Goal: Task Accomplishment & Management: Manage account settings

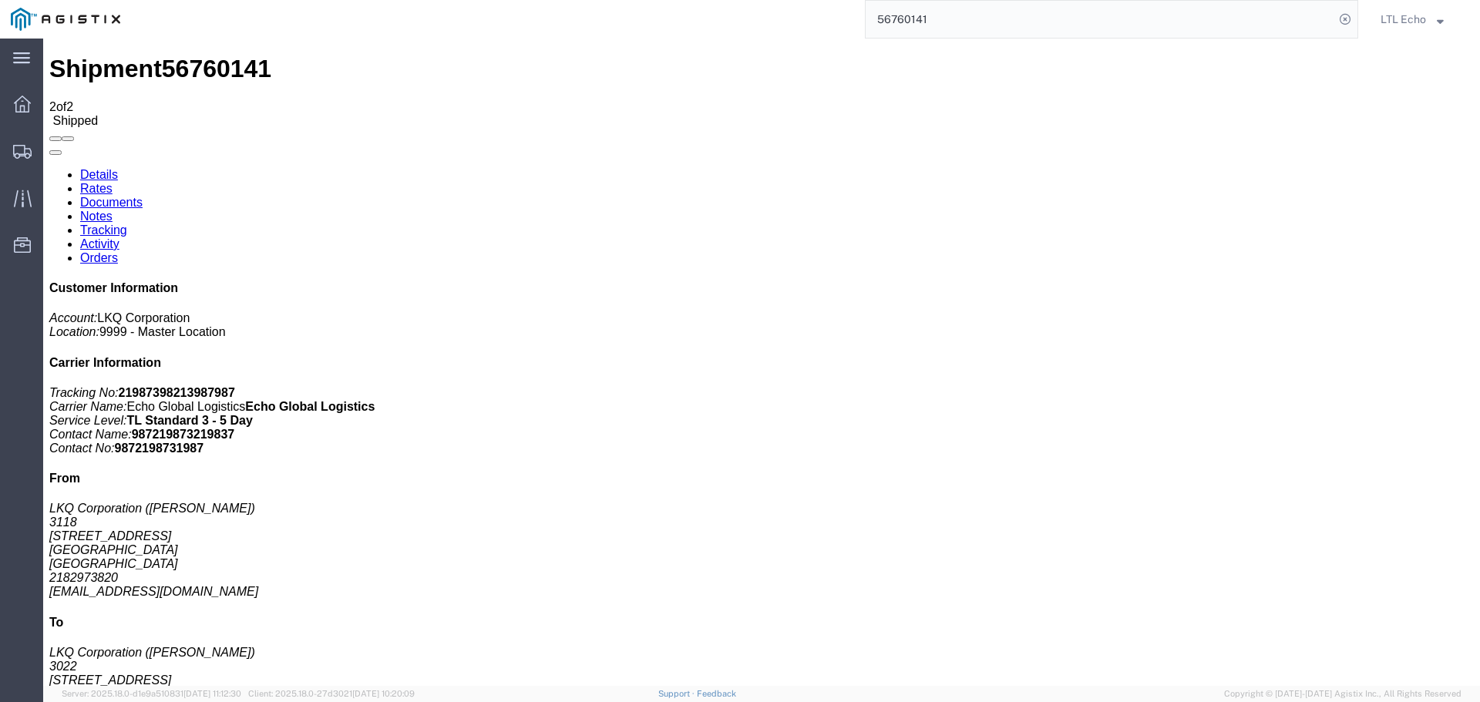
click at [113, 182] on link "Rates" at bounding box center [96, 188] width 32 height 13
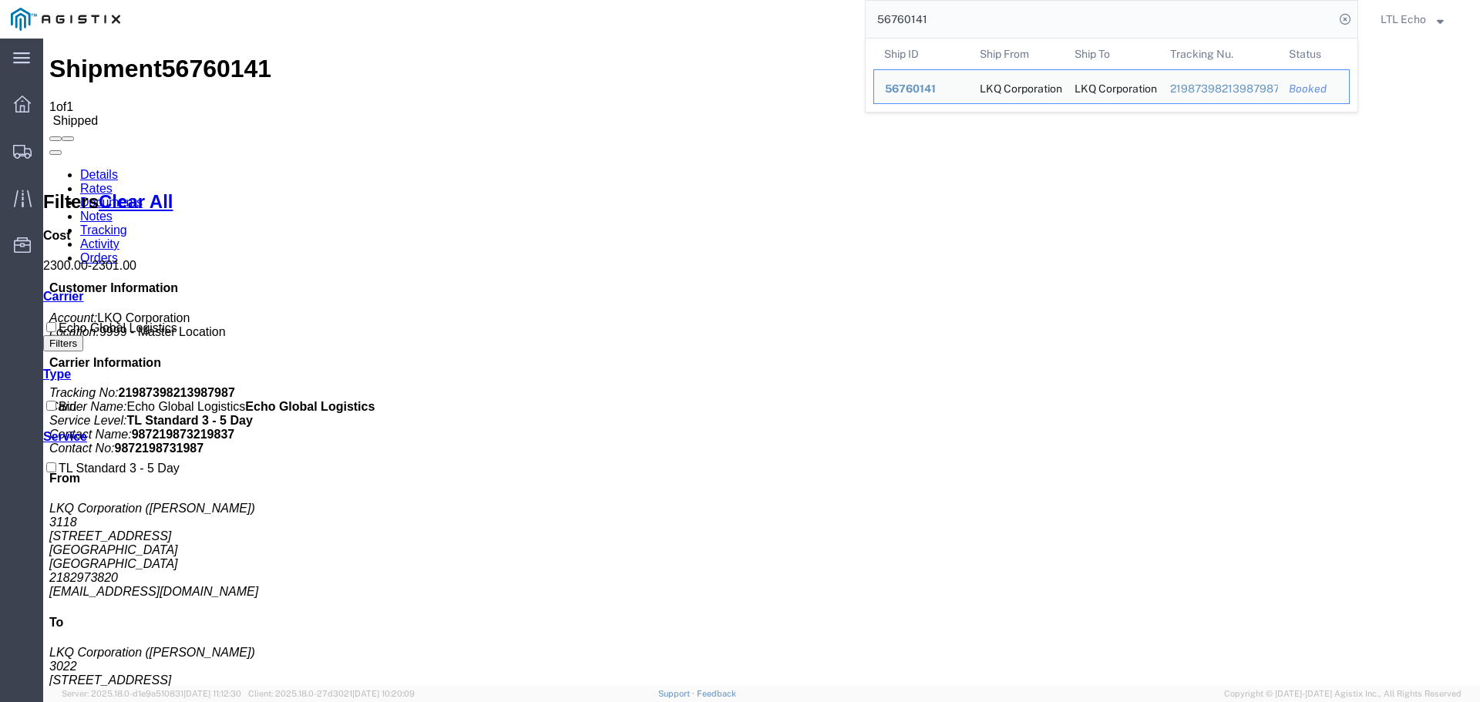
click at [921, 16] on input "56760141" at bounding box center [1100, 19] width 469 height 37
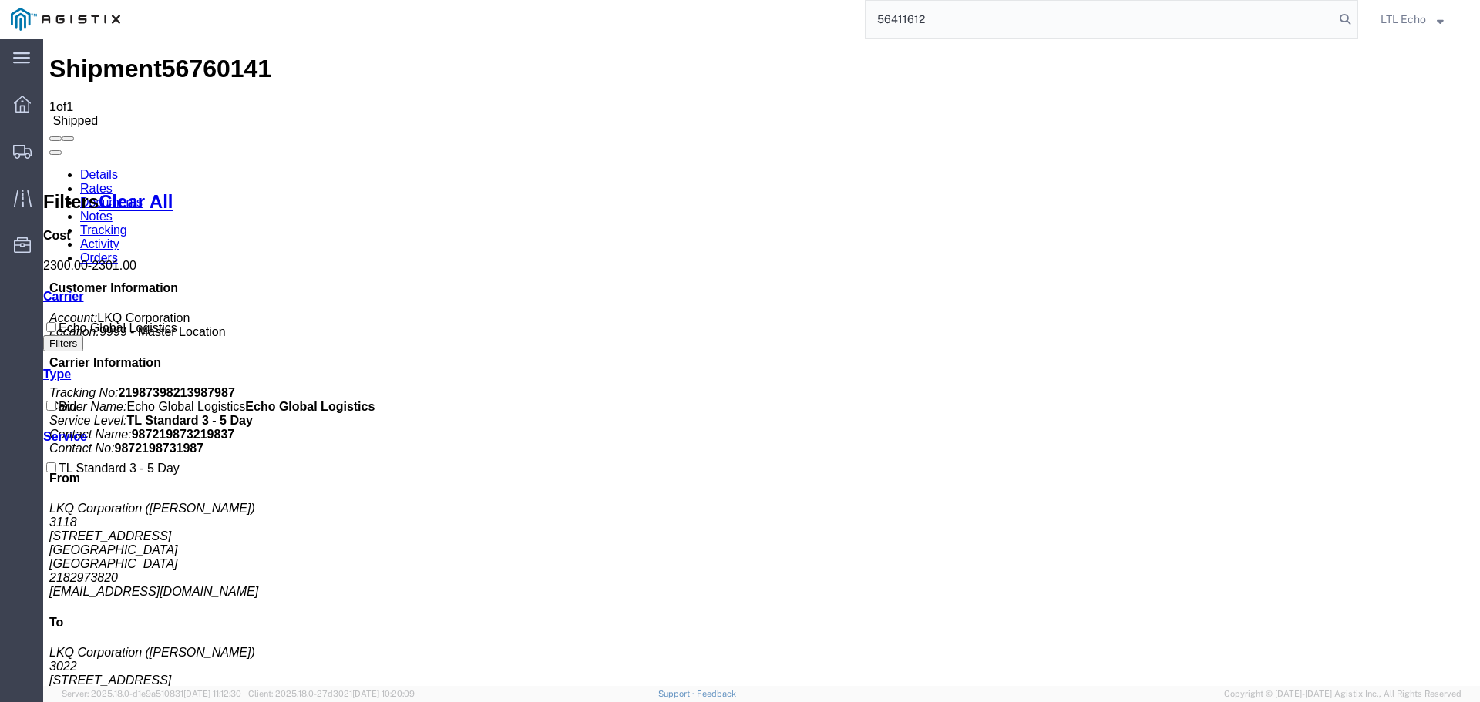
type input "56411612"
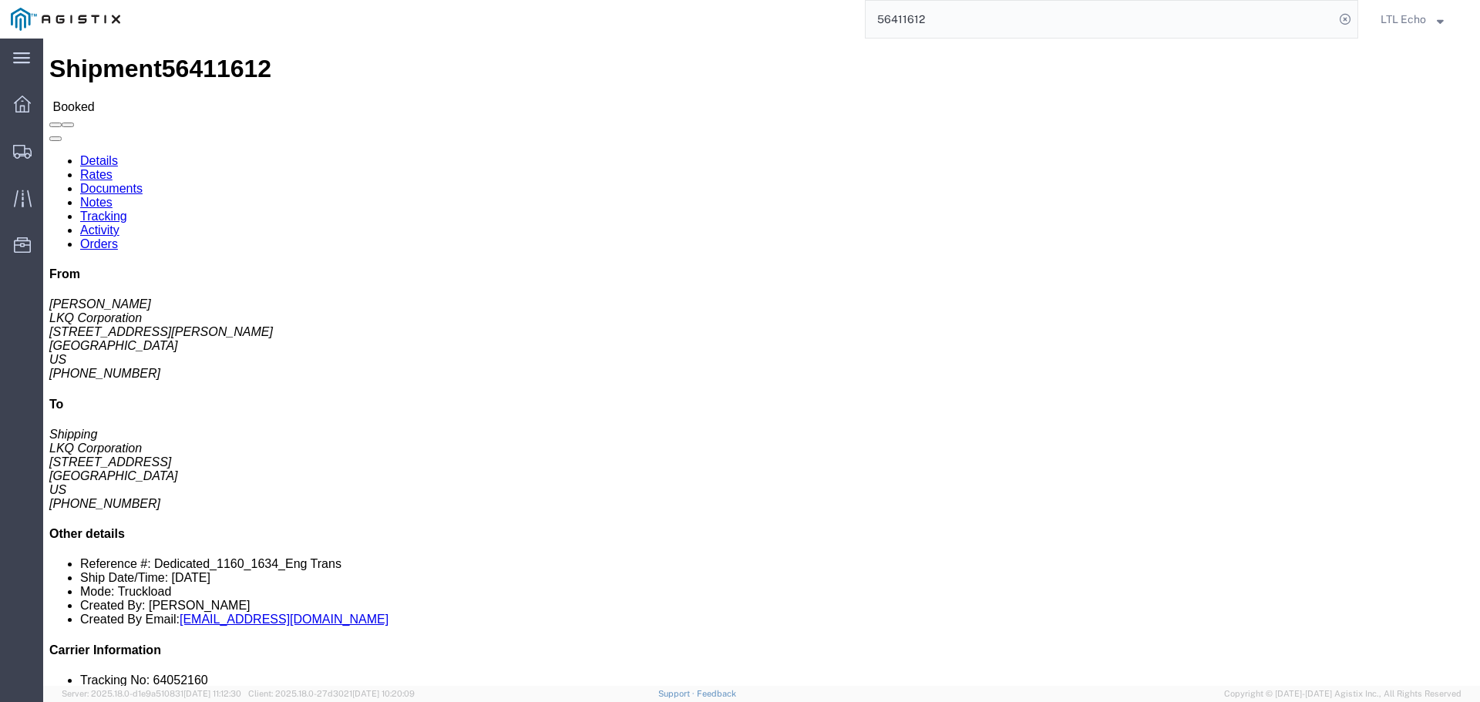
click link "Tracking"
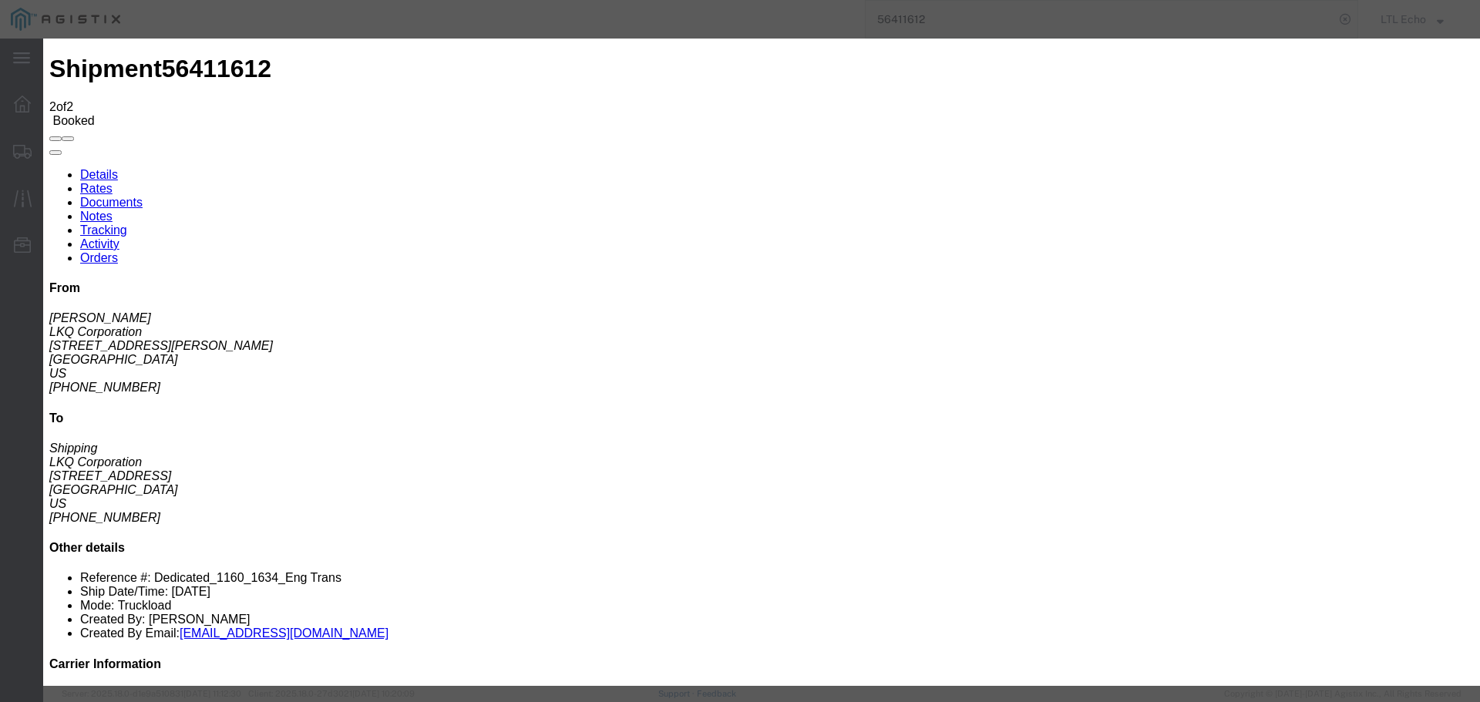
type input "[DATE]"
type input "10:00 AM"
select select "PICKEDUP"
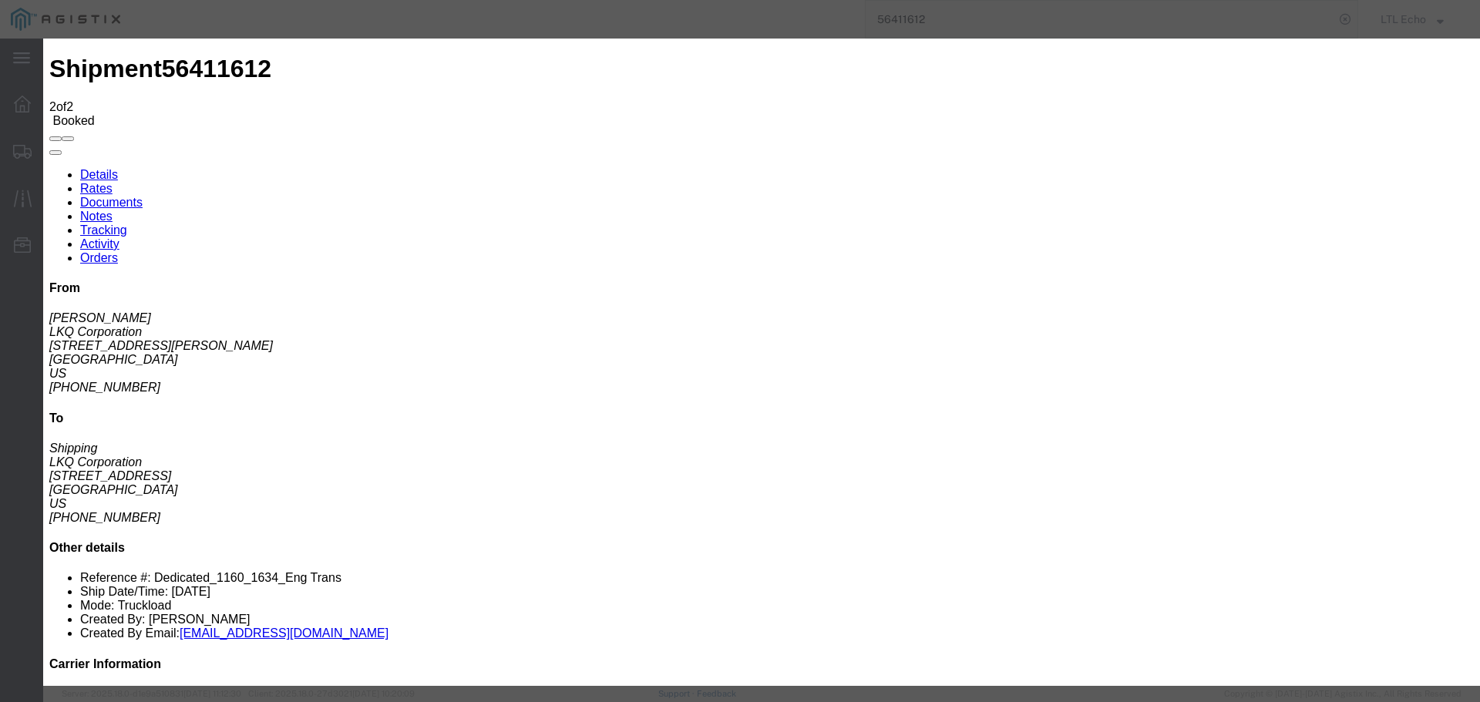
type input "[DATE]"
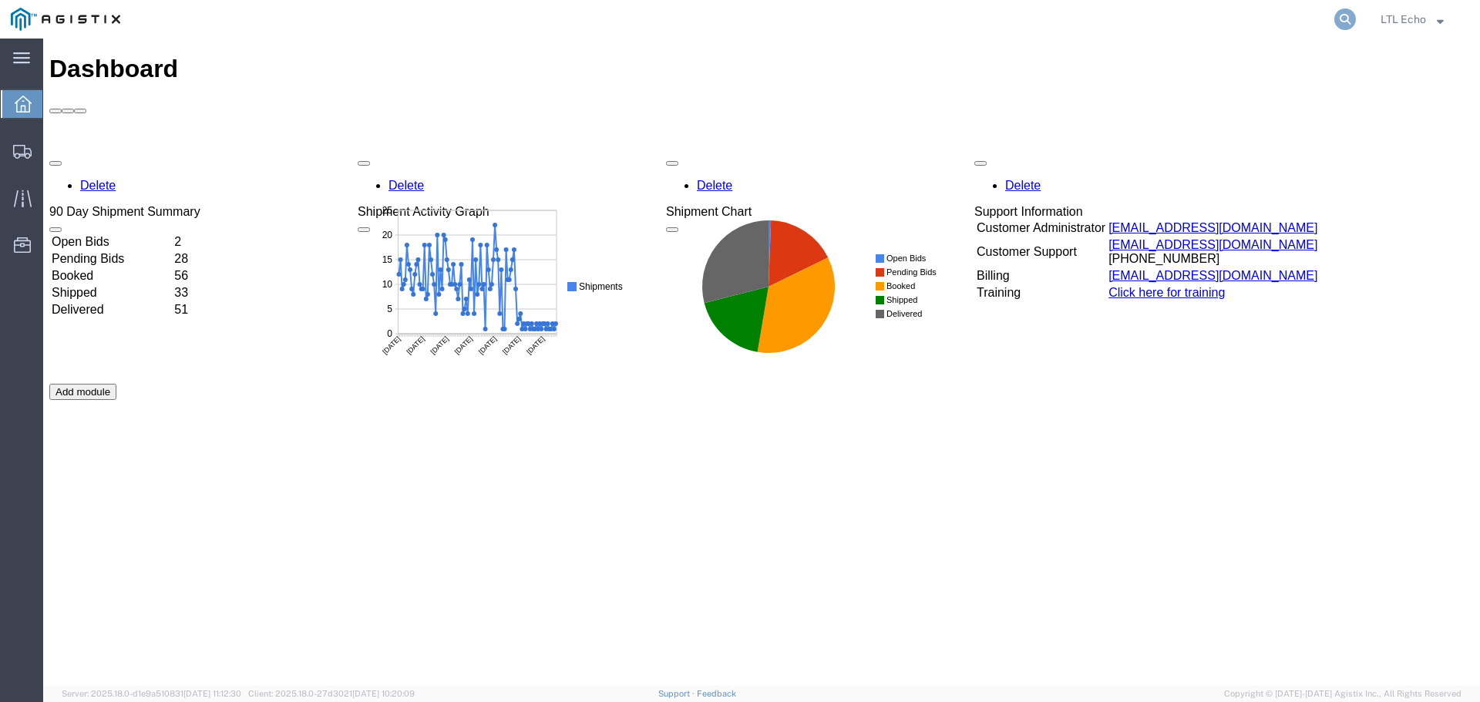
click at [1343, 9] on icon at bounding box center [1346, 19] width 22 height 22
click at [1203, 16] on input "search" at bounding box center [1100, 19] width 469 height 37
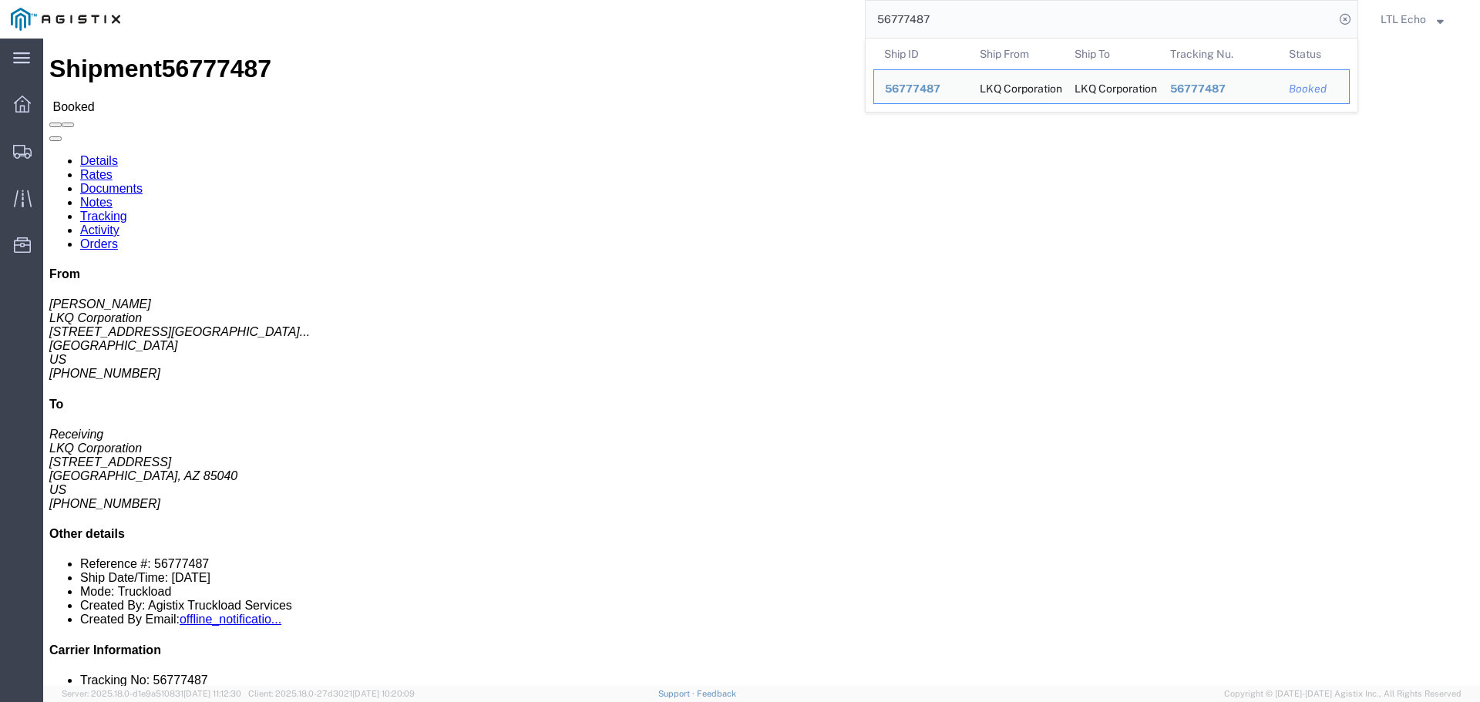
click div "Leg 1 - Truckload Vehicle 1: Standard Dry Van (53 Feet) Number of trucks: 1"
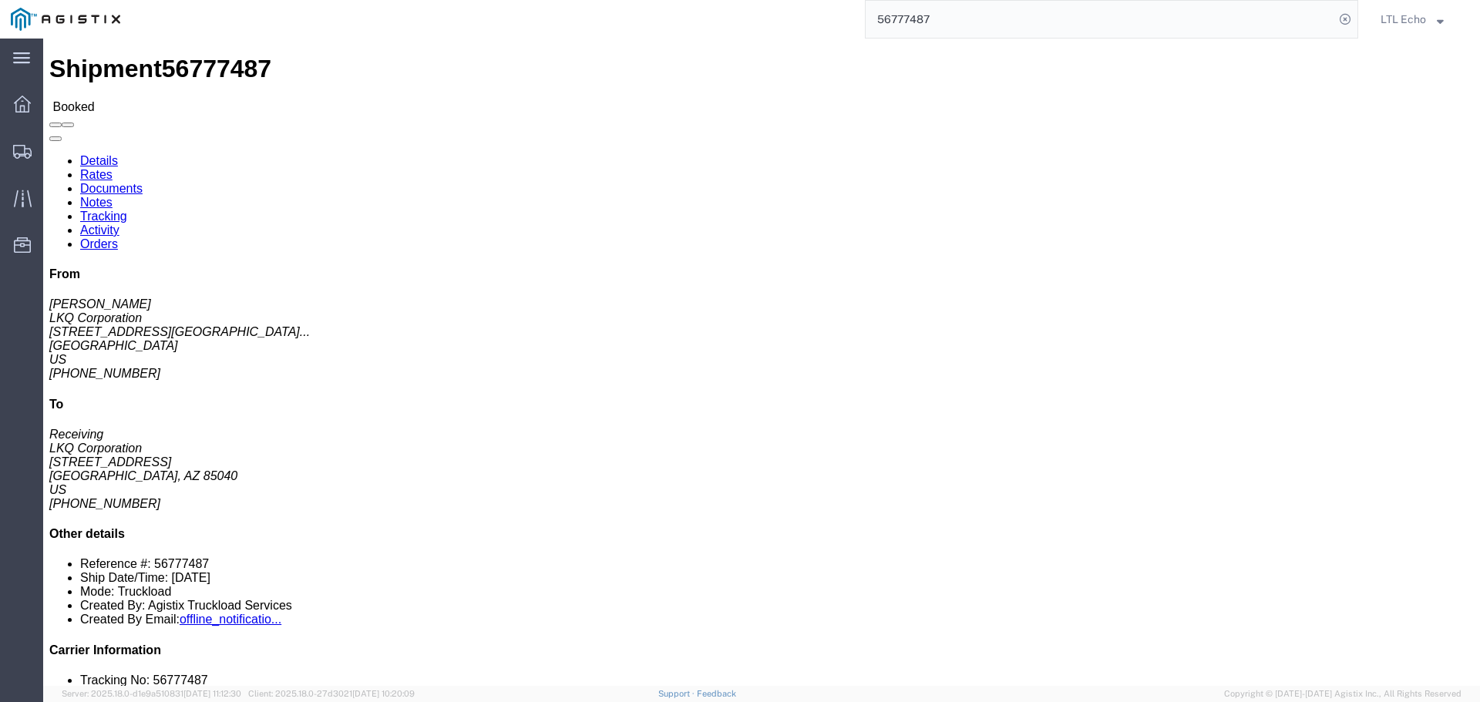
click link "Rates"
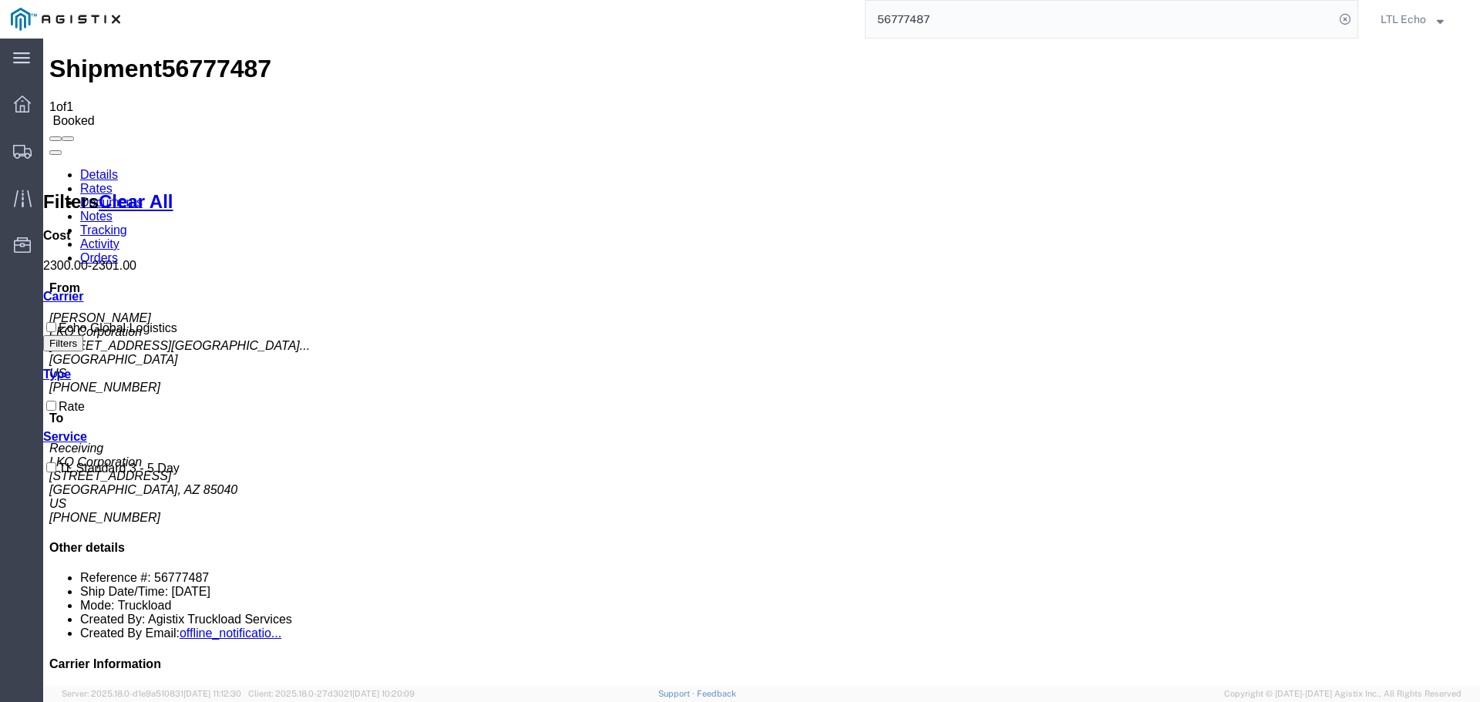
click at [97, 168] on link "Details" at bounding box center [99, 174] width 38 height 13
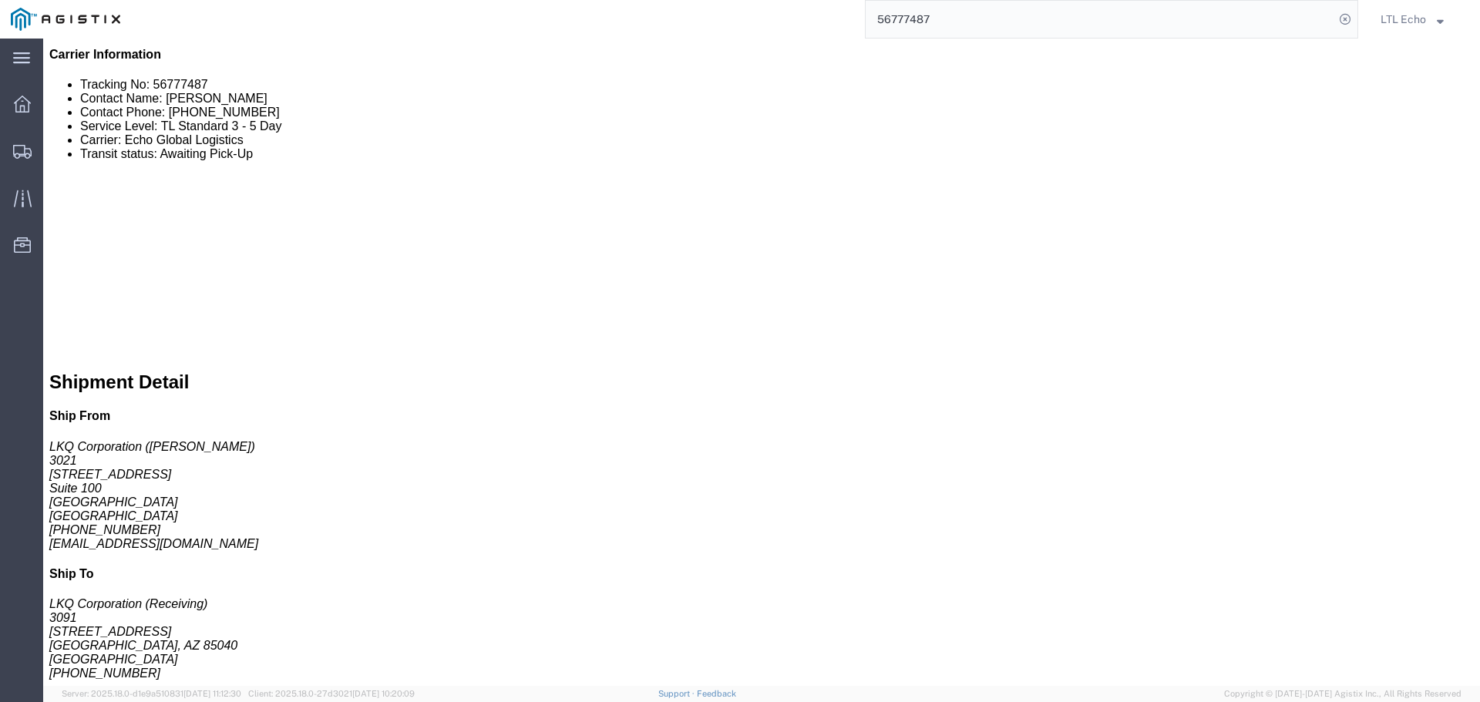
scroll to position [540, 0]
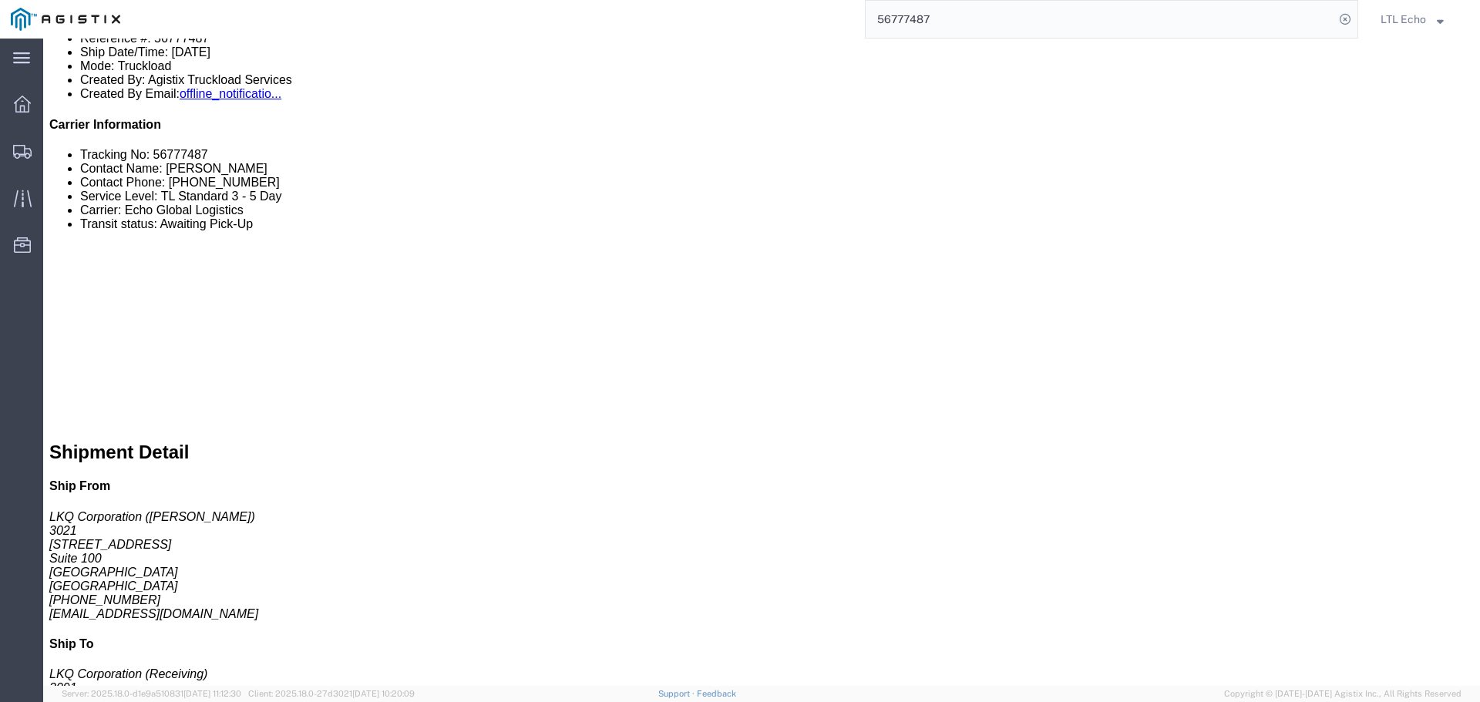
click link "Rates"
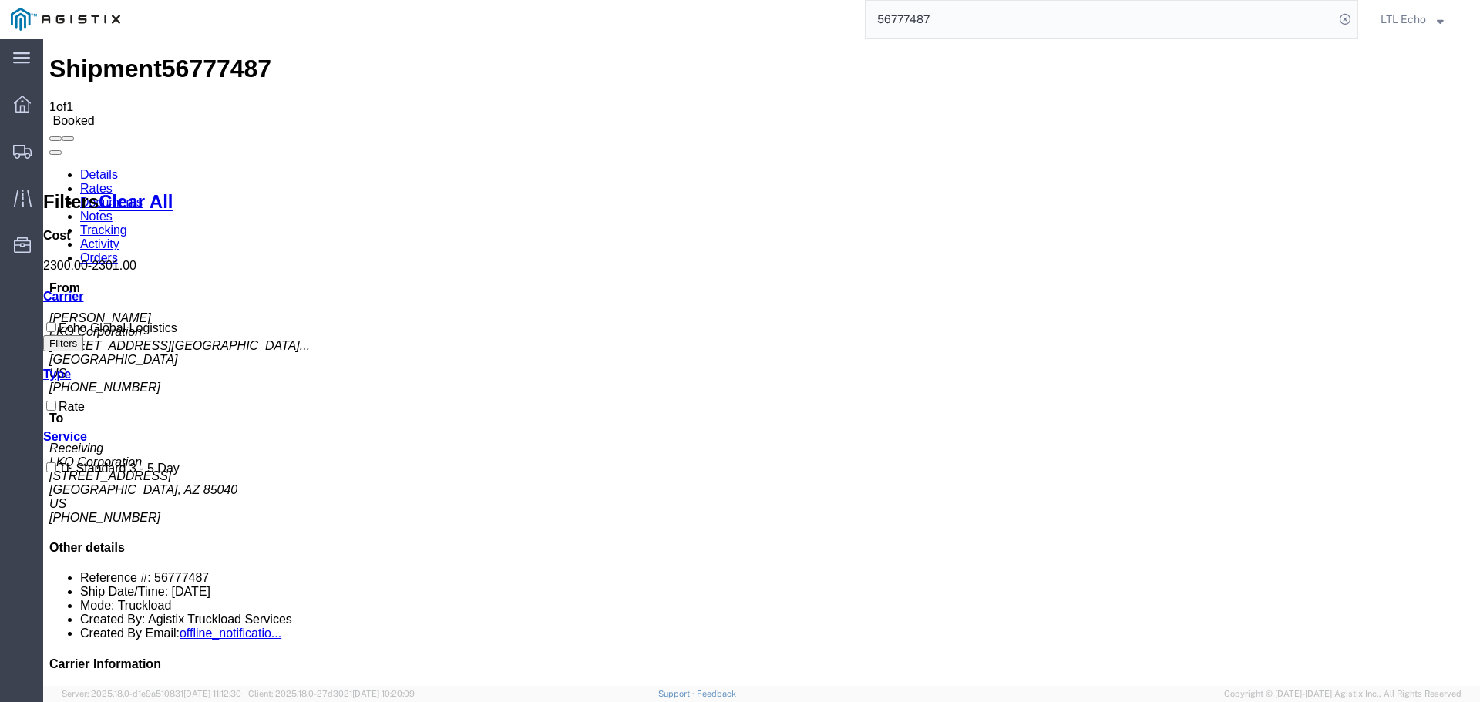
click at [92, 168] on link "Details" at bounding box center [99, 174] width 38 height 13
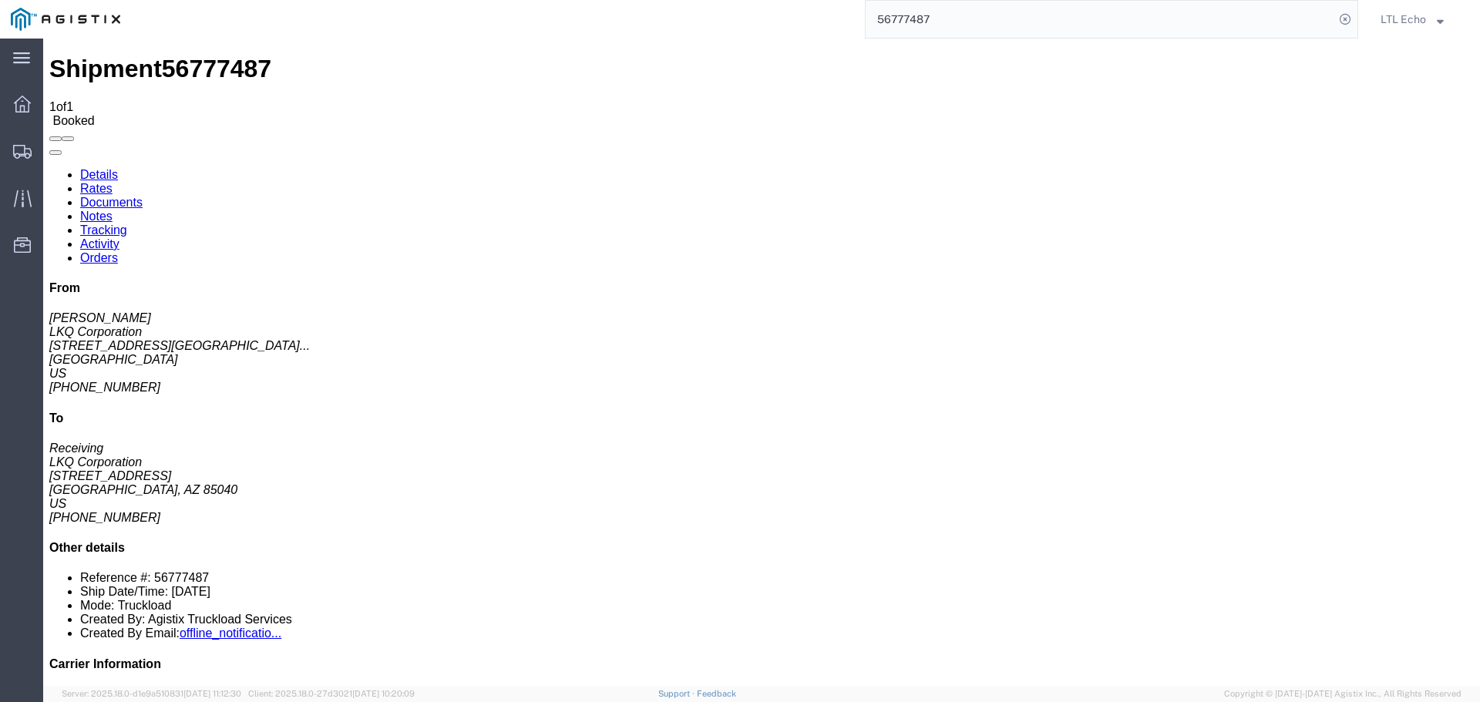
click at [904, 20] on input "56777487" at bounding box center [1100, 19] width 469 height 37
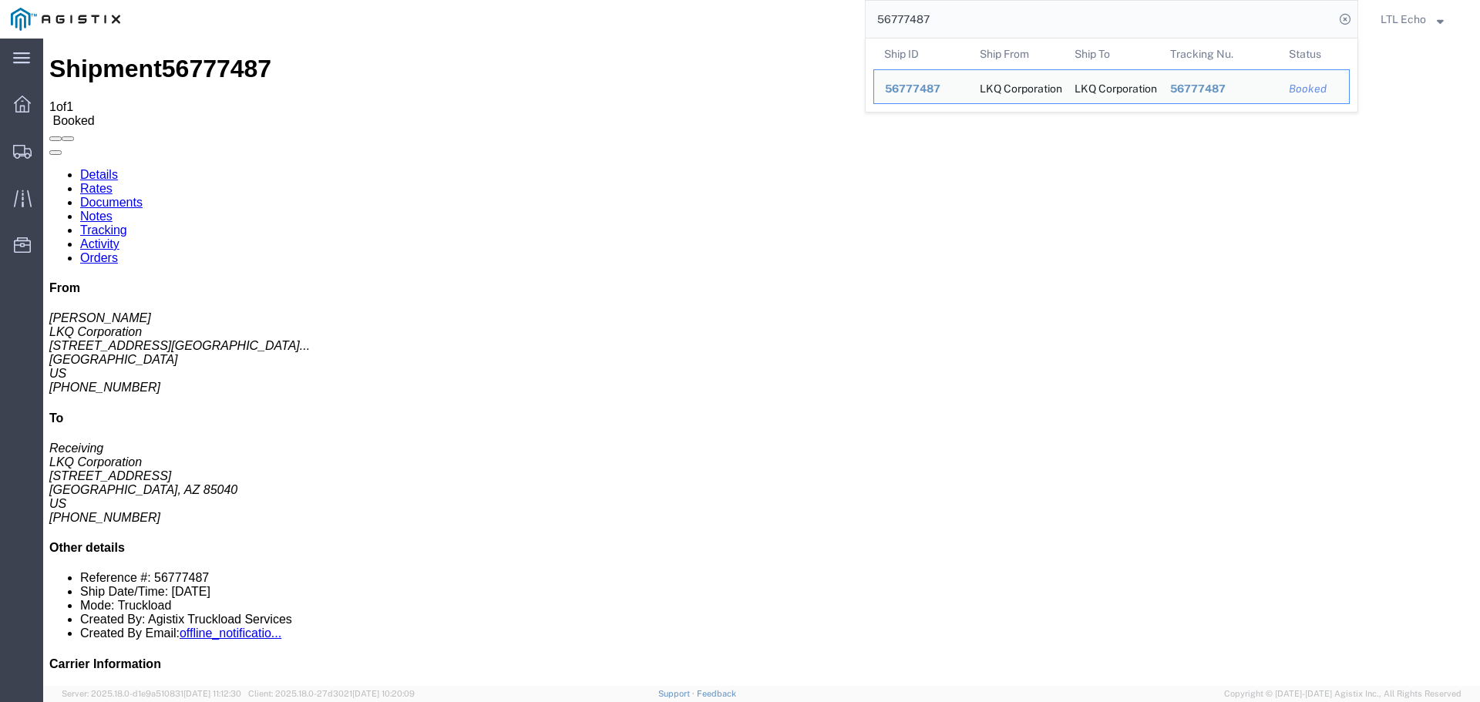
click at [904, 20] on input "56777487" at bounding box center [1100, 19] width 469 height 37
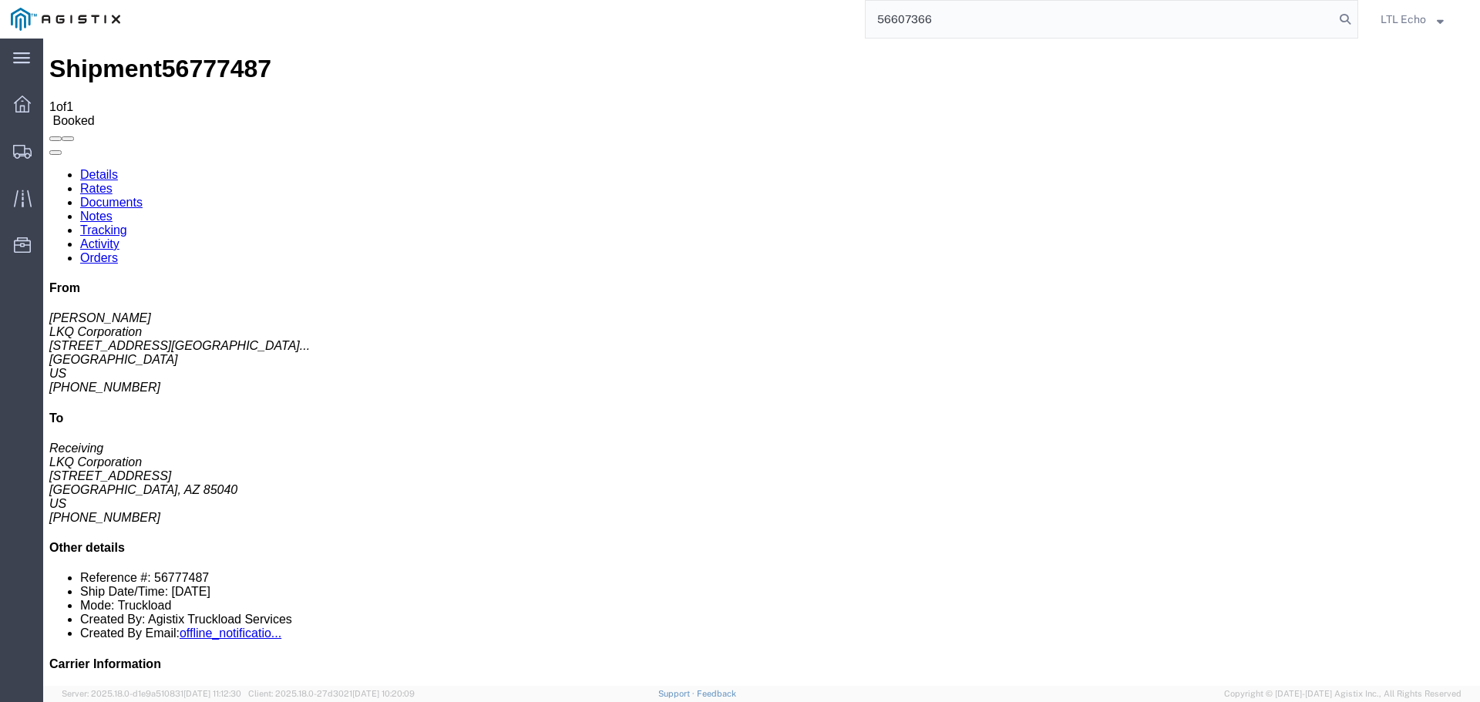
type input "56607366"
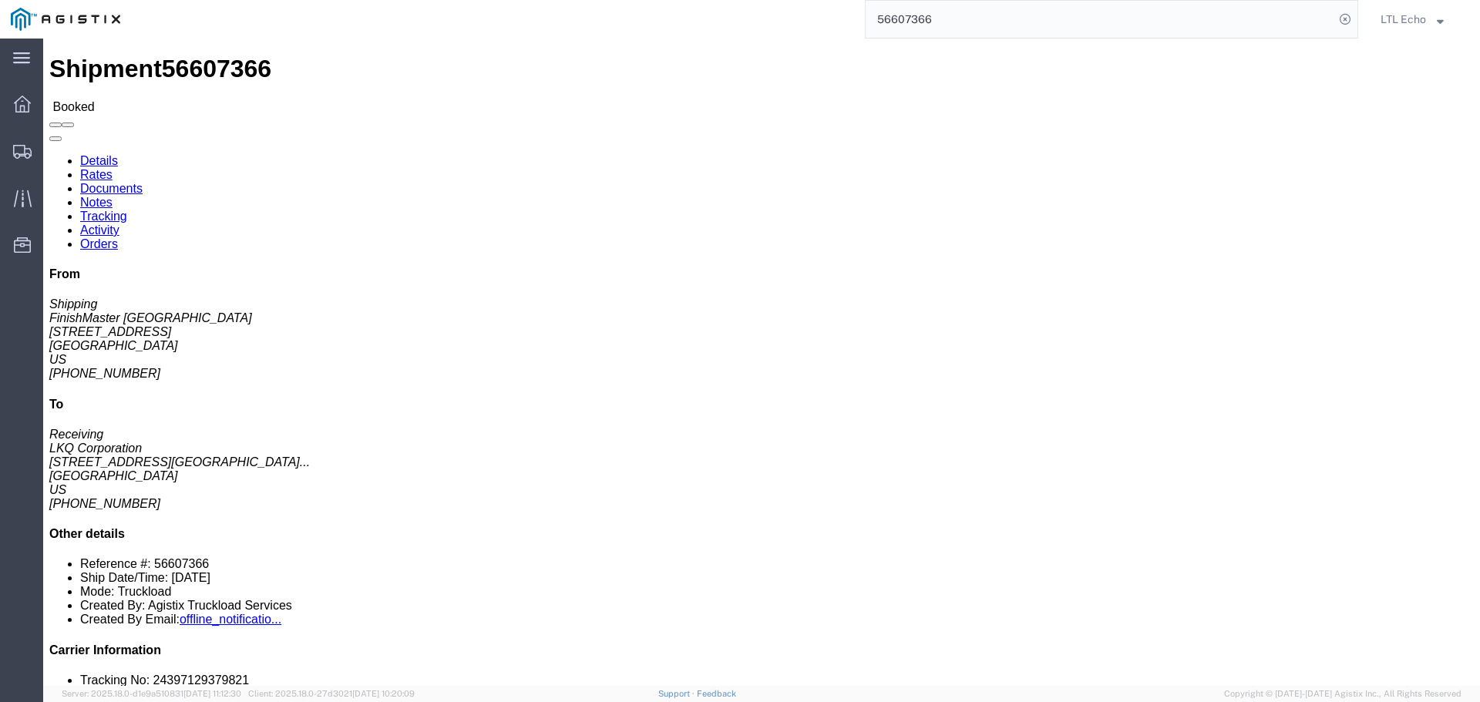
click link "Tracking"
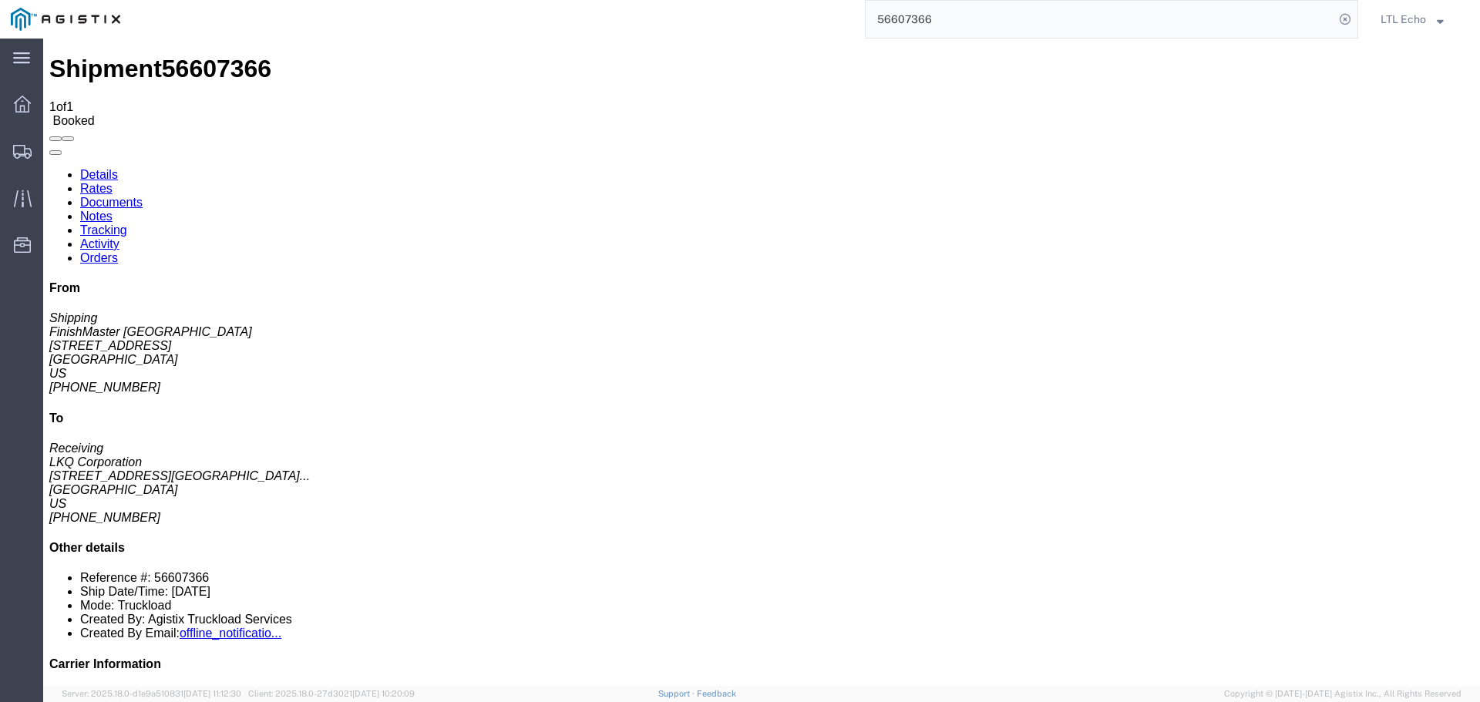
click at [127, 224] on link "Tracking" at bounding box center [103, 230] width 47 height 13
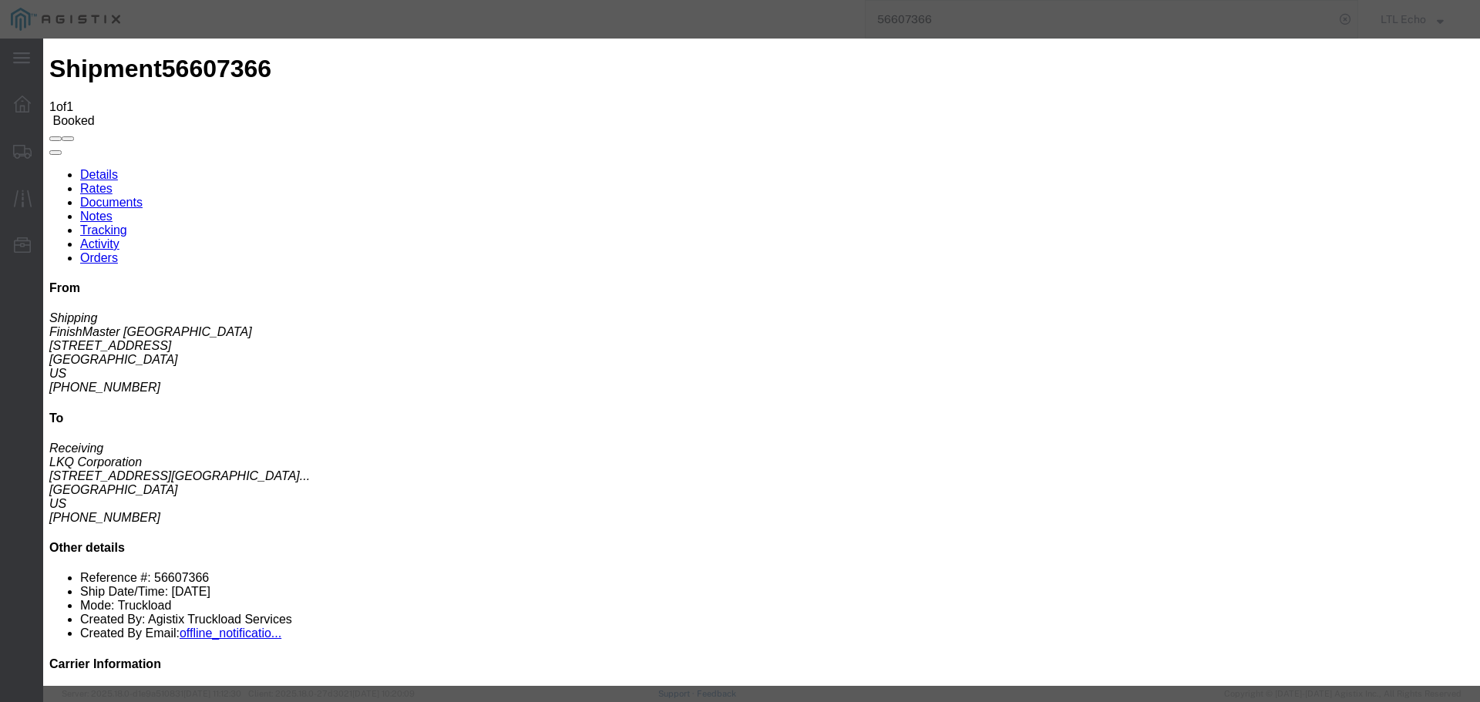
type input "[DATE]"
type input "10:00 AM"
select select "DELIVRED"
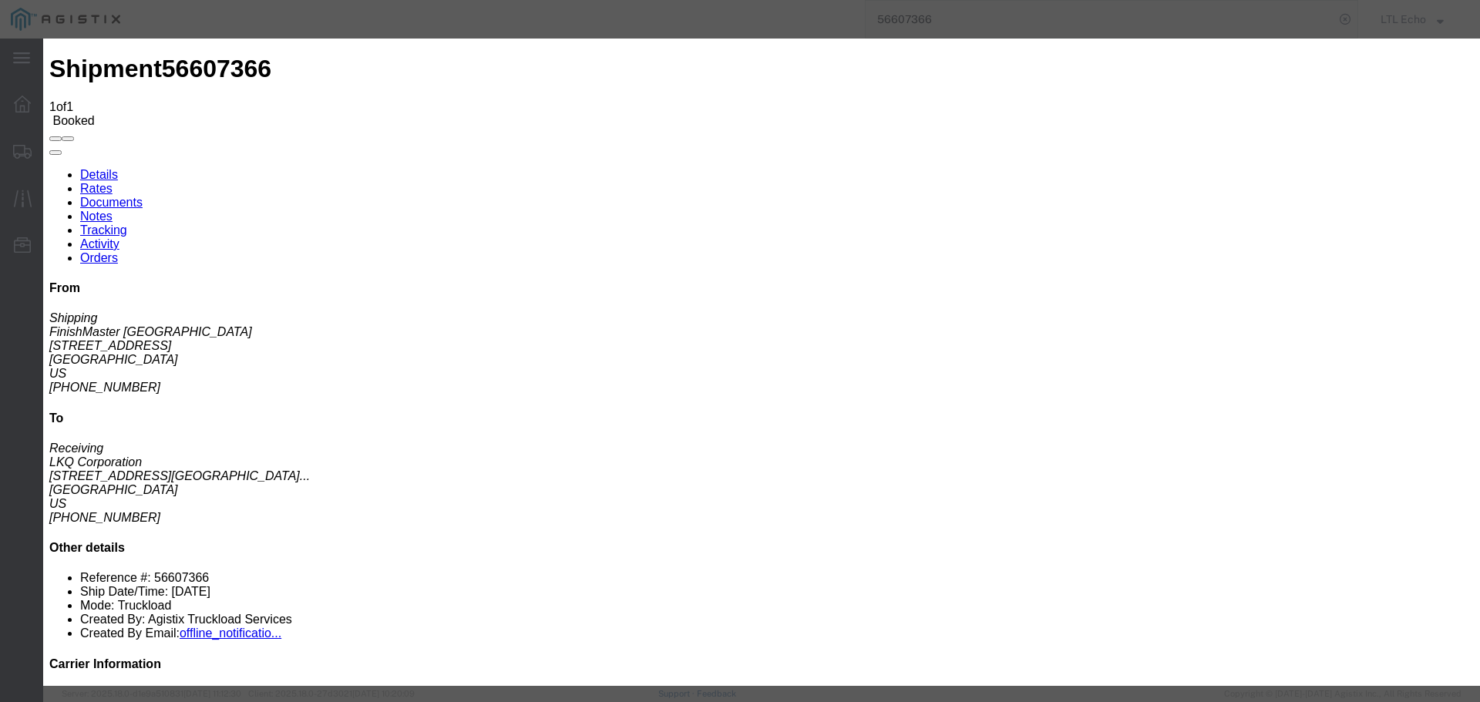
type input "[DATE]"
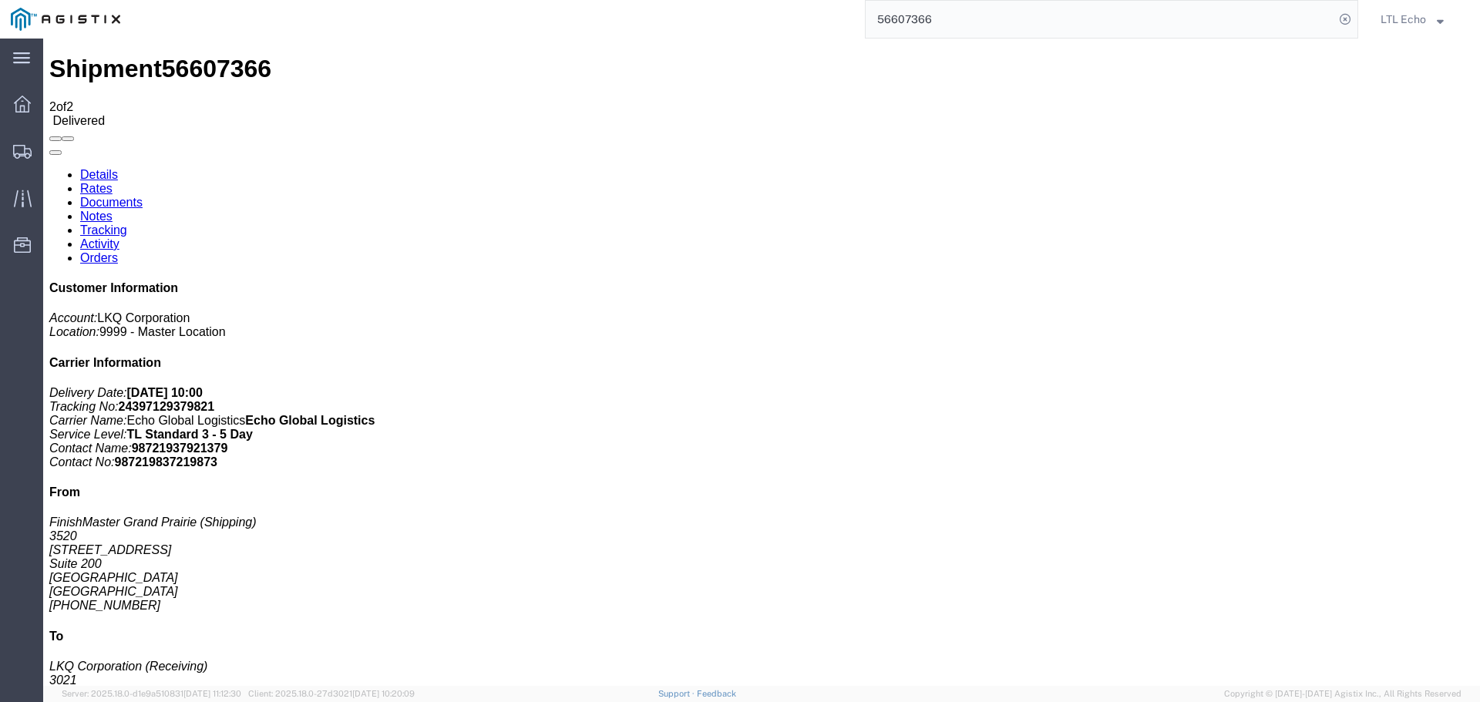
click at [925, 22] on input "56607366" at bounding box center [1100, 19] width 469 height 37
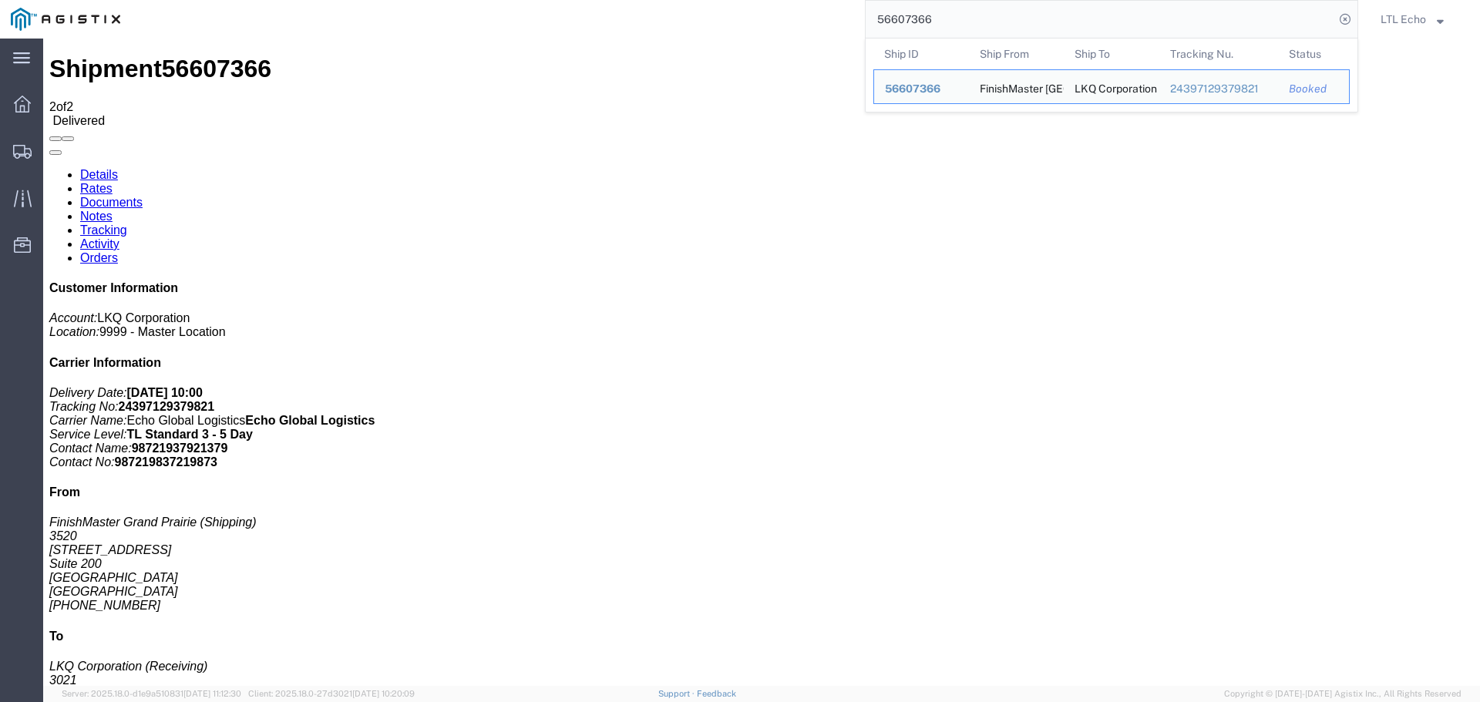
click at [925, 21] on input "56607366" at bounding box center [1100, 19] width 469 height 37
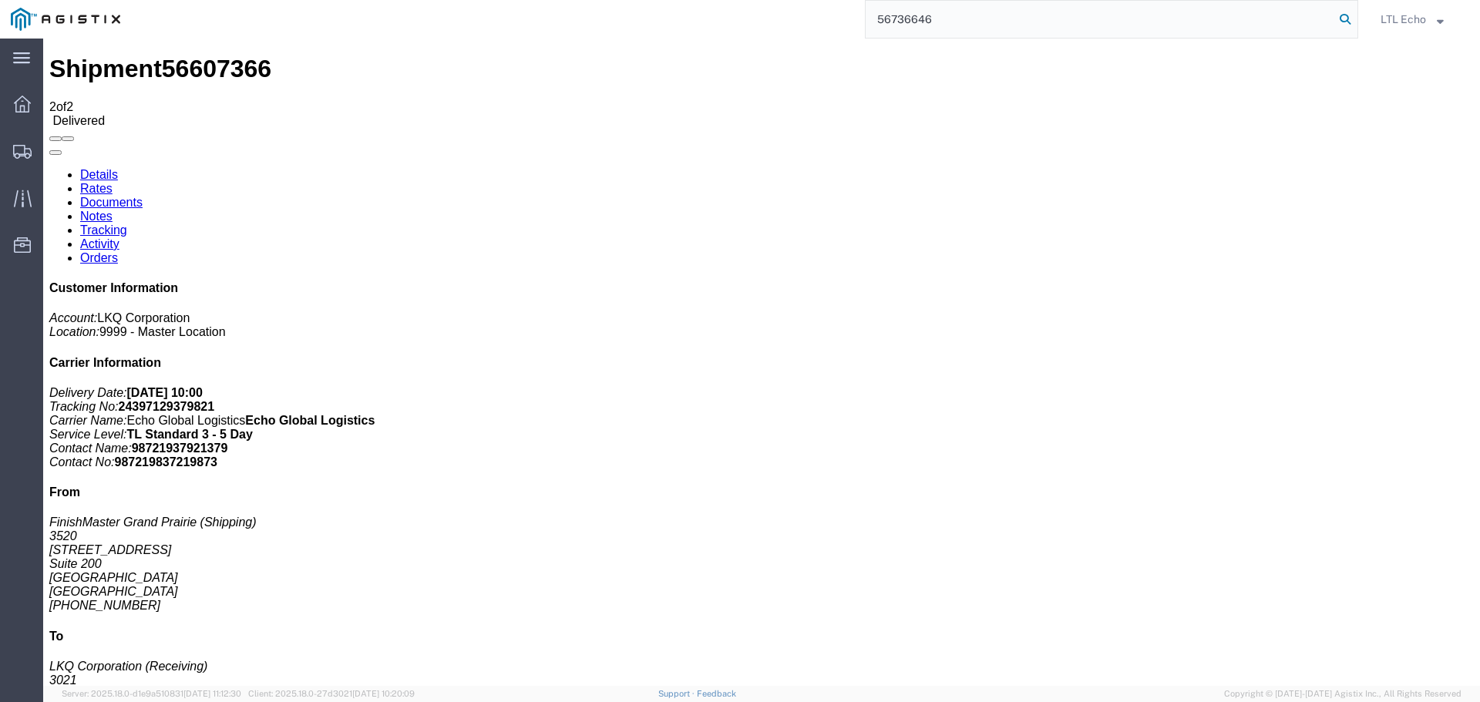
type input "56736646"
drag, startPoint x: 1348, startPoint y: 20, endPoint x: 1025, endPoint y: 60, distance: 325.6
click at [1348, 20] on icon at bounding box center [1346, 19] width 22 height 22
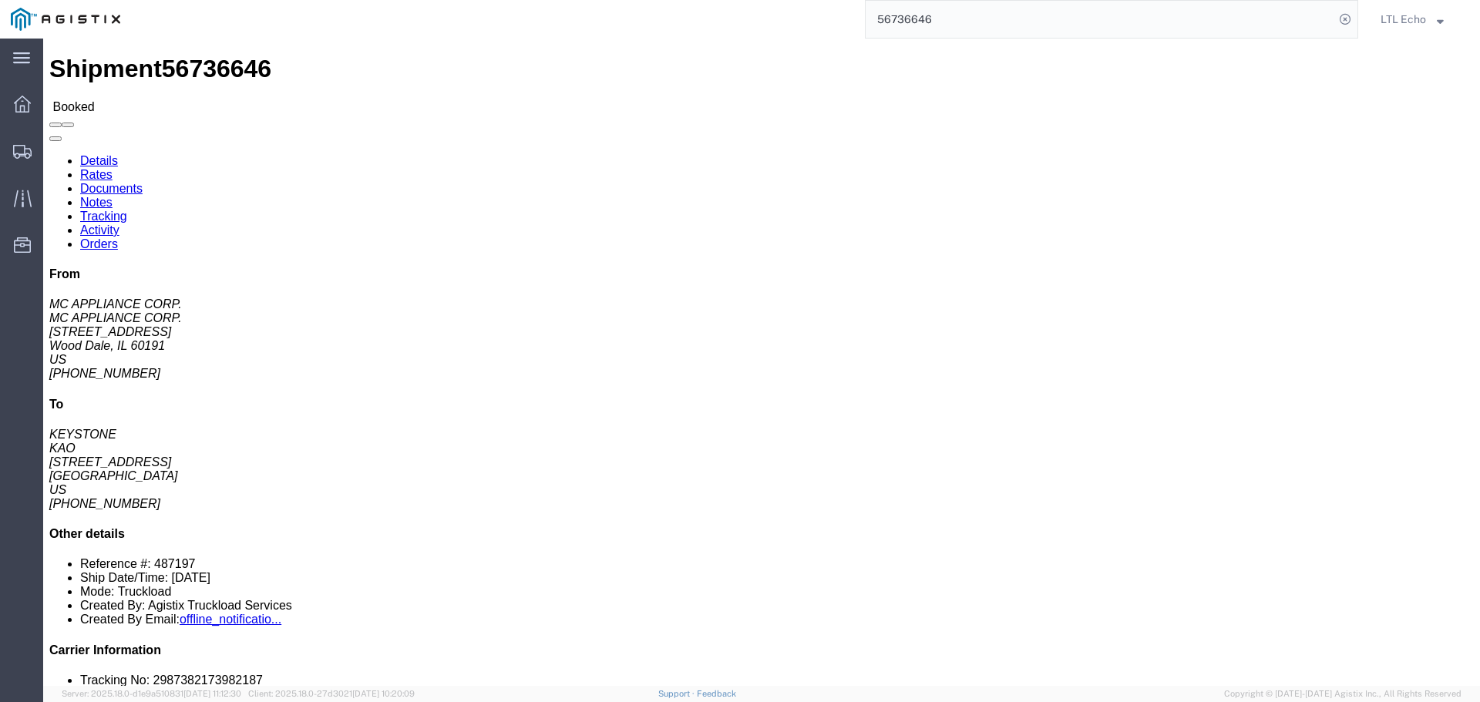
click link "Tracking"
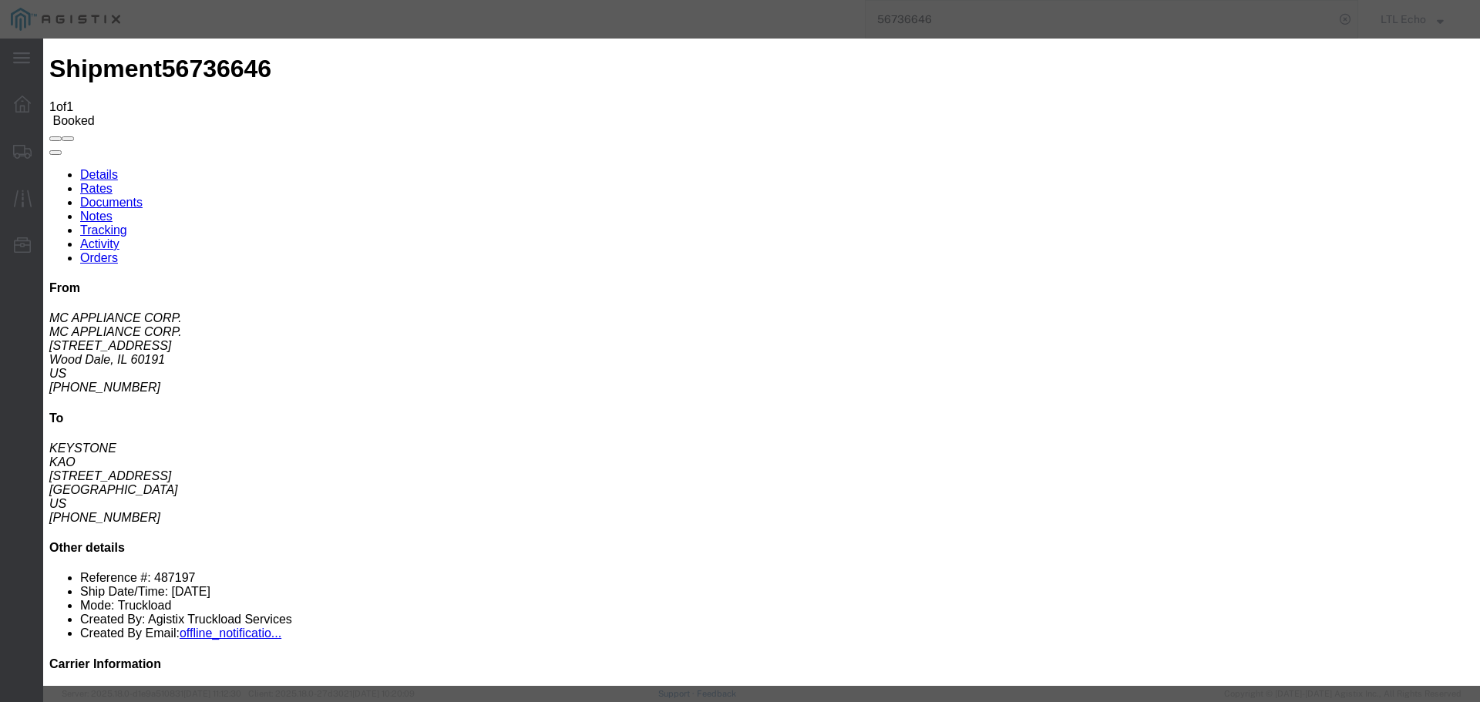
type input "[DATE]"
type input "10:00 AM"
select select "PICKEDUP"
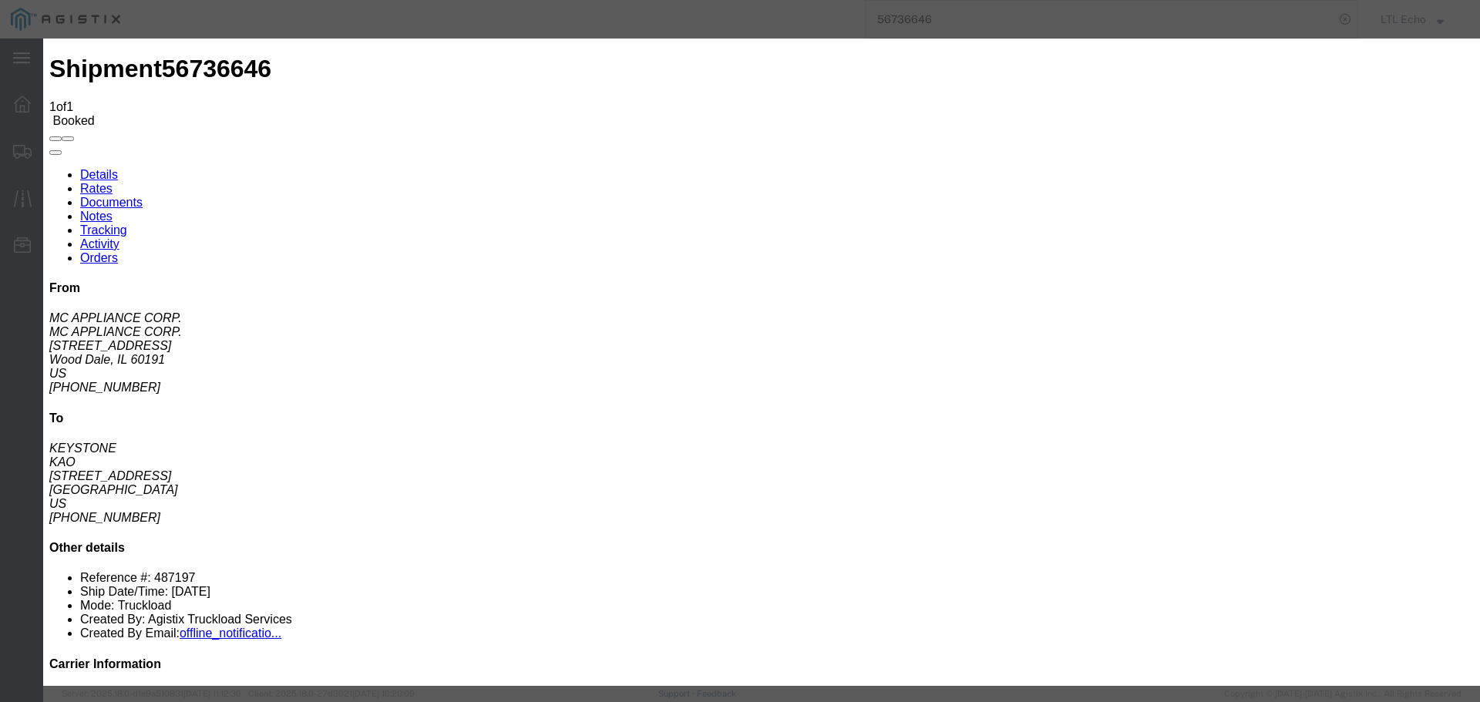
type input "[DATE]"
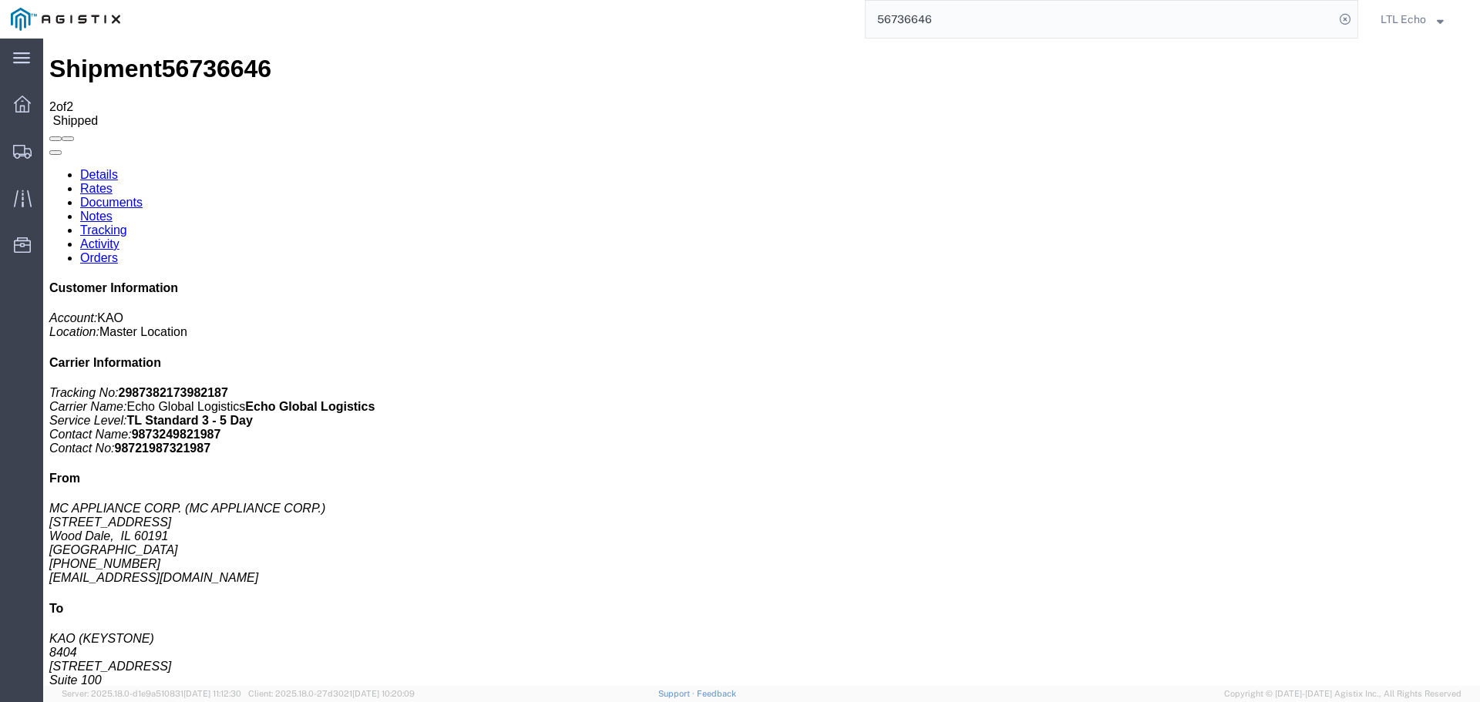
click at [920, 17] on input "56736646" at bounding box center [1100, 19] width 469 height 37
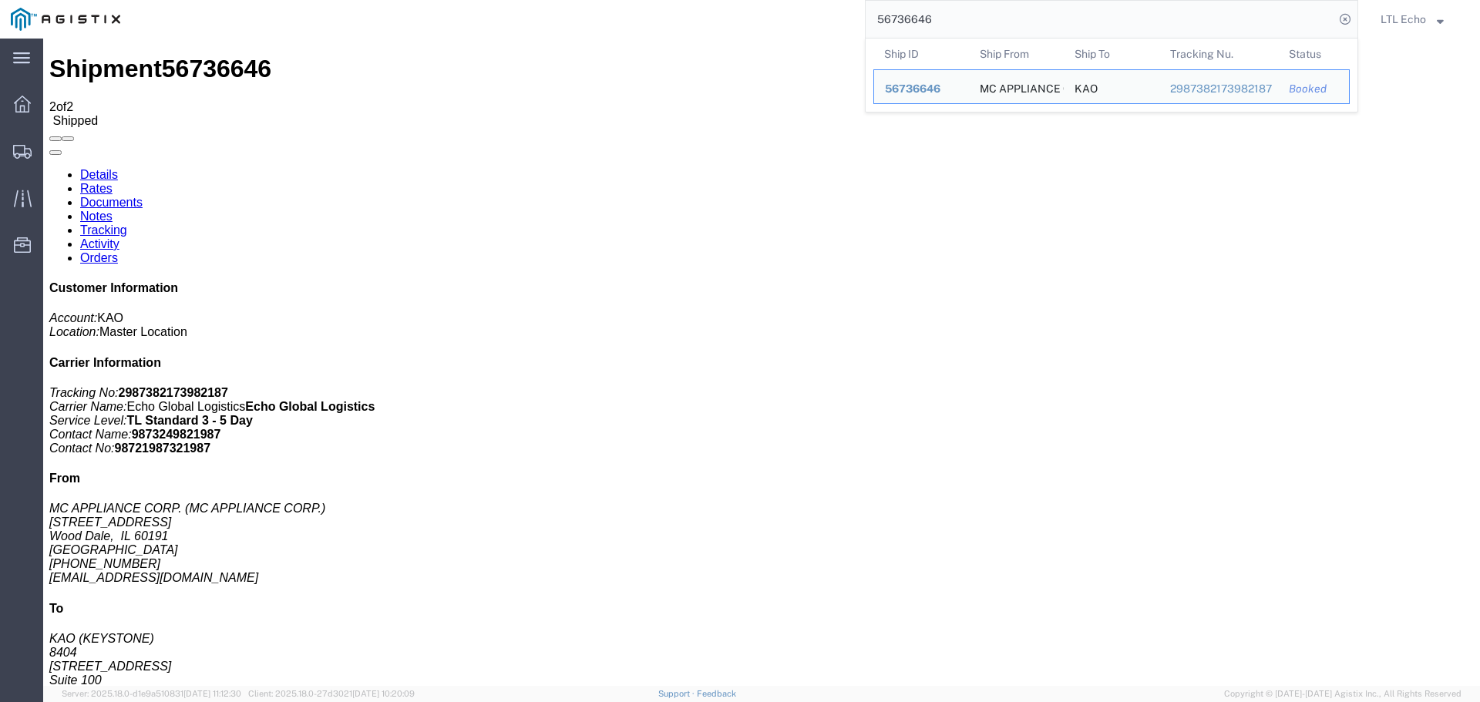
click at [920, 17] on input "56736646" at bounding box center [1100, 19] width 469 height 37
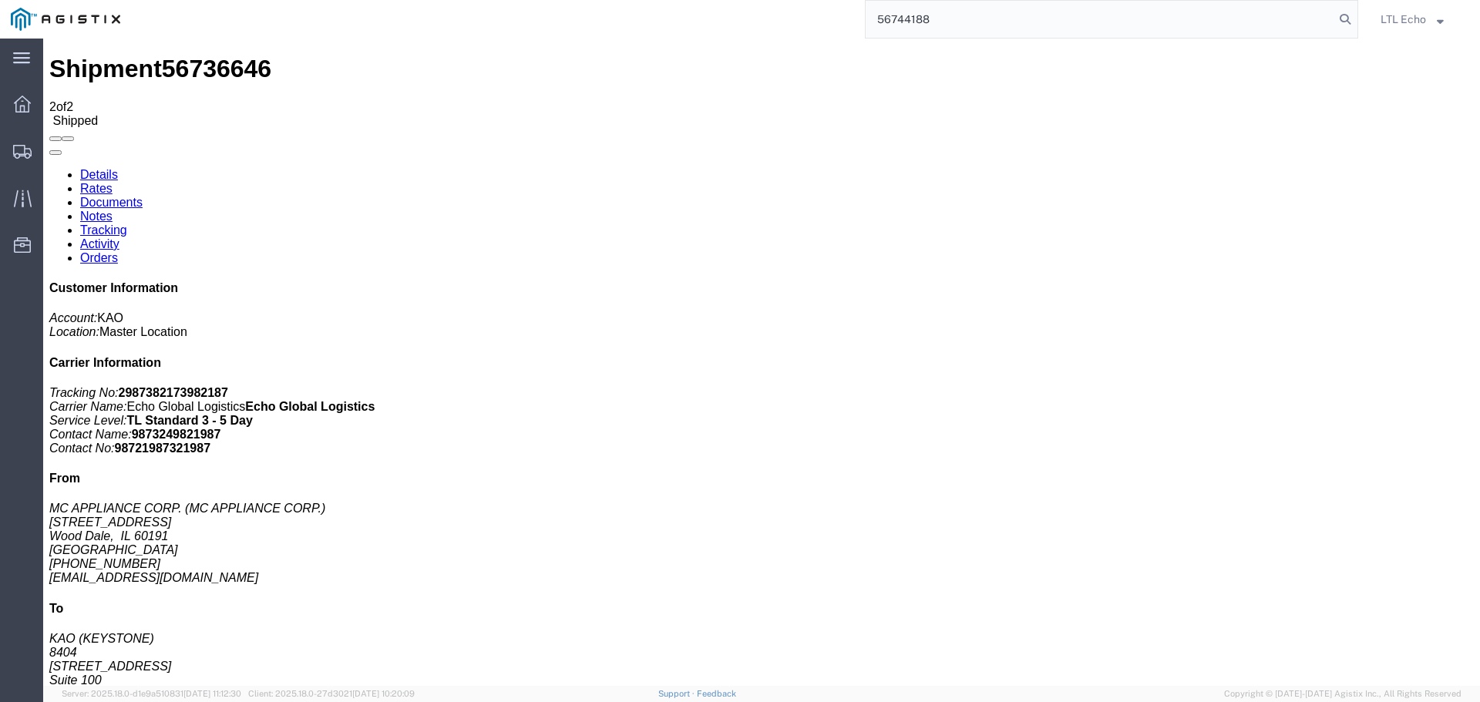
type input "56744188"
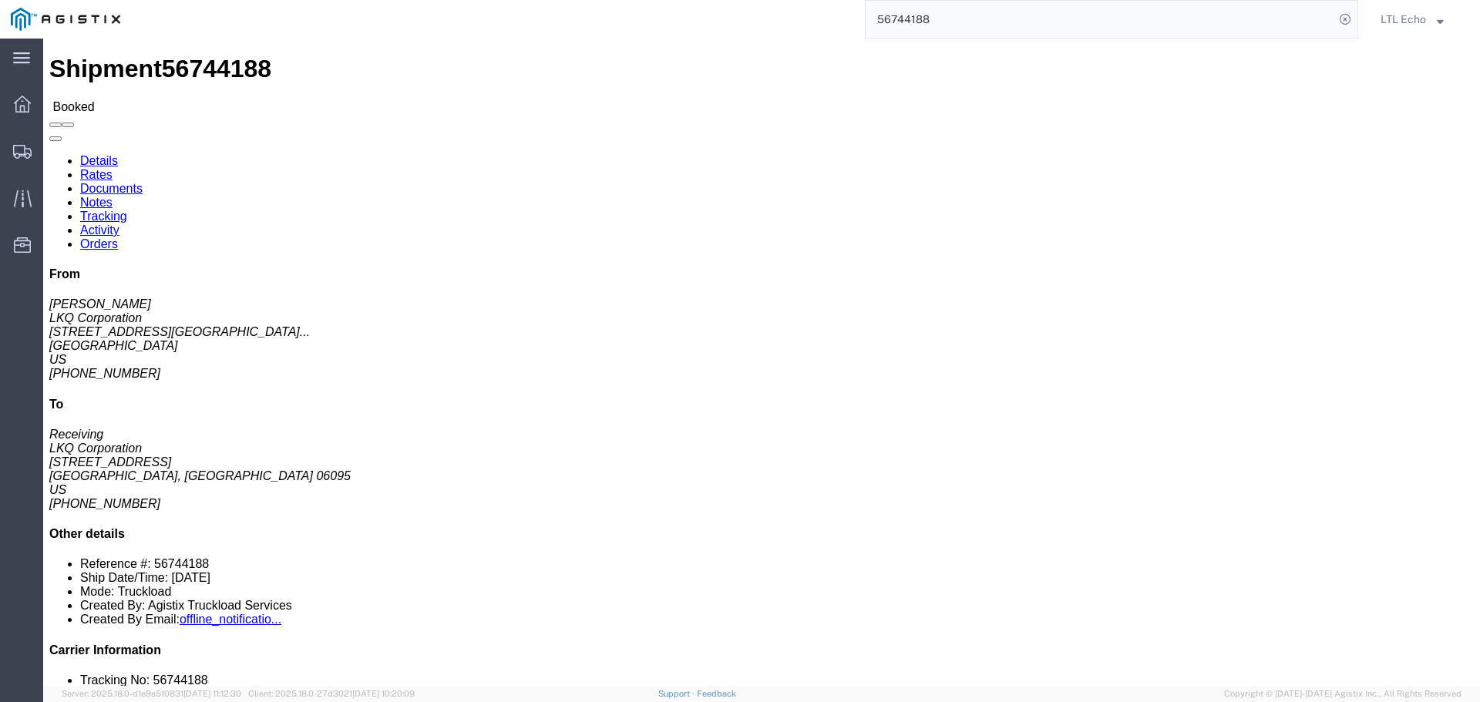
click link "Tracking"
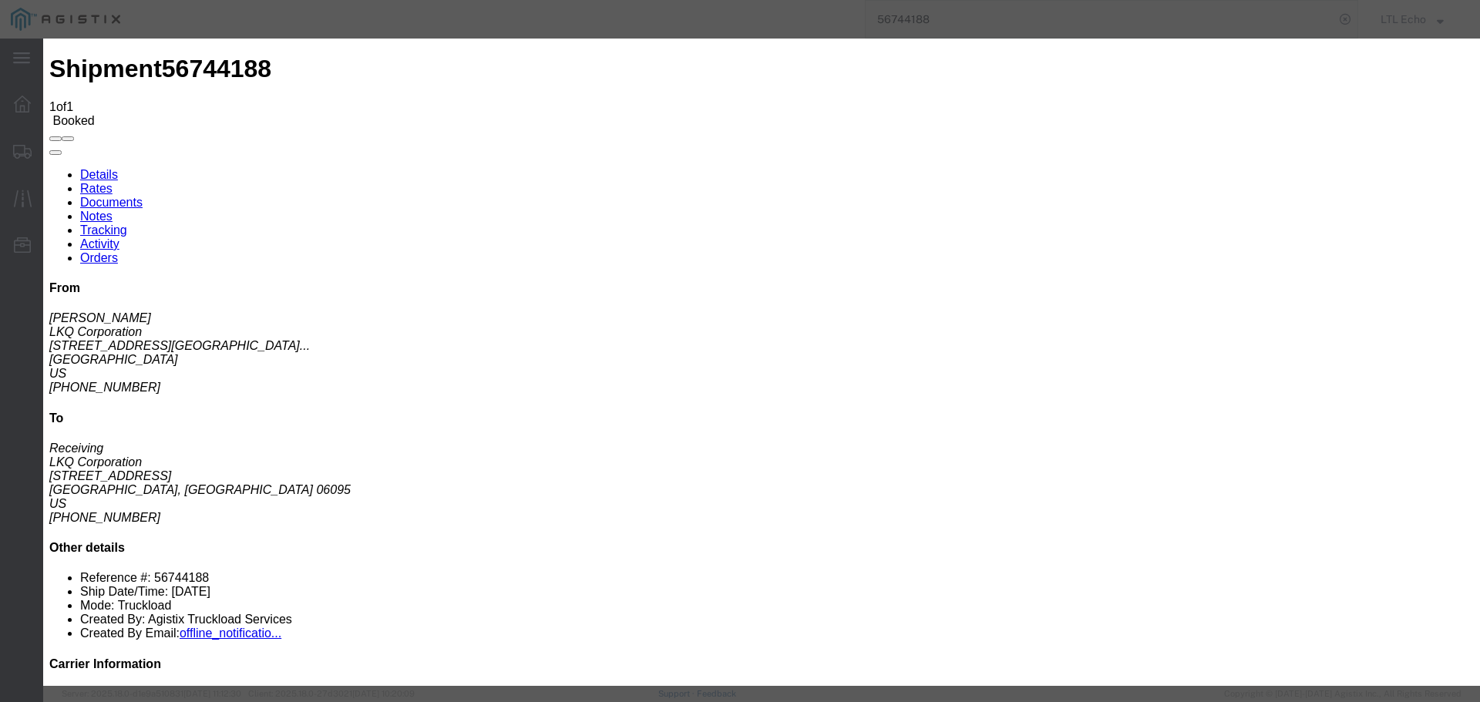
type input "[DATE]"
type input "10:00 AM"
select select "PICKEDUP"
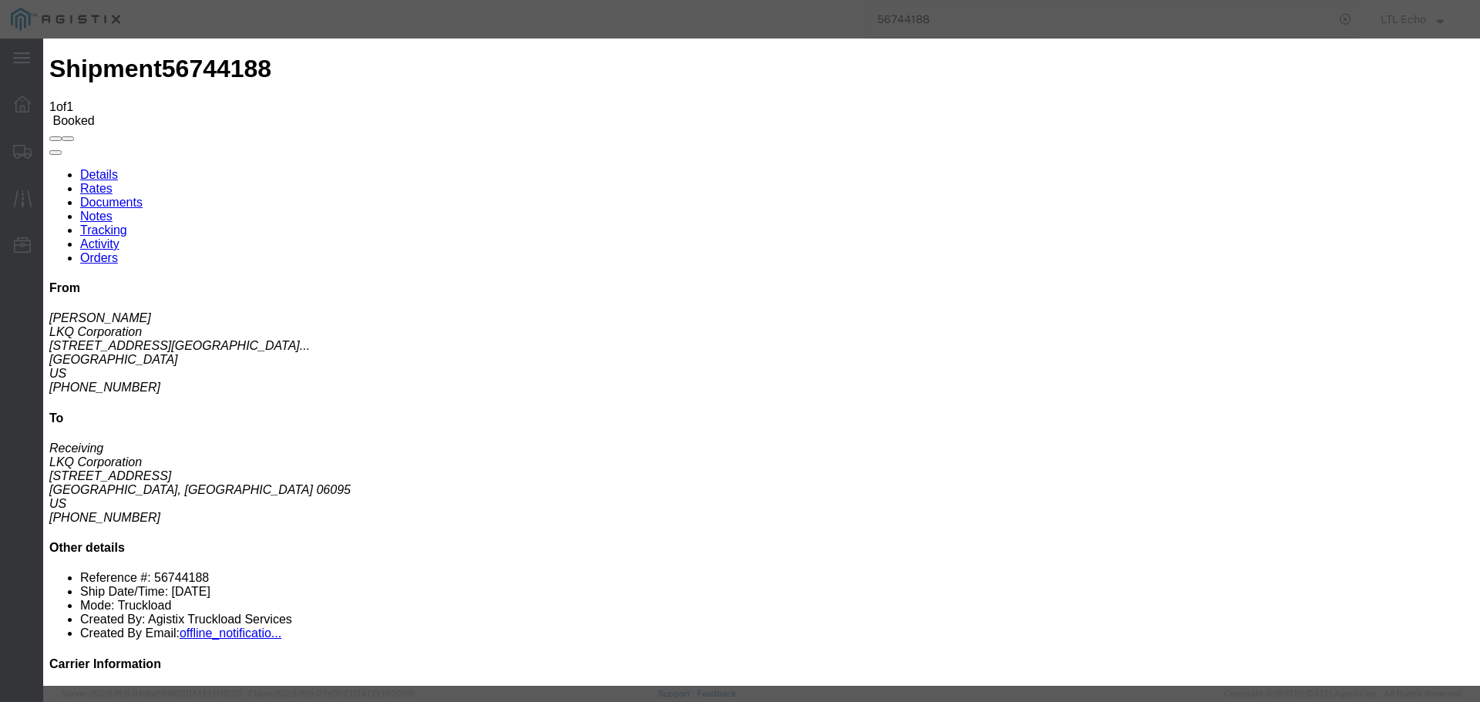
type input "[DATE]"
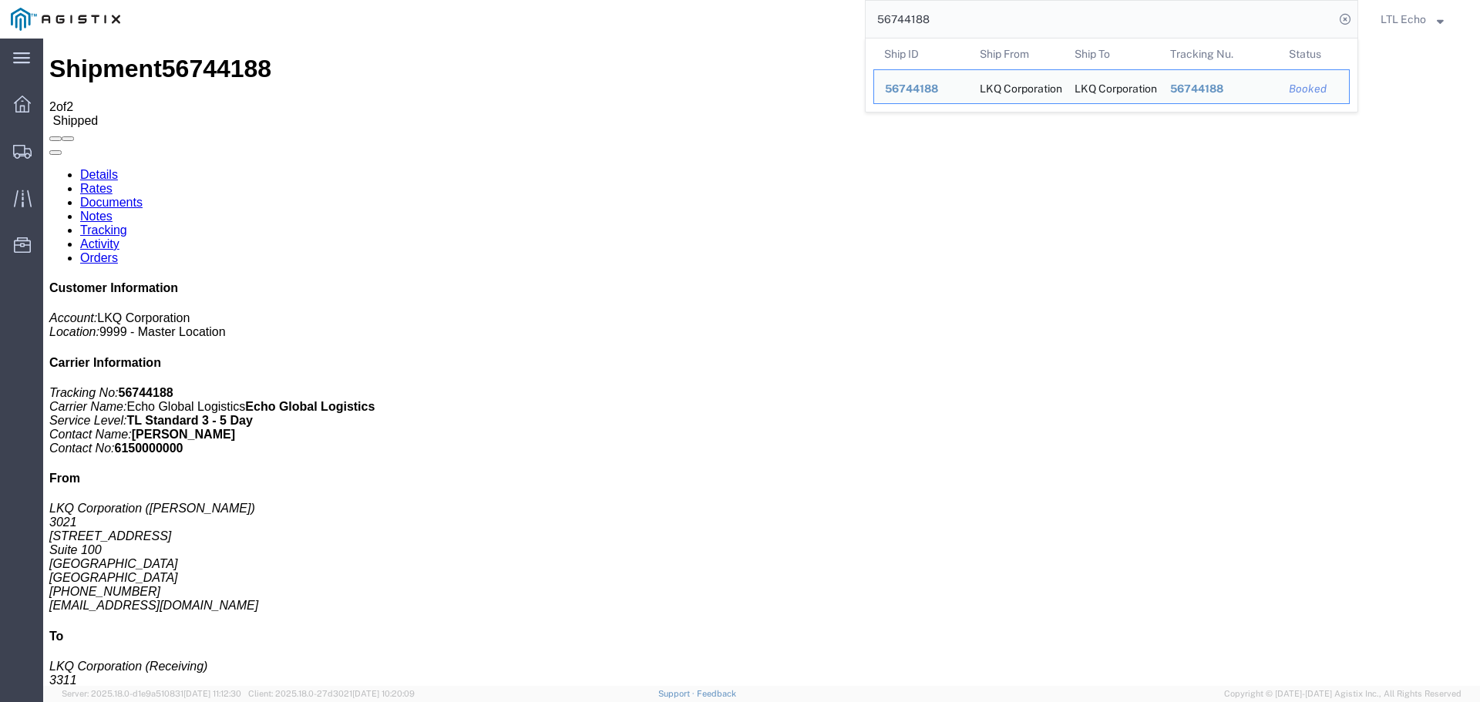
click at [916, 8] on input "56744188" at bounding box center [1100, 19] width 469 height 37
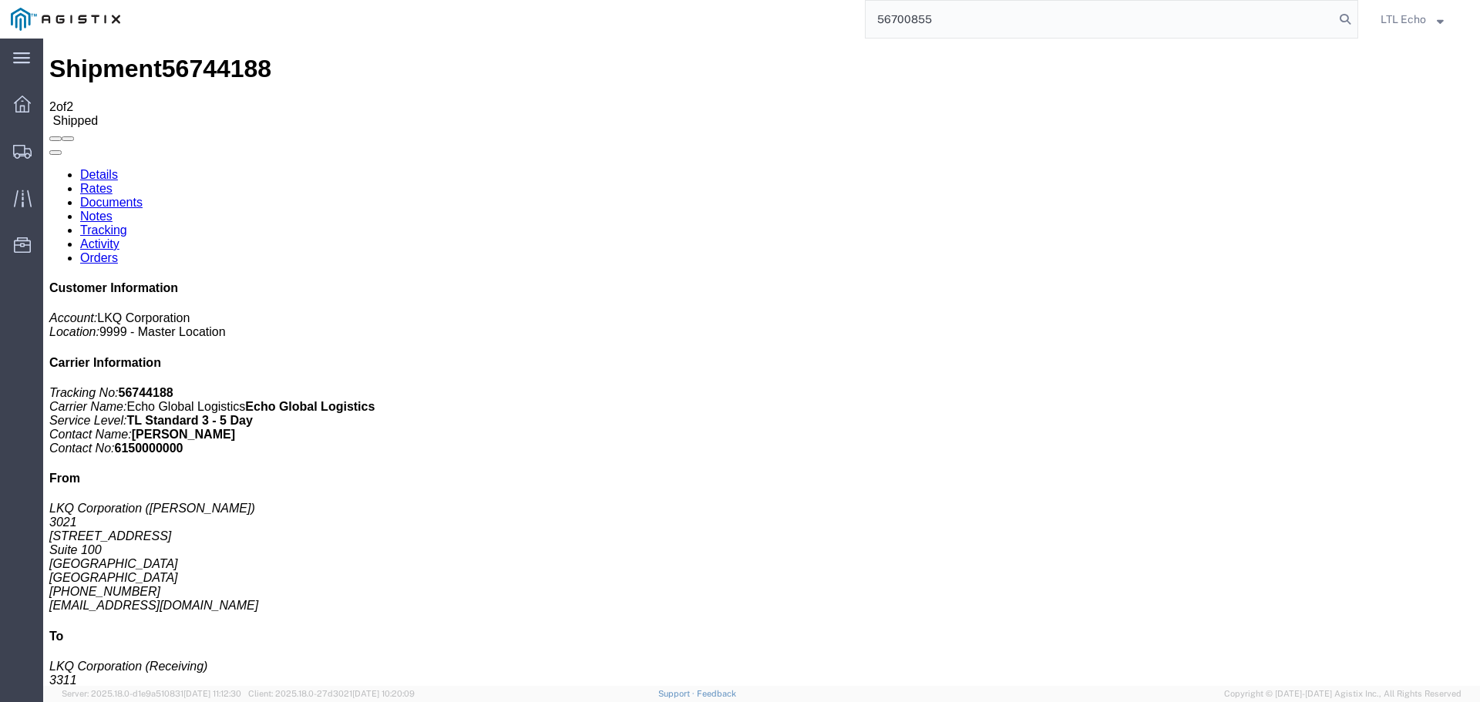
type input "56700855"
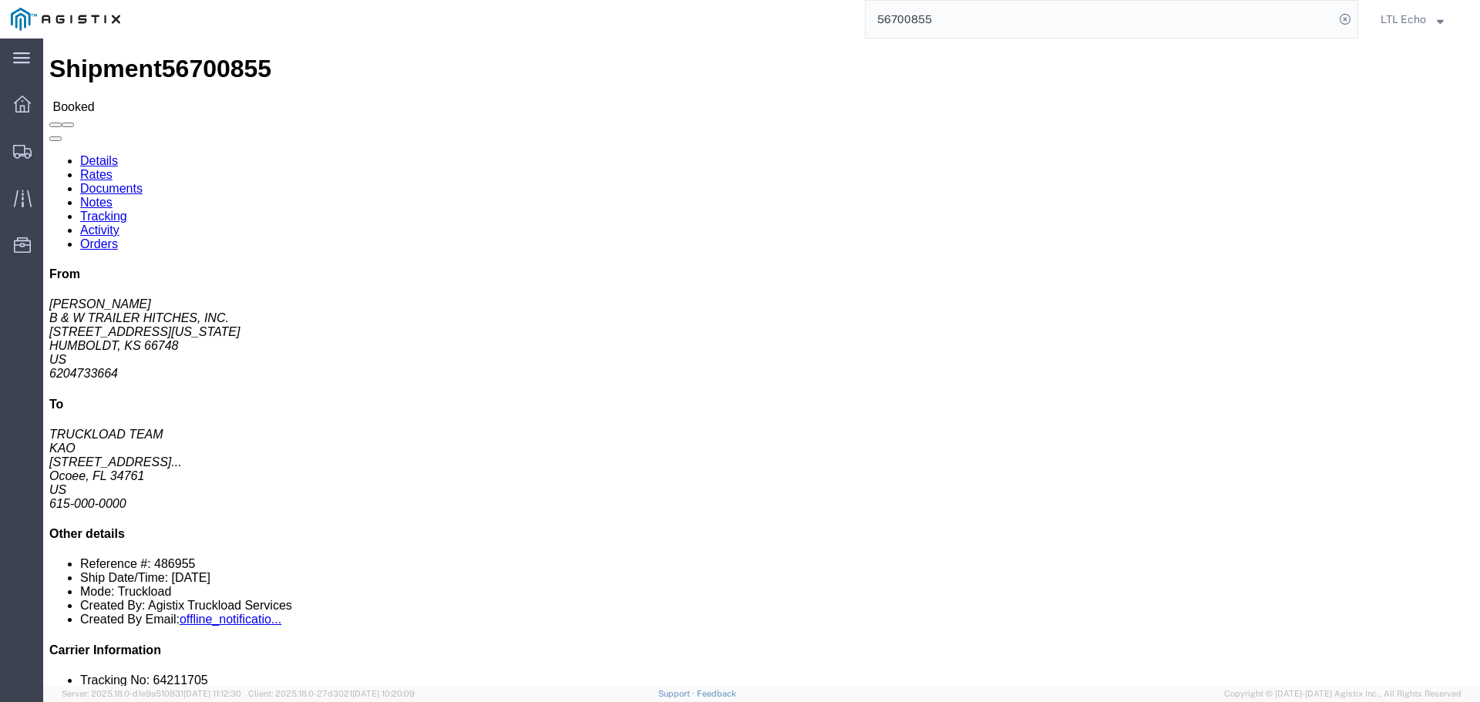
click link "Tracking"
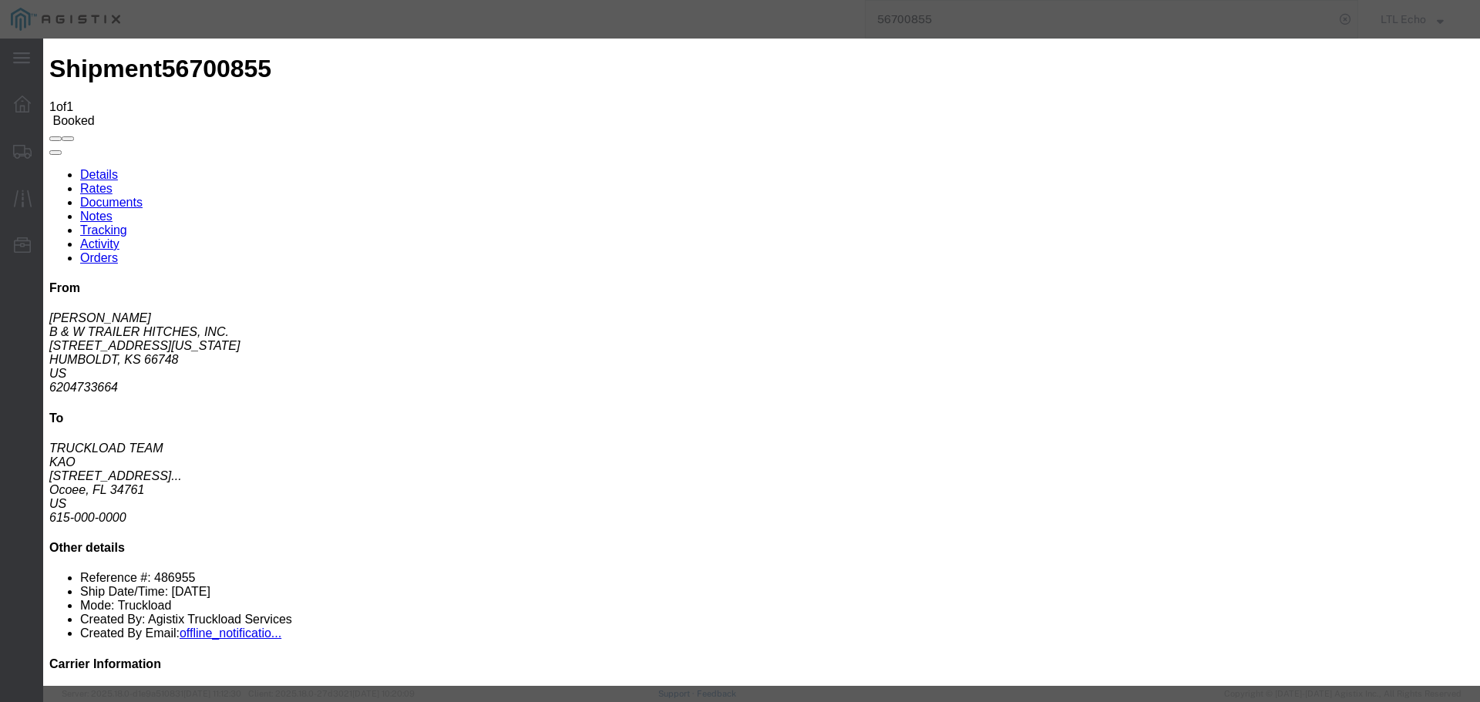
type input "[DATE]"
type input "10:00 AM"
select select "PICKEDUP"
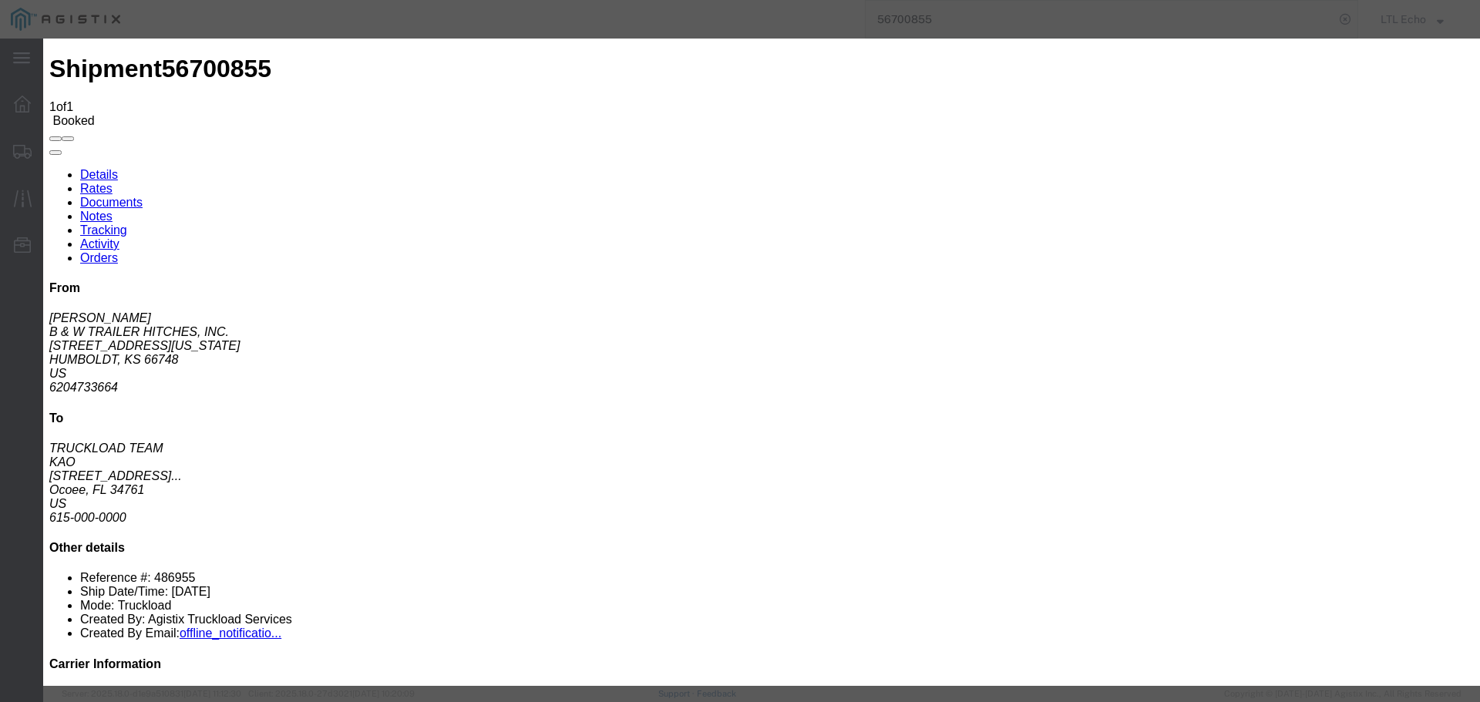
type input "[DATE]"
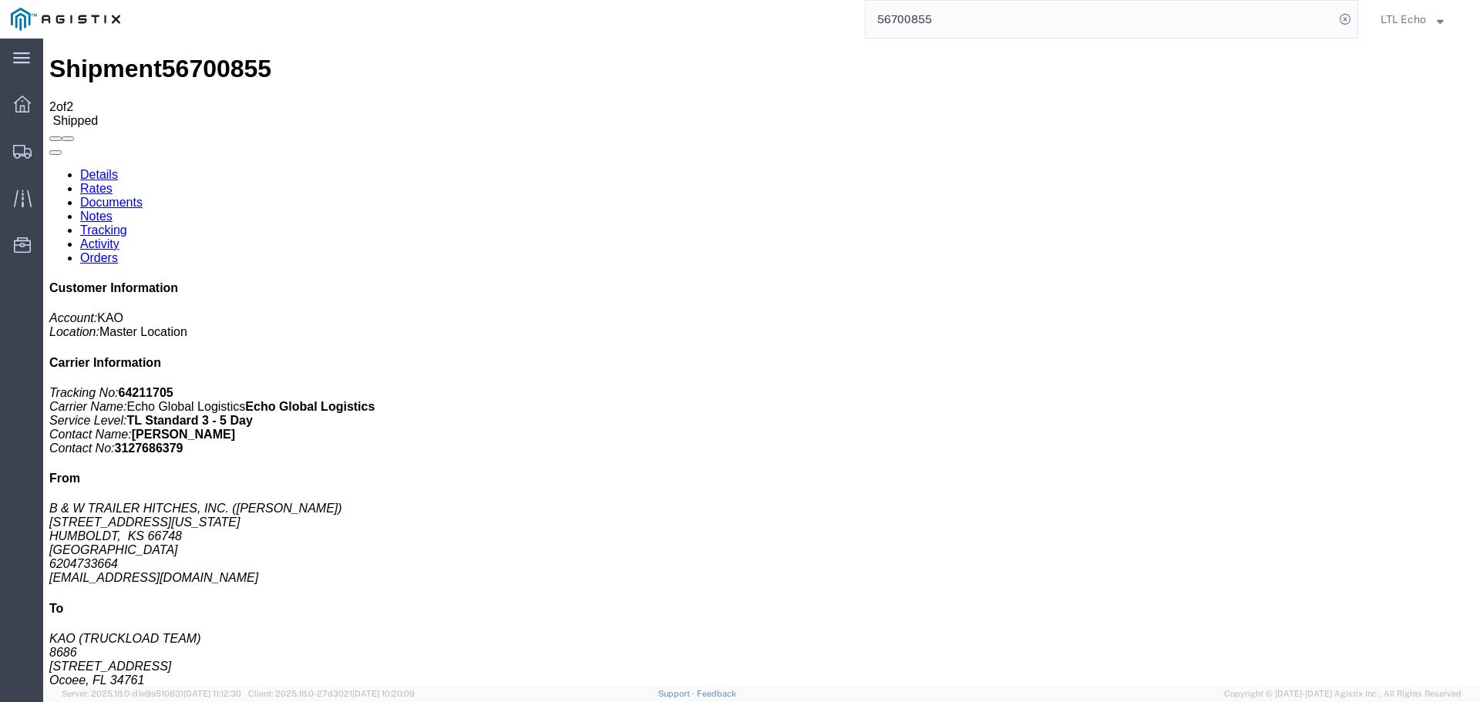
click at [891, 24] on input "56700855" at bounding box center [1100, 19] width 469 height 37
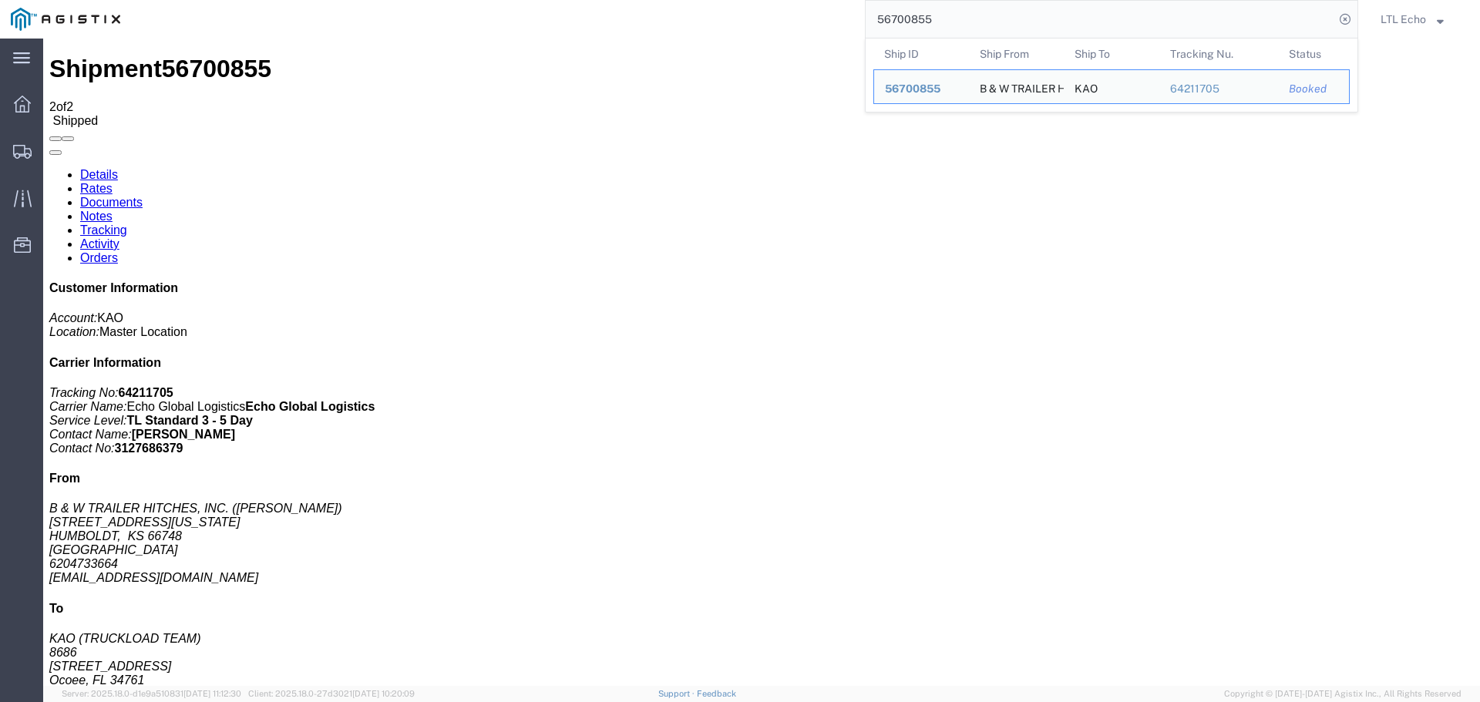
click at [891, 24] on input "56700855" at bounding box center [1100, 19] width 469 height 37
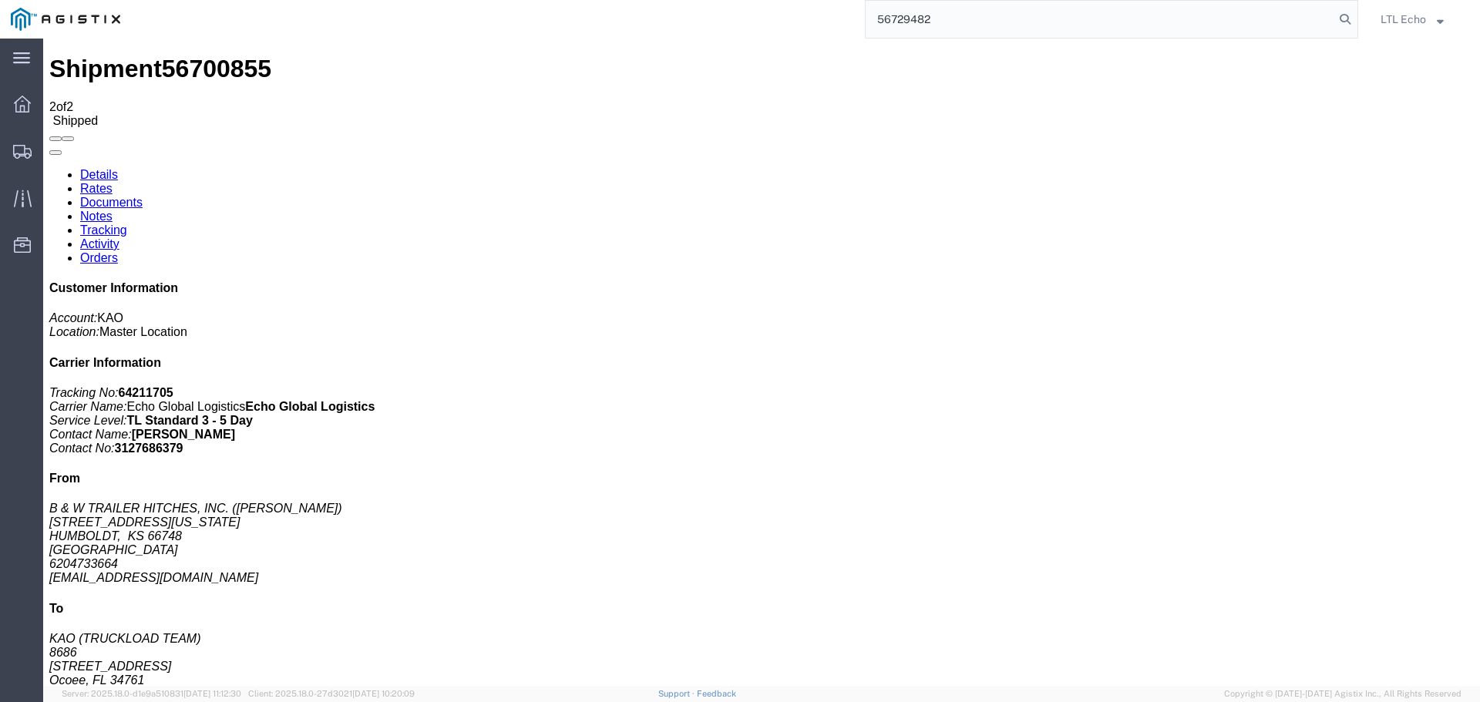
type input "56729482"
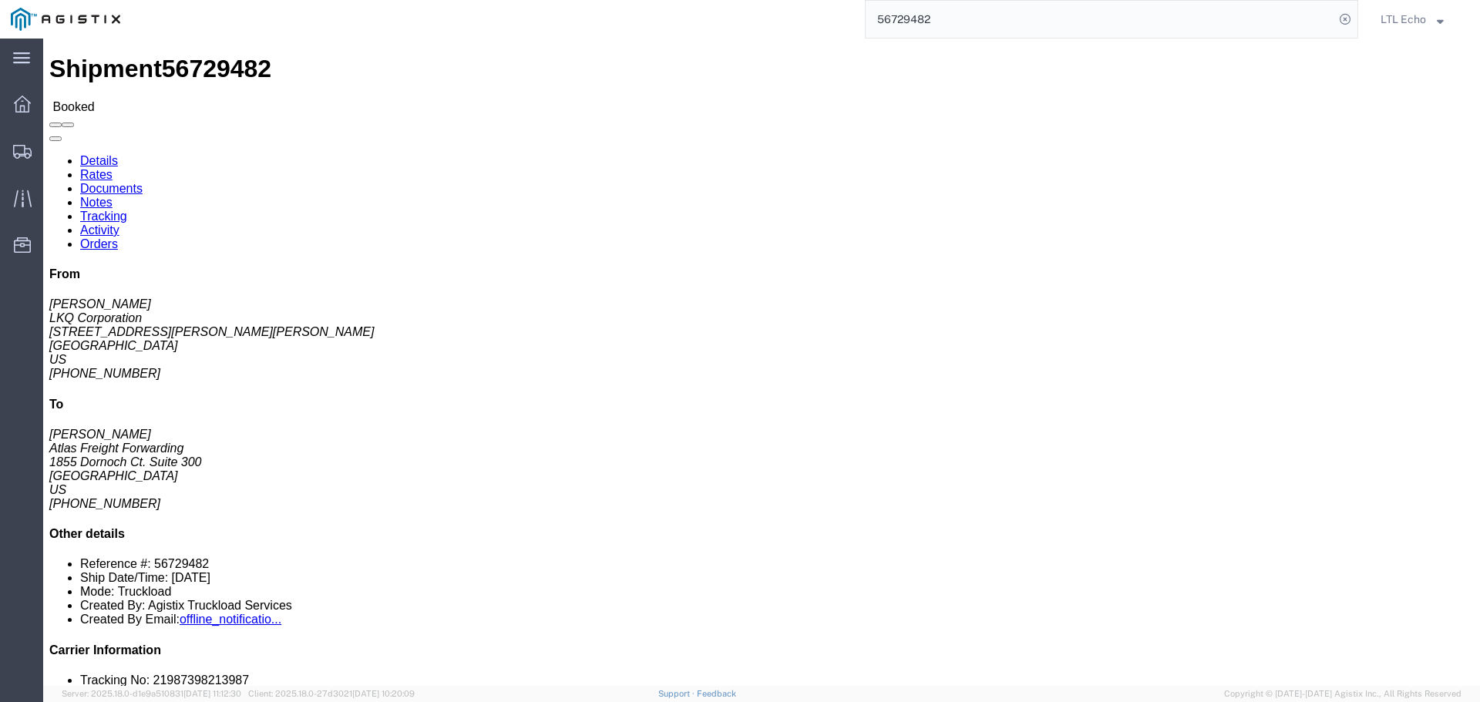
click link "Tracking"
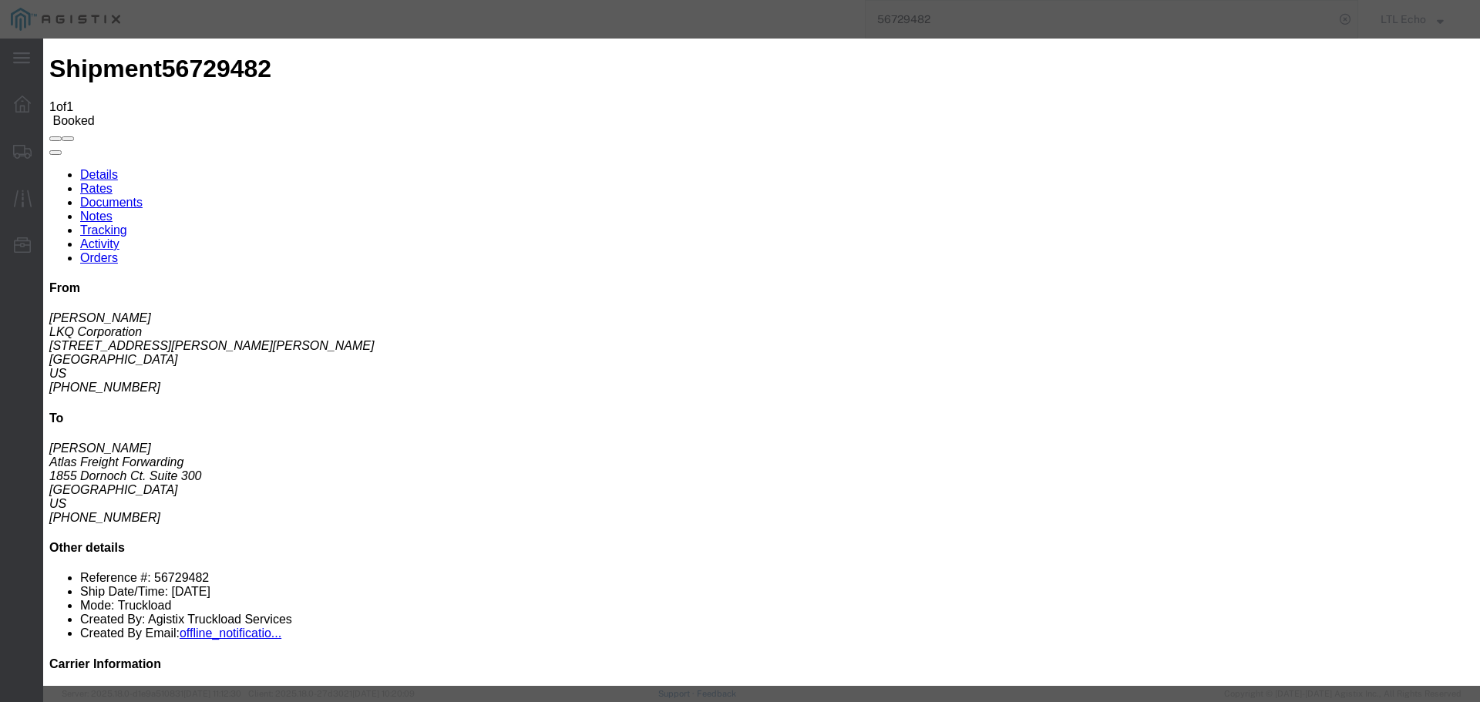
type input "[DATE]"
type input "10:00 AM"
select select "PICKEDUP"
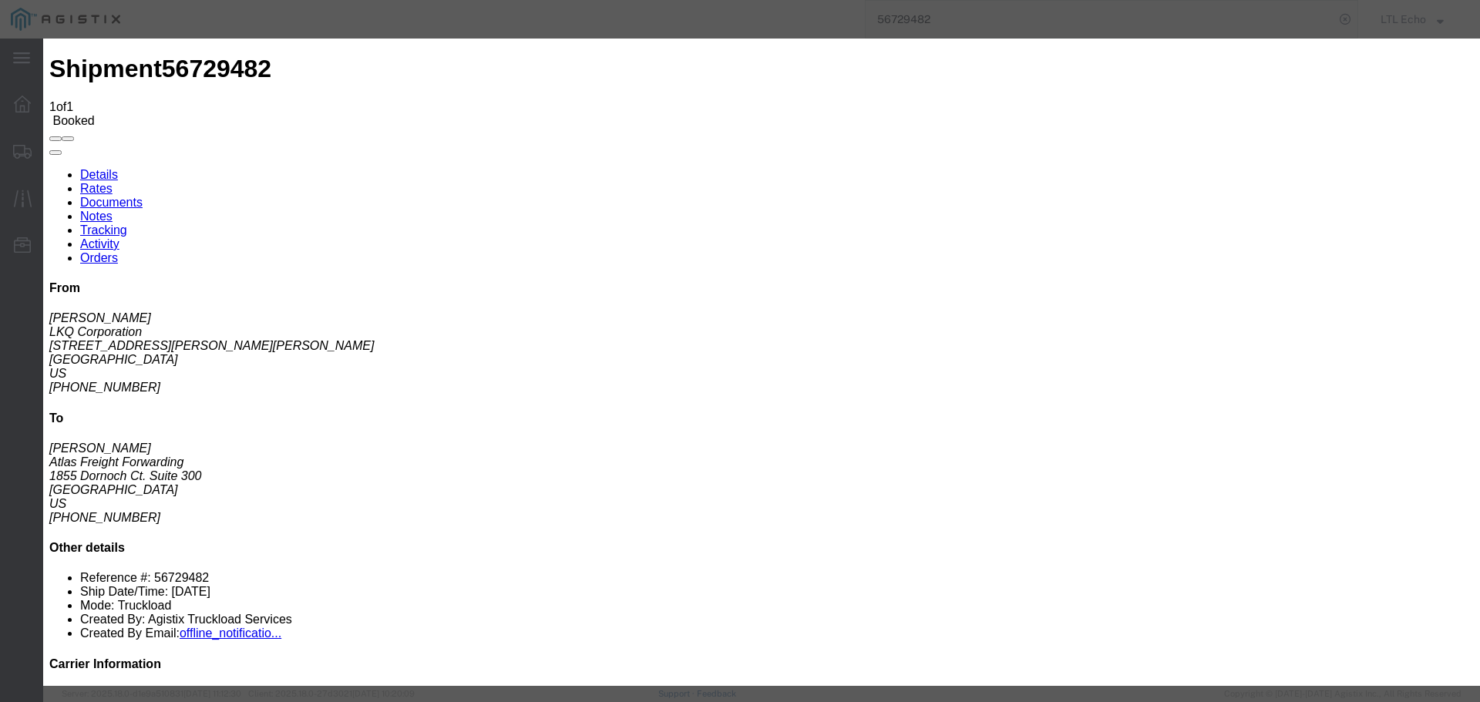
type input "[DATE]"
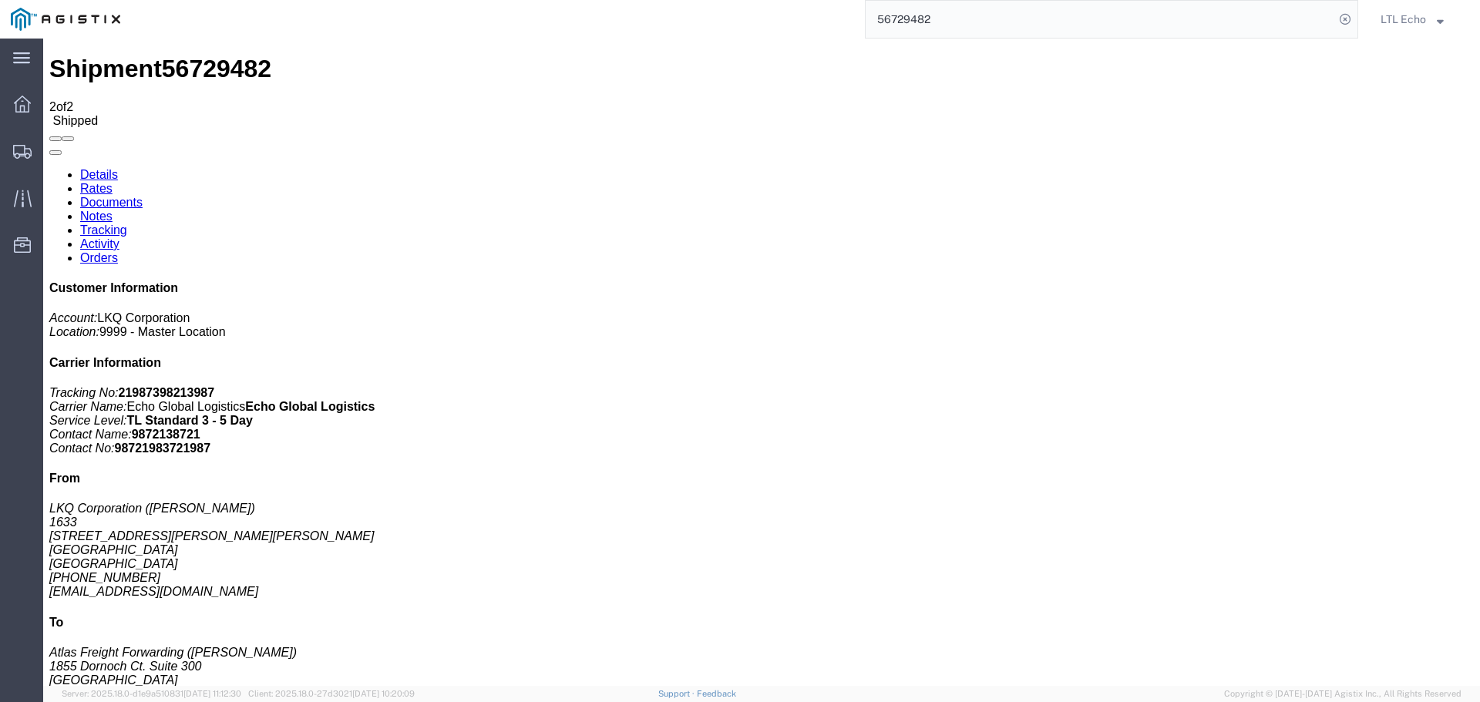
click at [911, 23] on input "56729482" at bounding box center [1100, 19] width 469 height 37
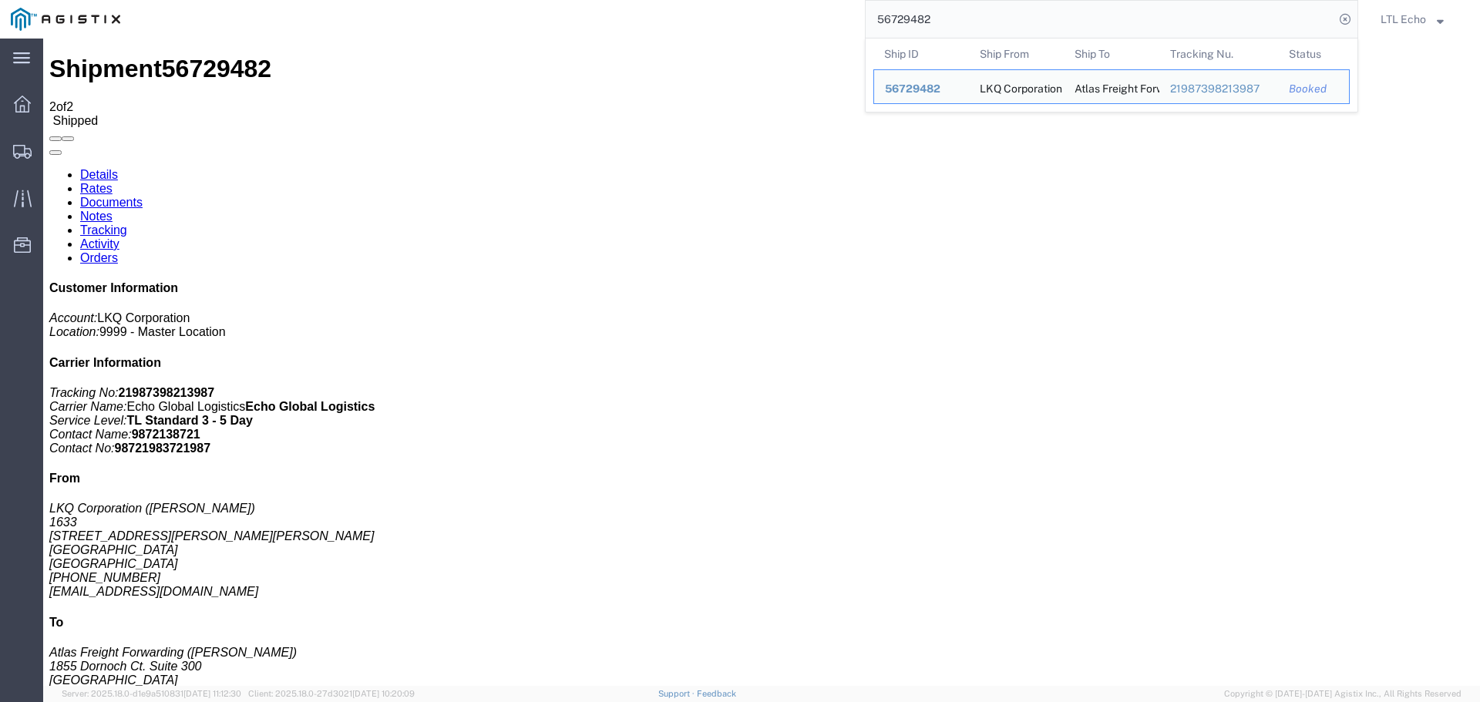
click at [911, 23] on input "56729482" at bounding box center [1100, 19] width 469 height 37
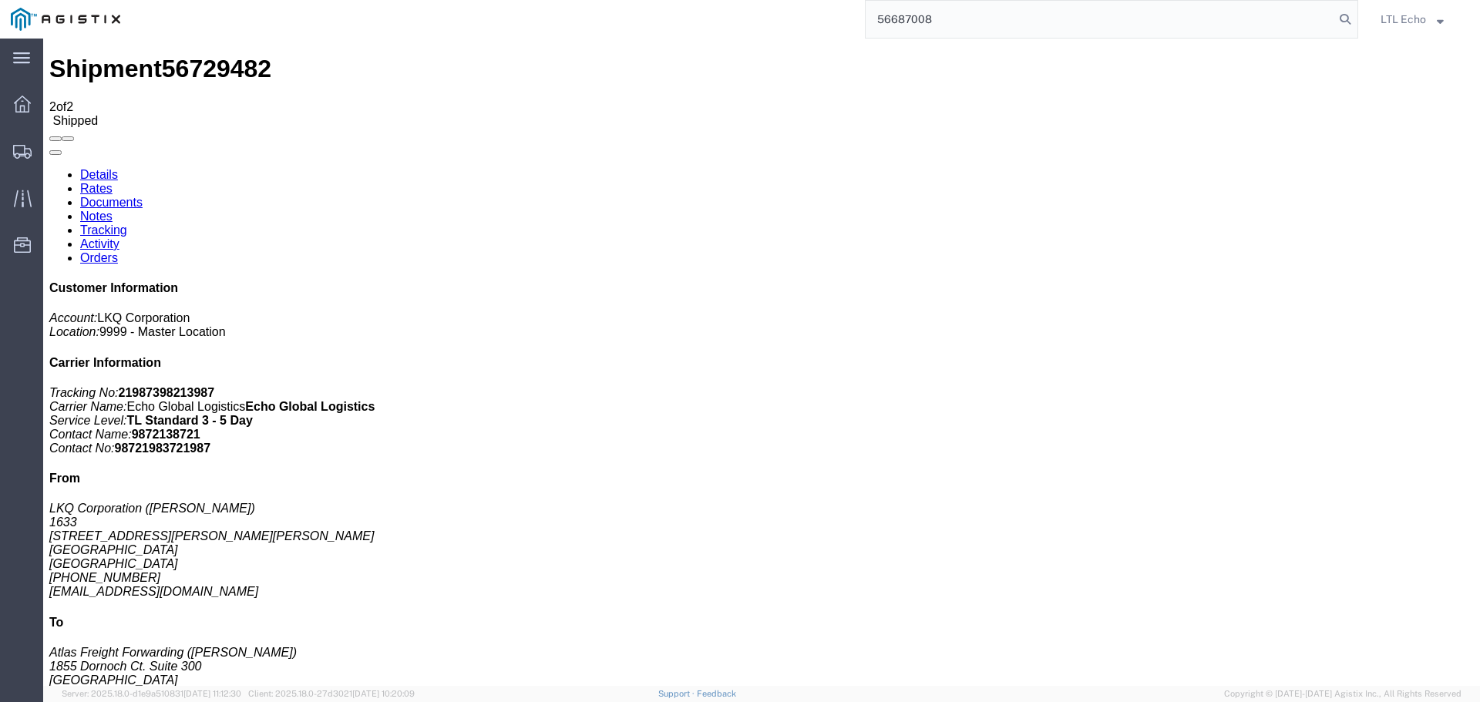
type input "56687008"
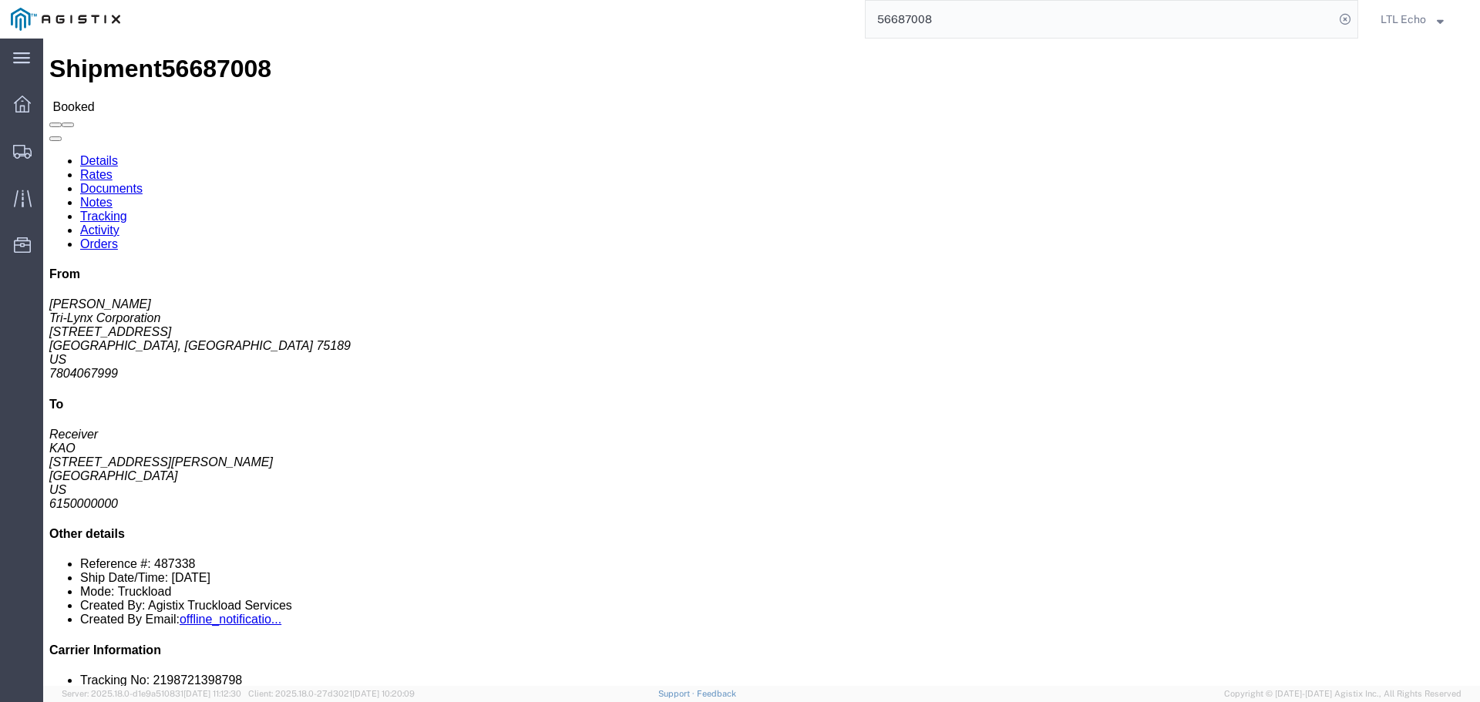
click link "Tracking"
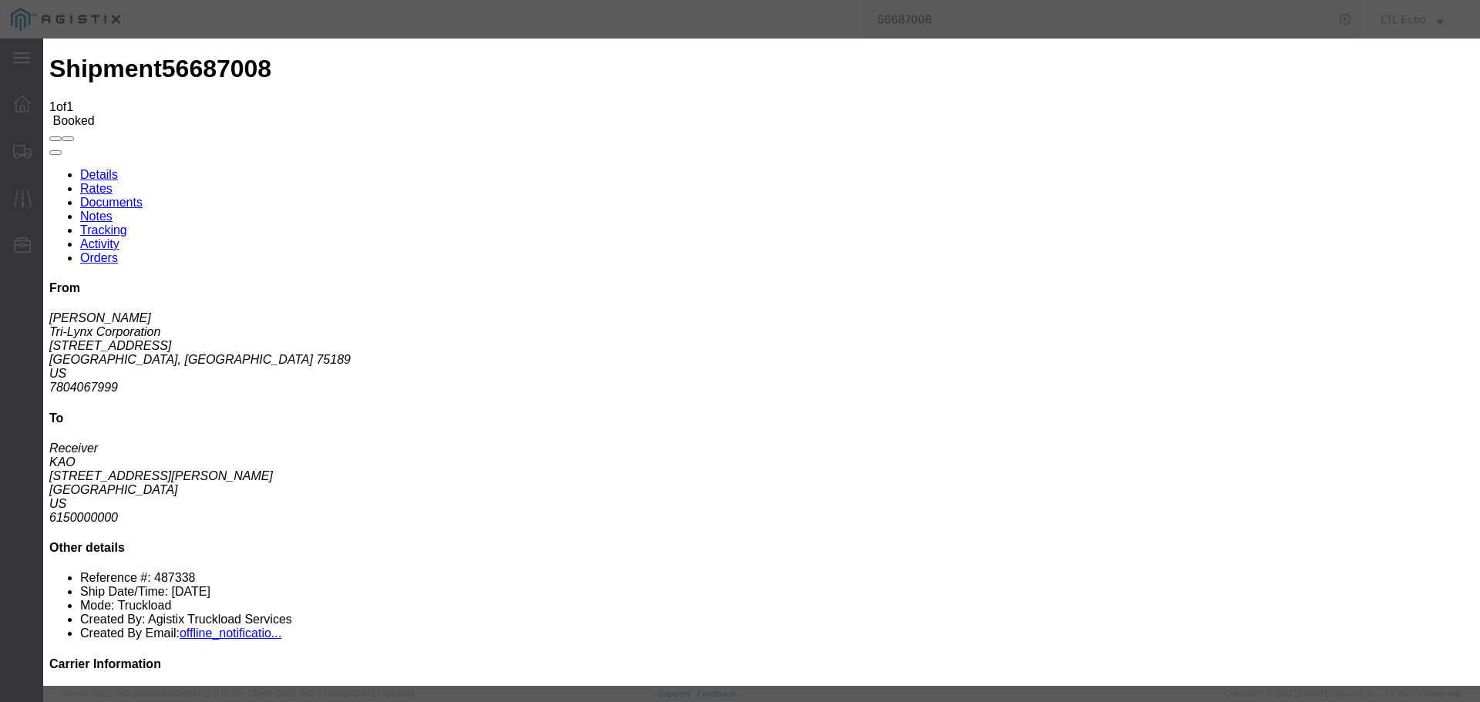
type input "[DATE]"
type input "10:00 AM"
select select "PICKEDUP"
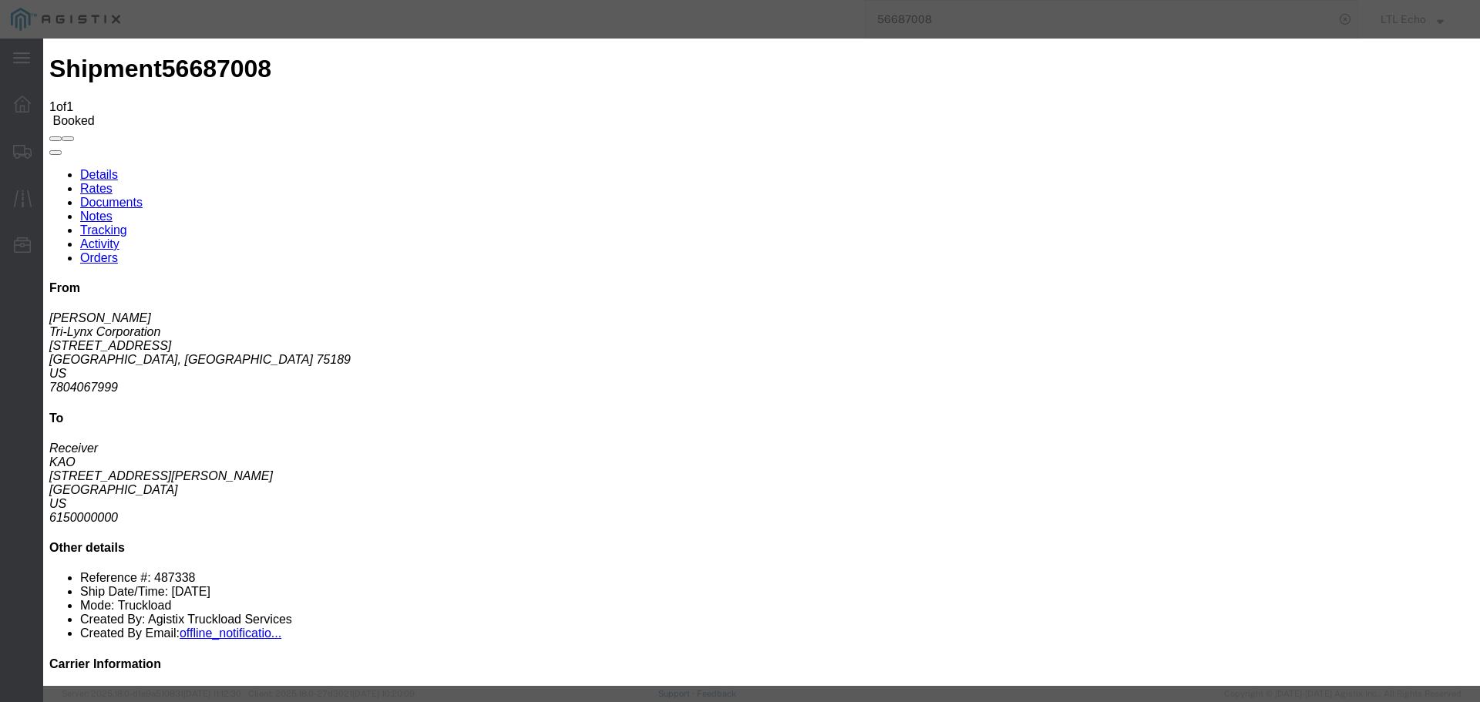
type input "[DATE]"
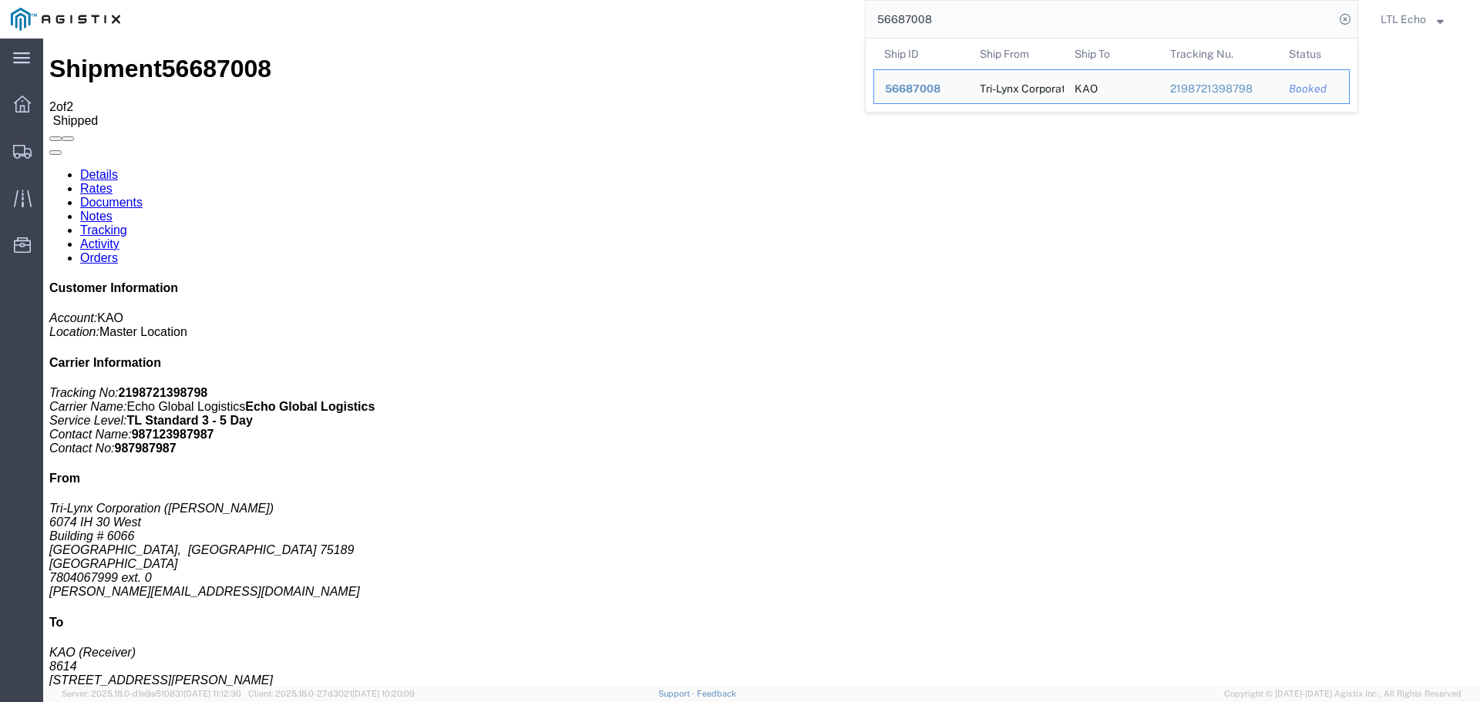
click at [901, 25] on input "56687008" at bounding box center [1100, 19] width 469 height 37
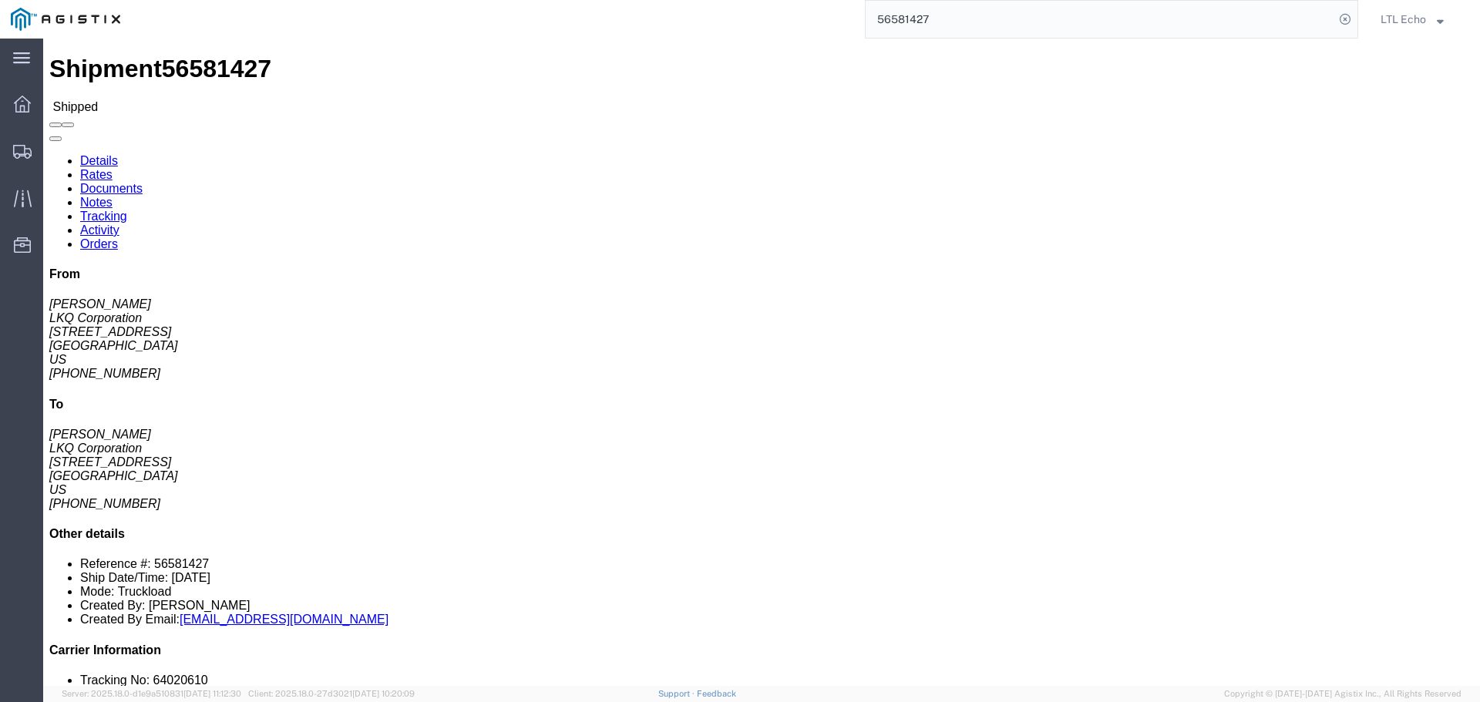
click link "Tracking"
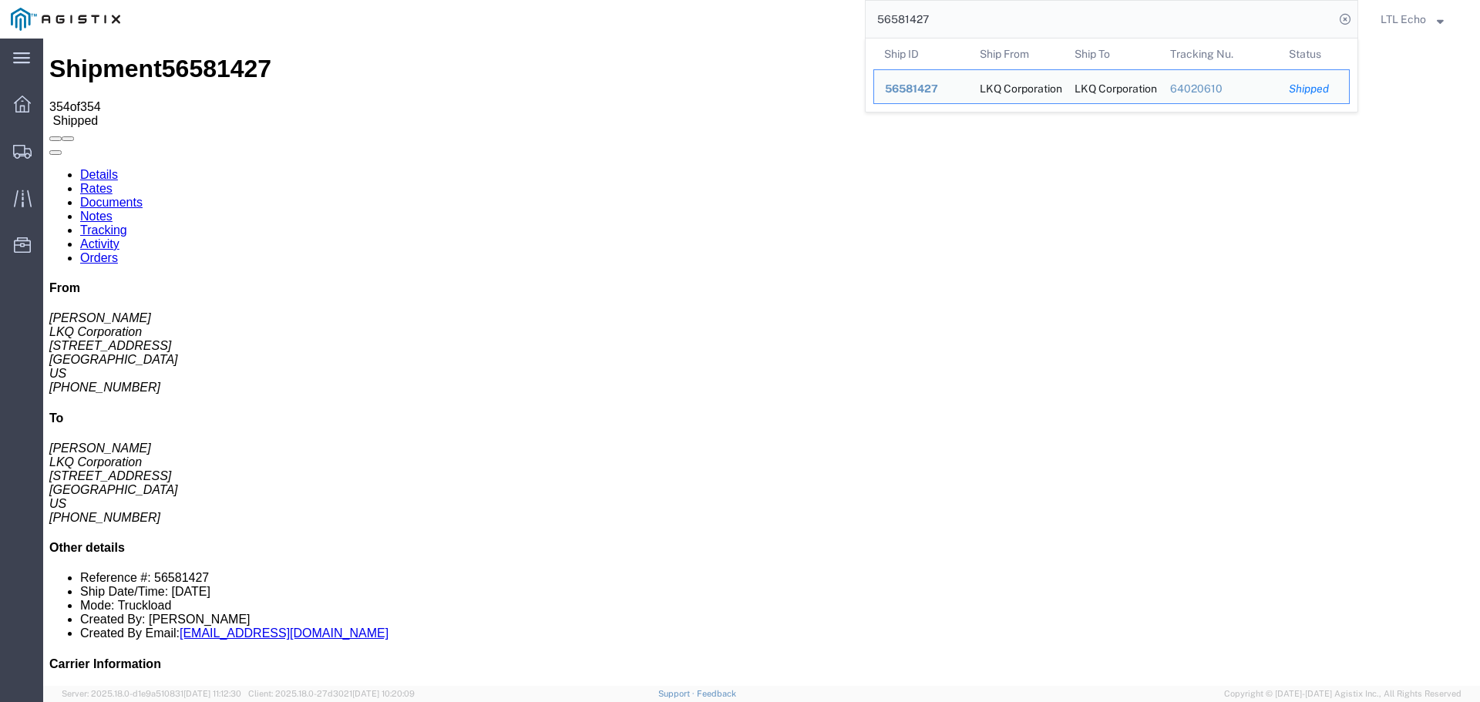
click at [918, 24] on input "56581427" at bounding box center [1100, 19] width 469 height 37
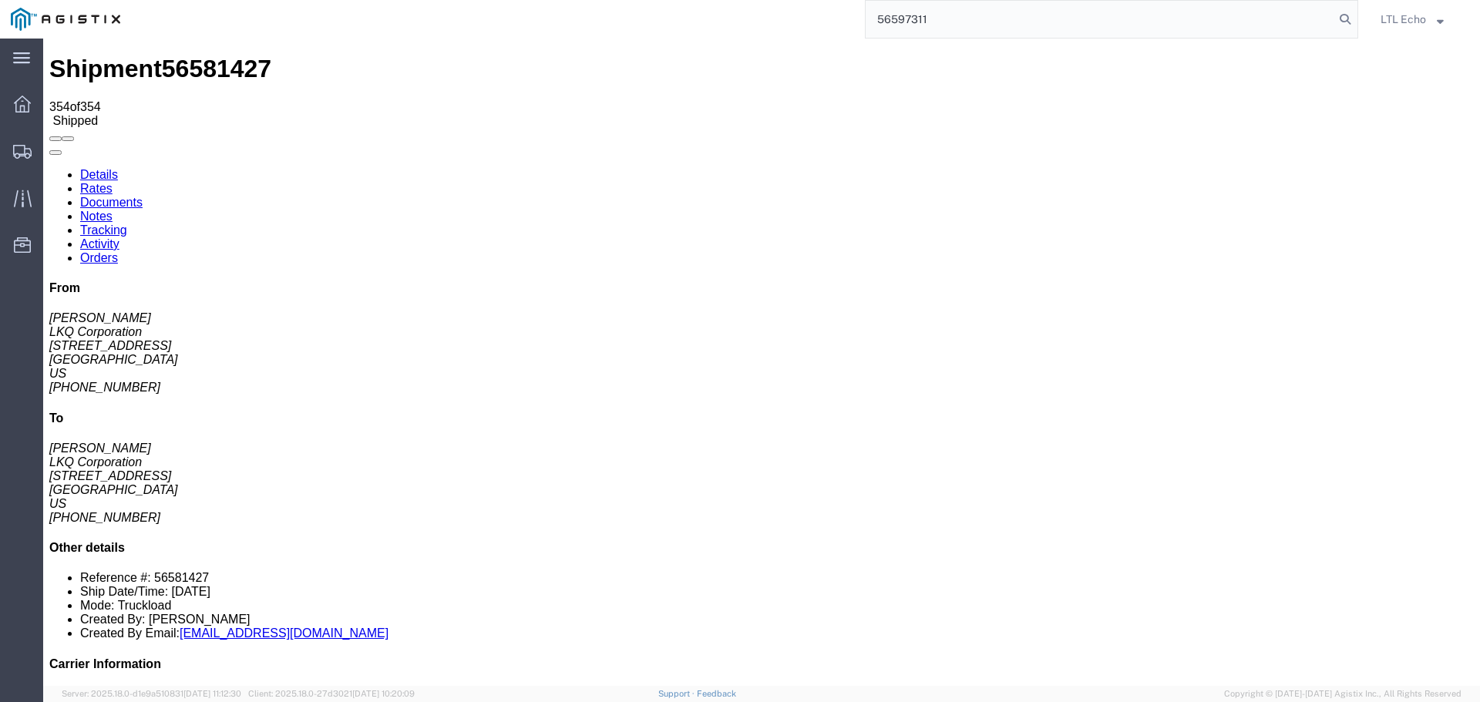
type input "56597311"
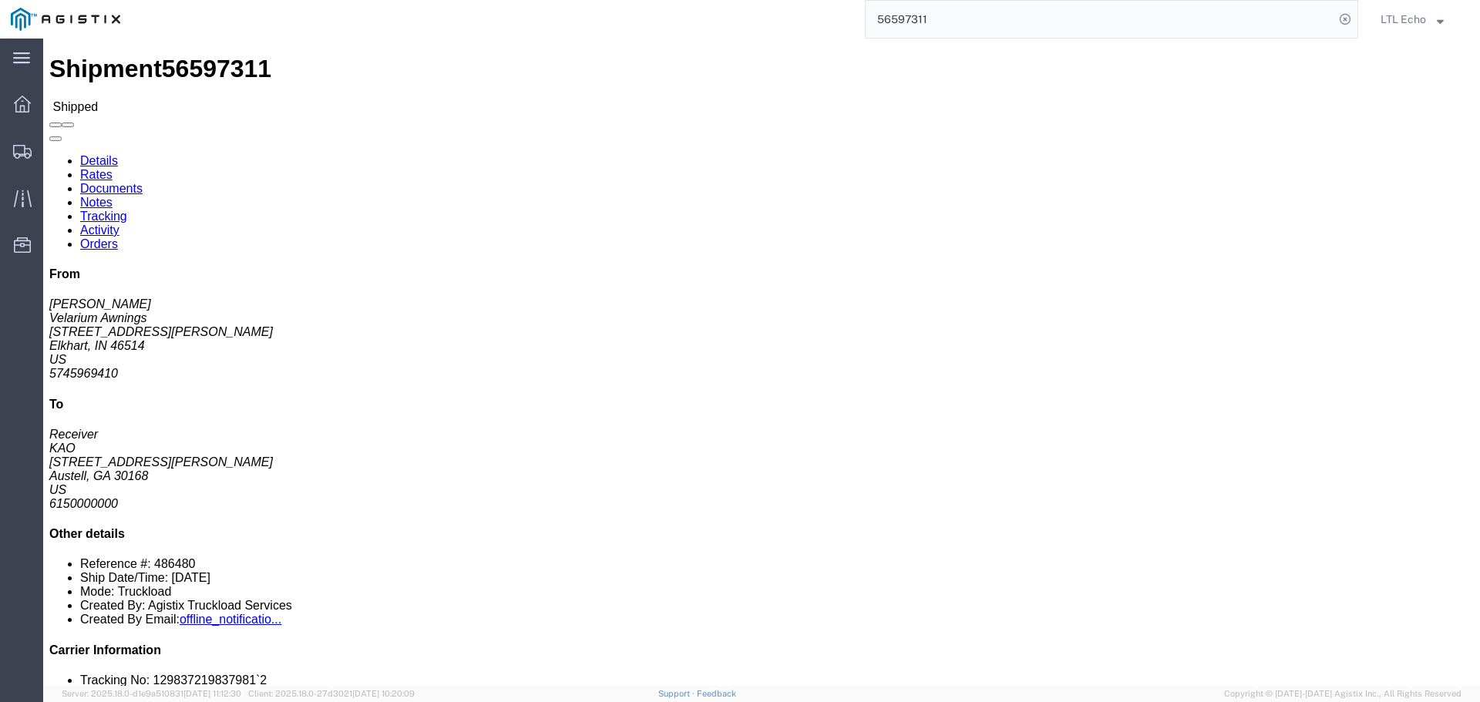
click link "Tracking"
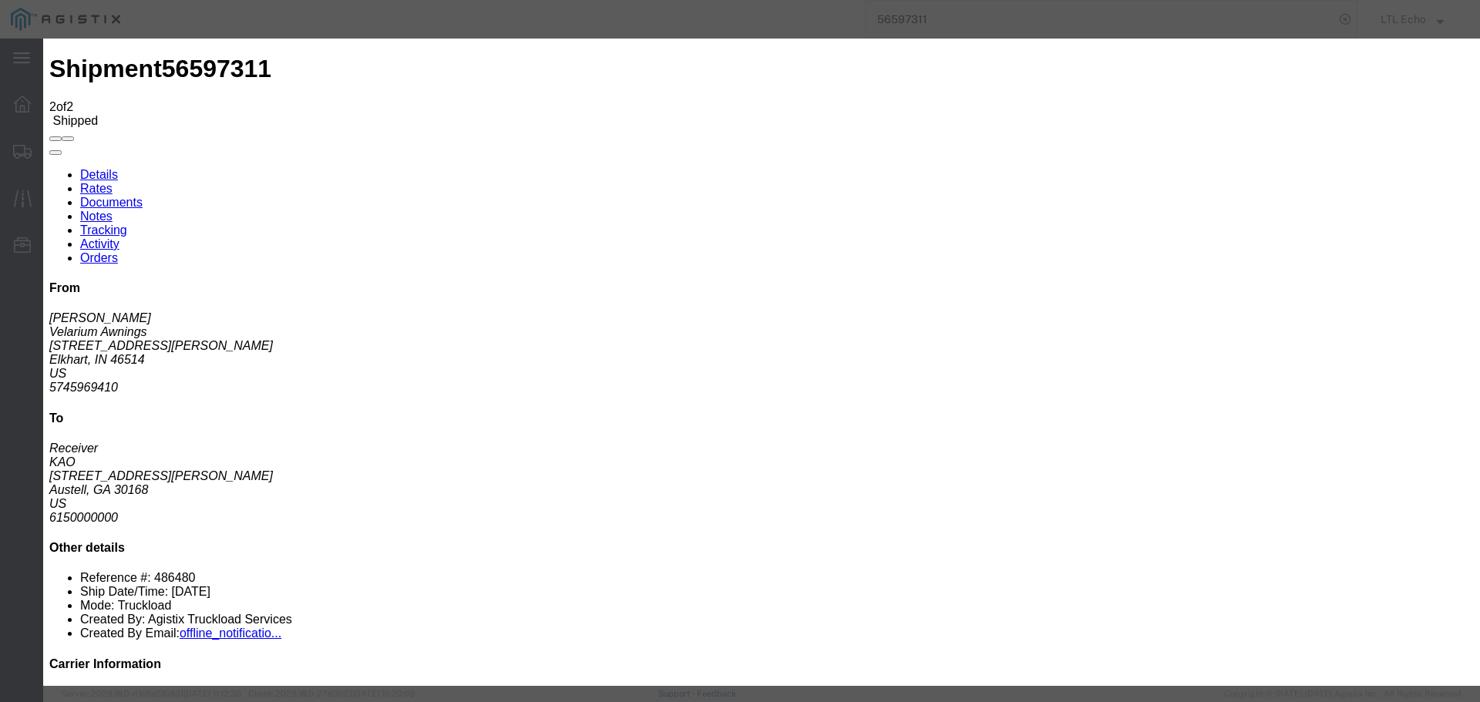
type input "[DATE]"
type input "10:00 AM"
select select "DELIVRED"
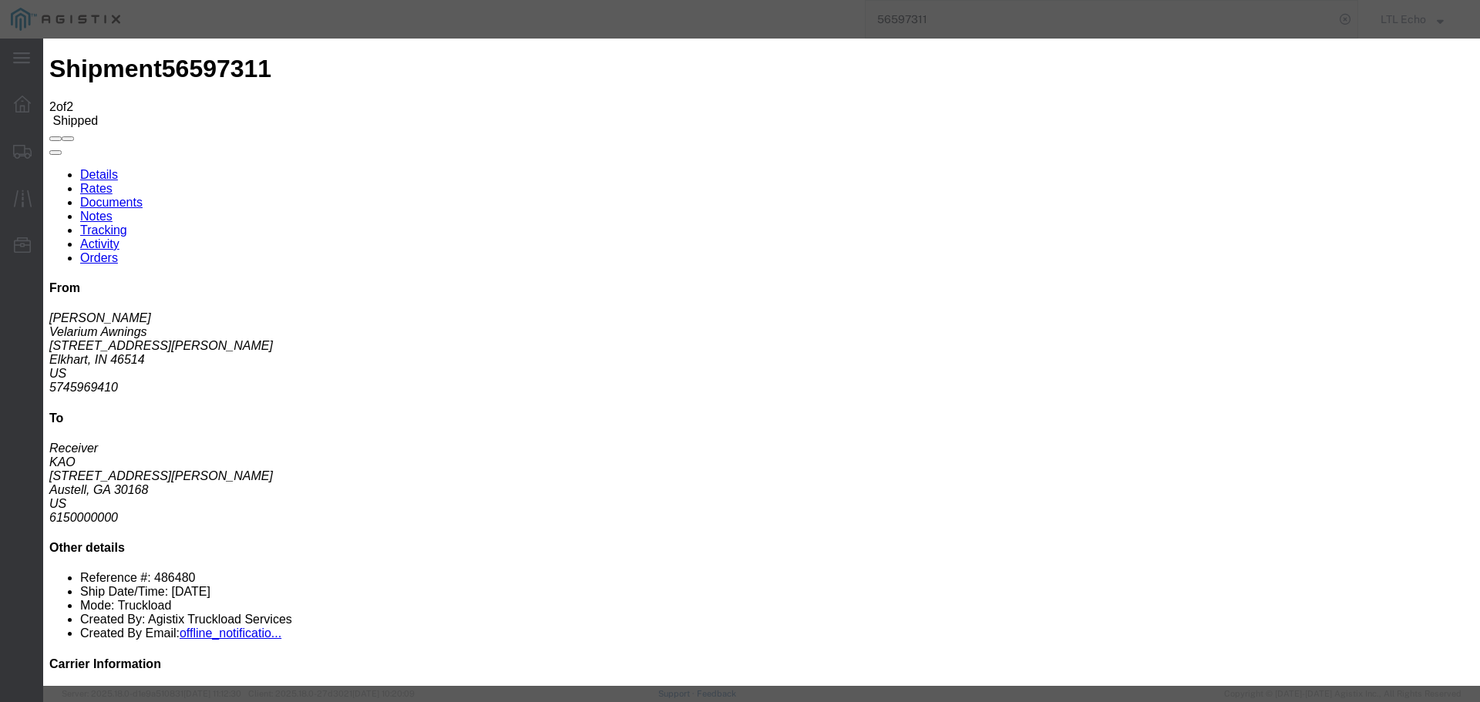
type input "[DATE]"
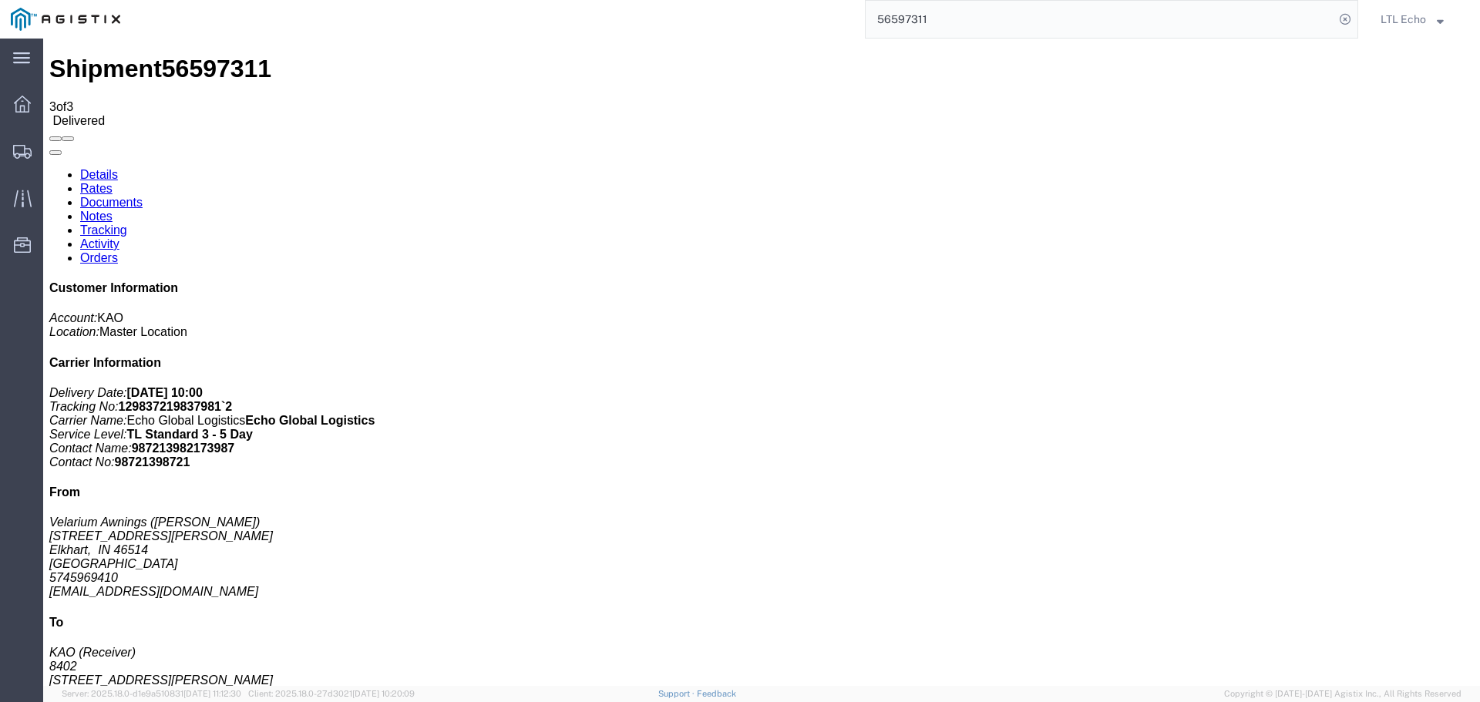
click at [916, 22] on input "56597311" at bounding box center [1100, 19] width 469 height 37
click at [915, 22] on input "56597311" at bounding box center [1100, 19] width 469 height 37
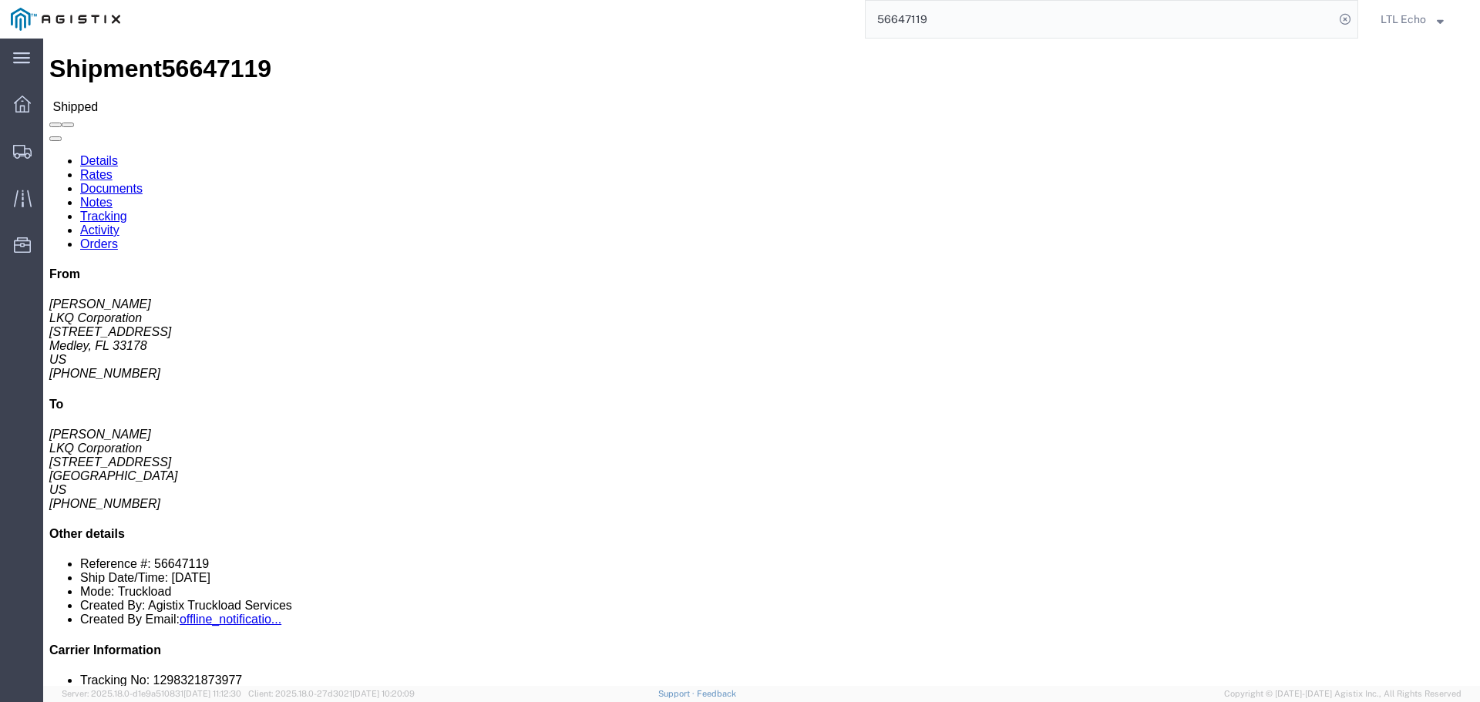
click at [901, 24] on input "56647119" at bounding box center [1100, 19] width 469 height 37
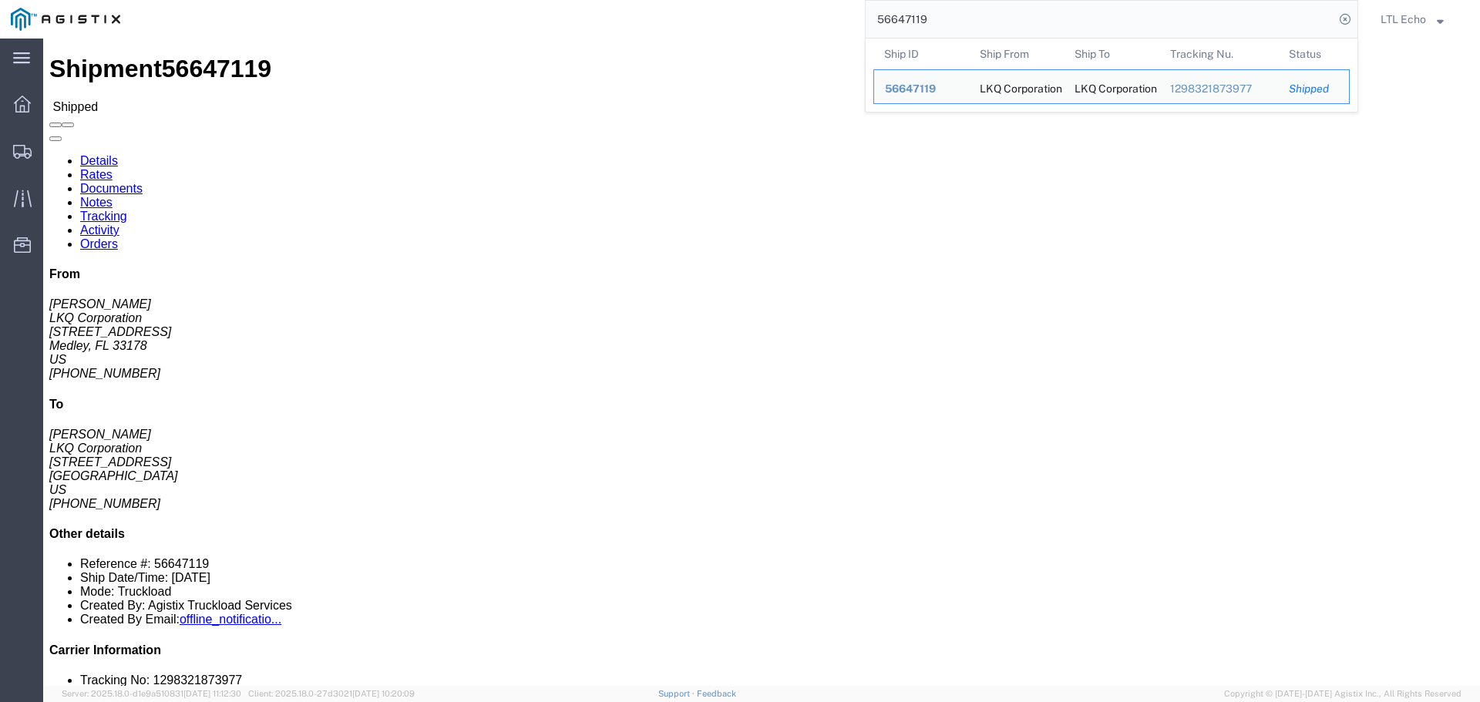
click at [901, 24] on input "56647119" at bounding box center [1100, 19] width 469 height 37
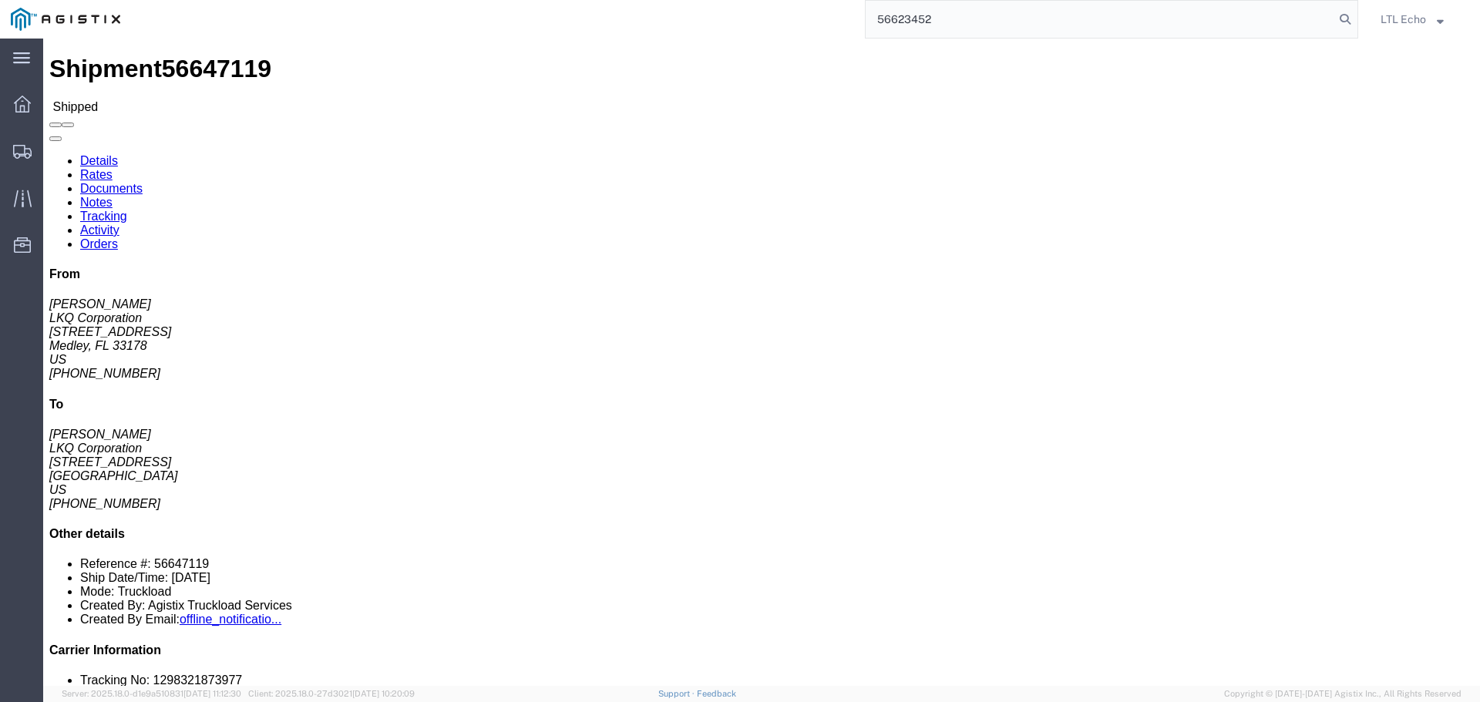
type input "56623452"
click link "Tracking"
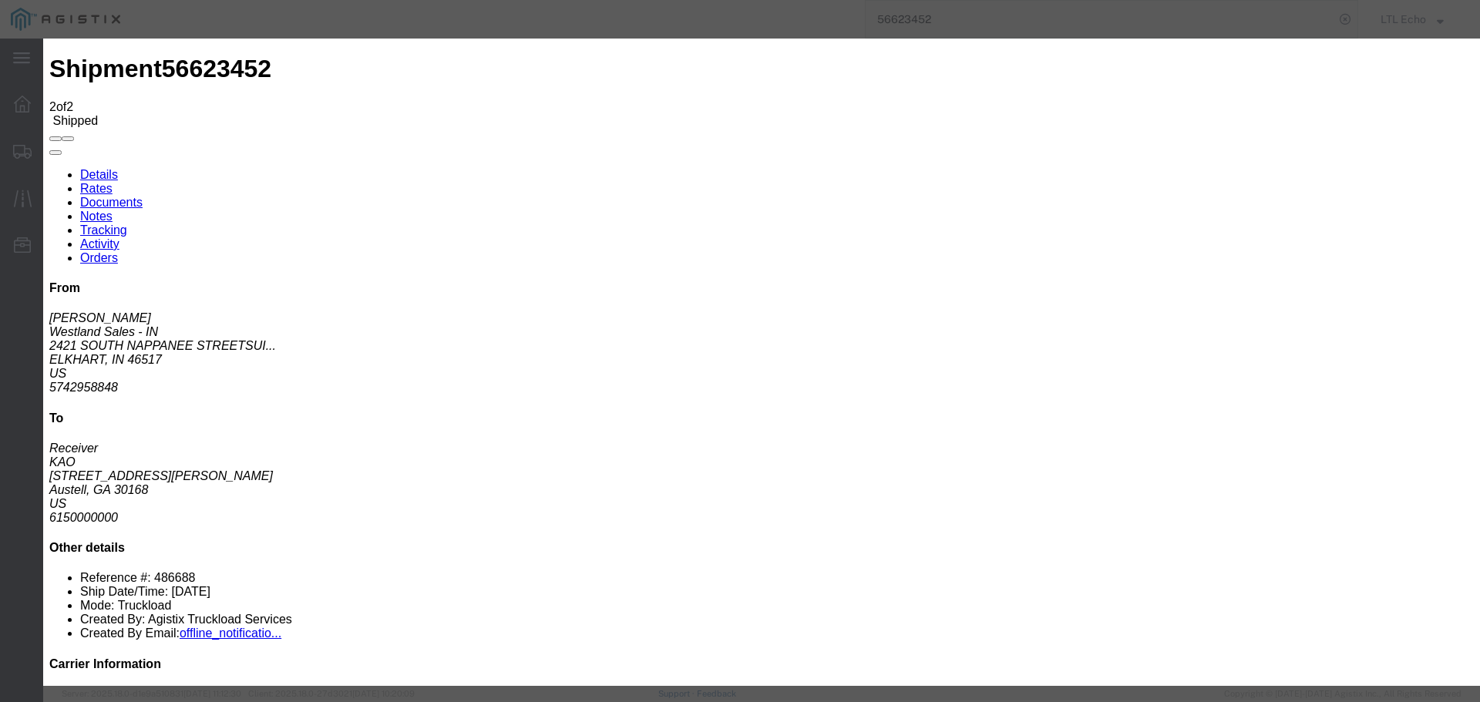
type input "[DATE]"
type input "10:00 AM"
select select "DELIVRED"
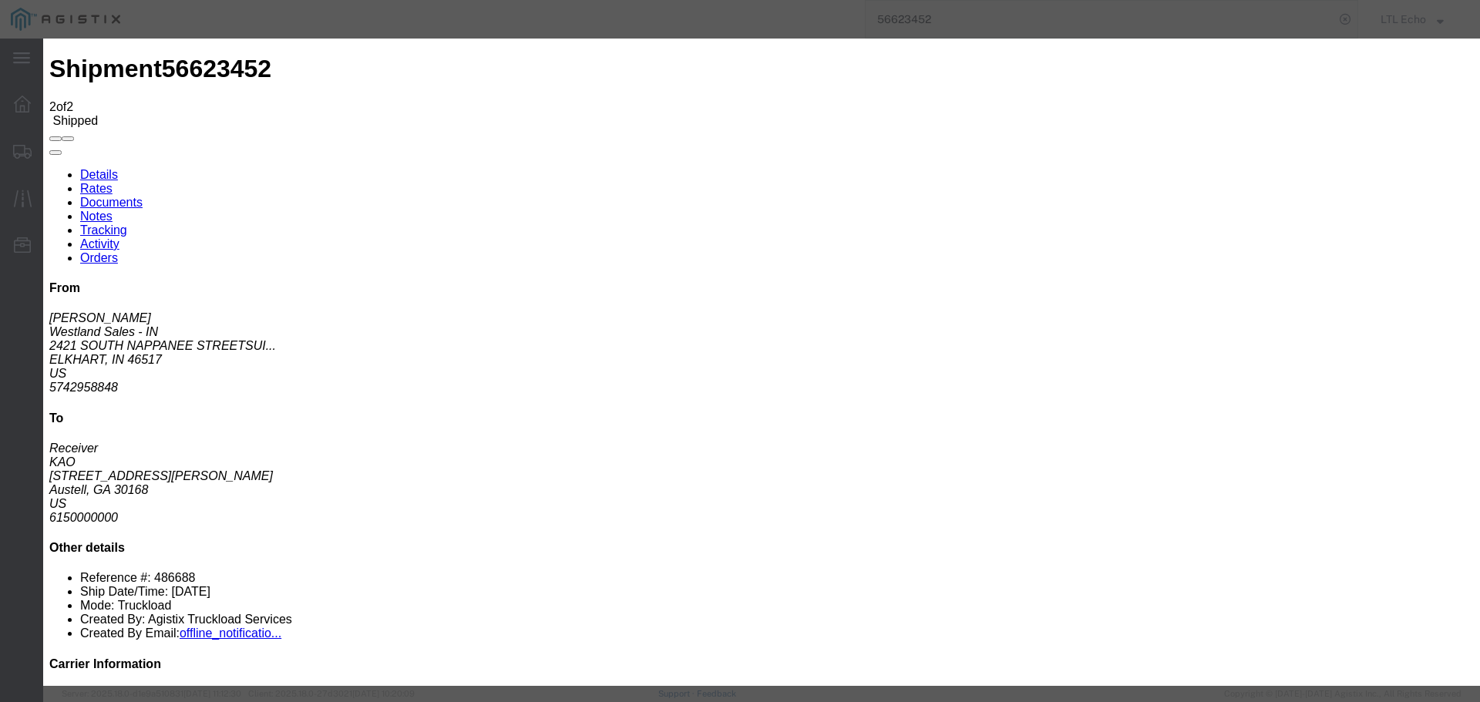
type input "[DATE]"
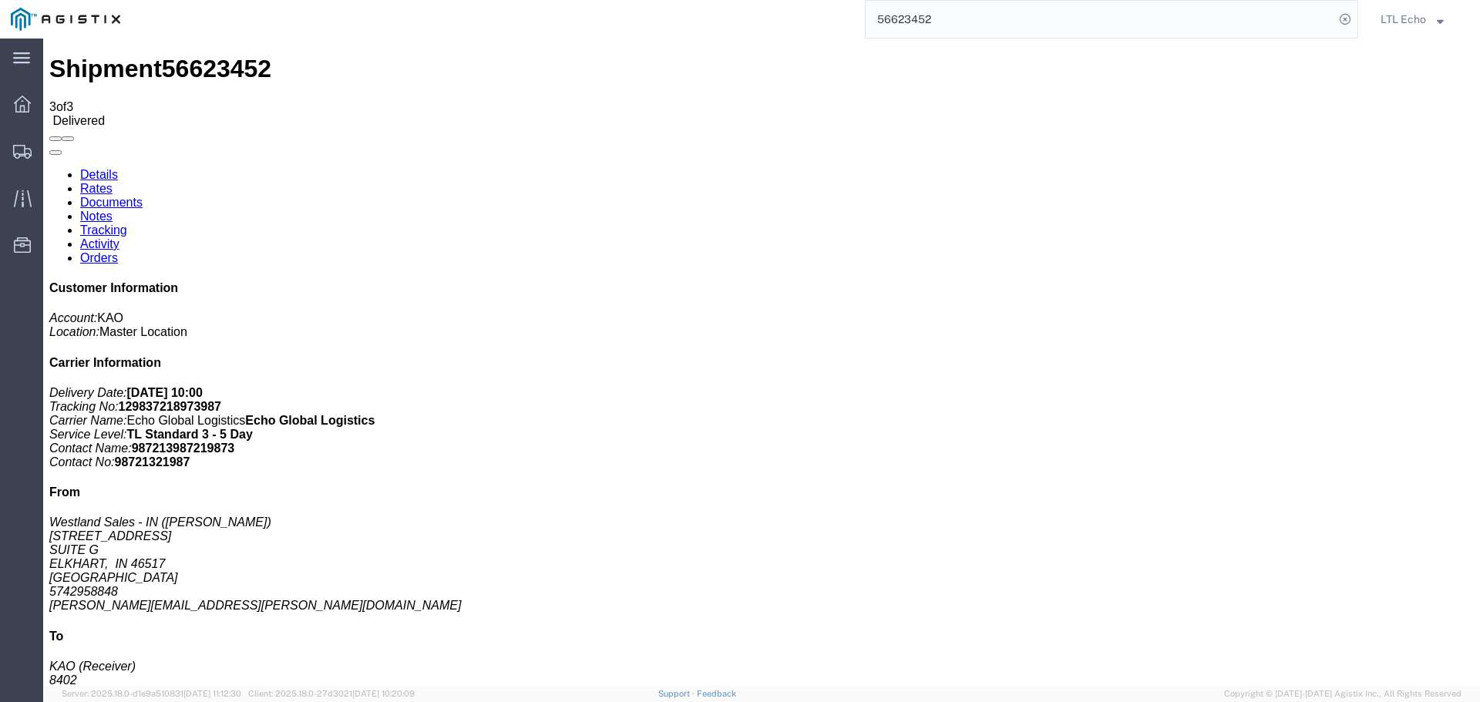
click at [900, 19] on input "56623452" at bounding box center [1100, 19] width 469 height 37
drag, startPoint x: 1023, startPoint y: 57, endPoint x: 66, endPoint y: 100, distance: 957.9
type input "2"
type input "56730223"
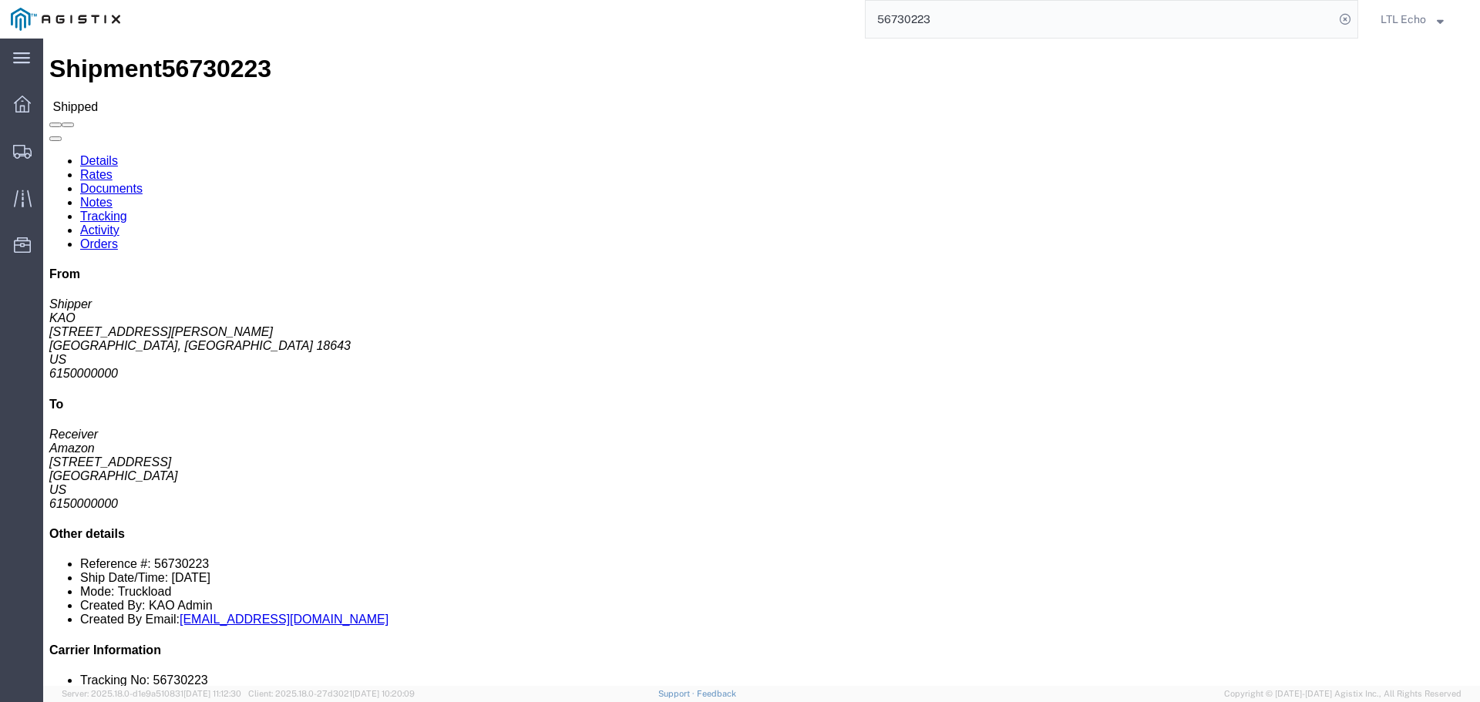
click link "Tracking"
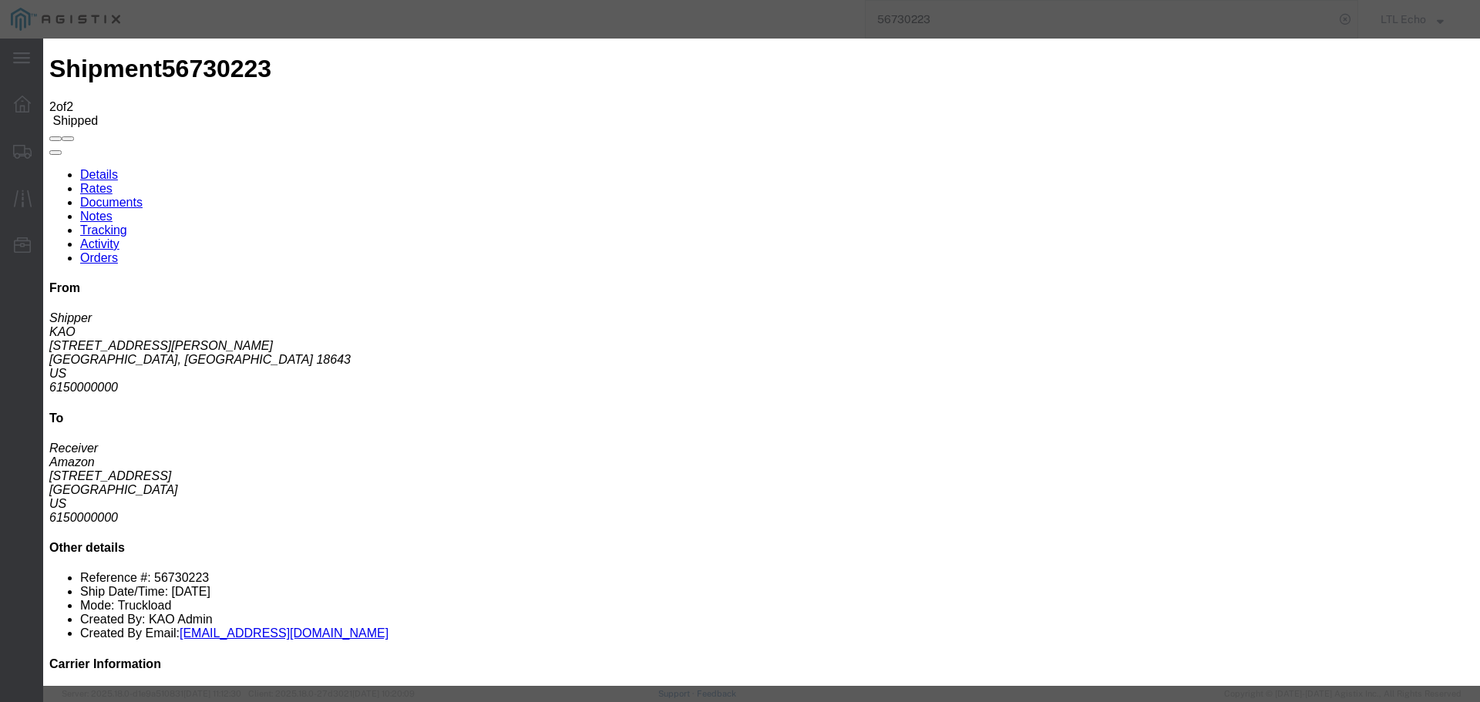
type input "[DATE]"
type input "10:00 AM"
select select "DELIVRED"
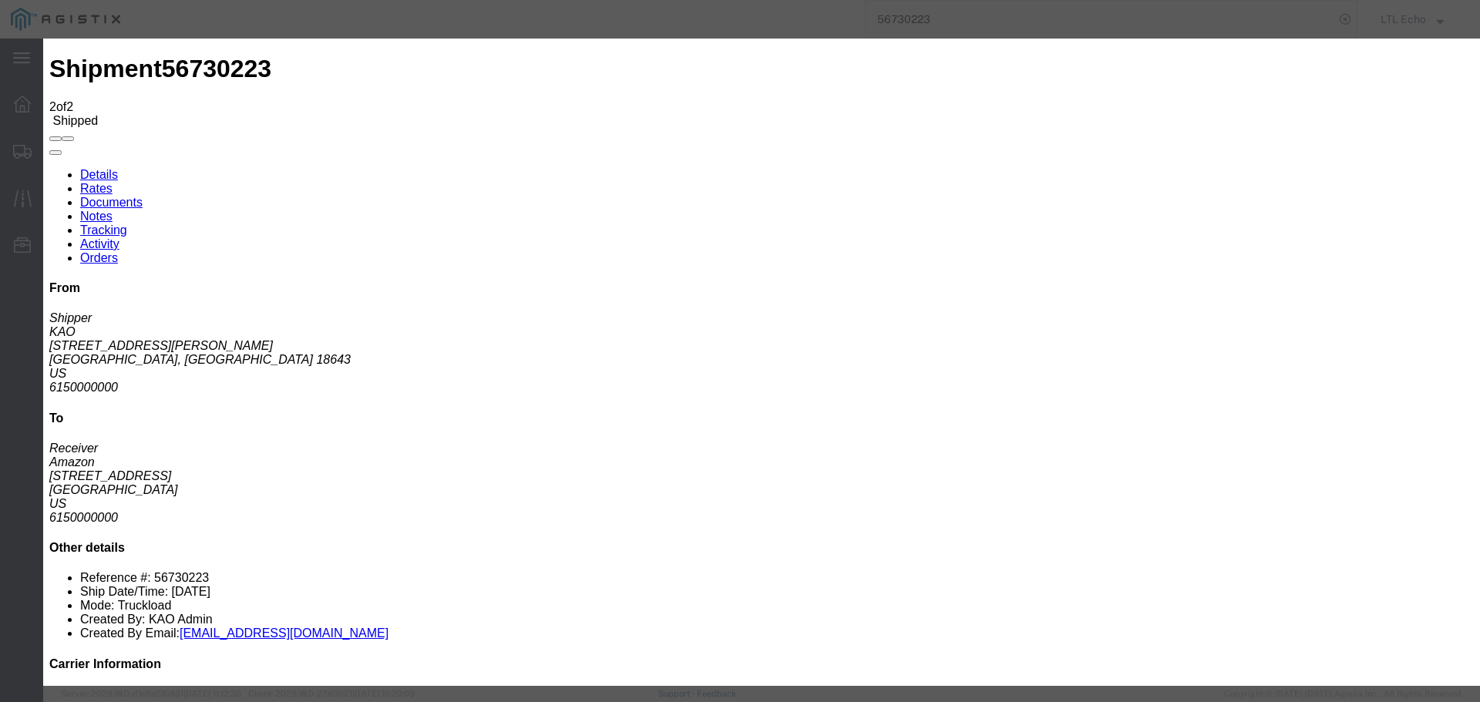
type input "[DATE]"
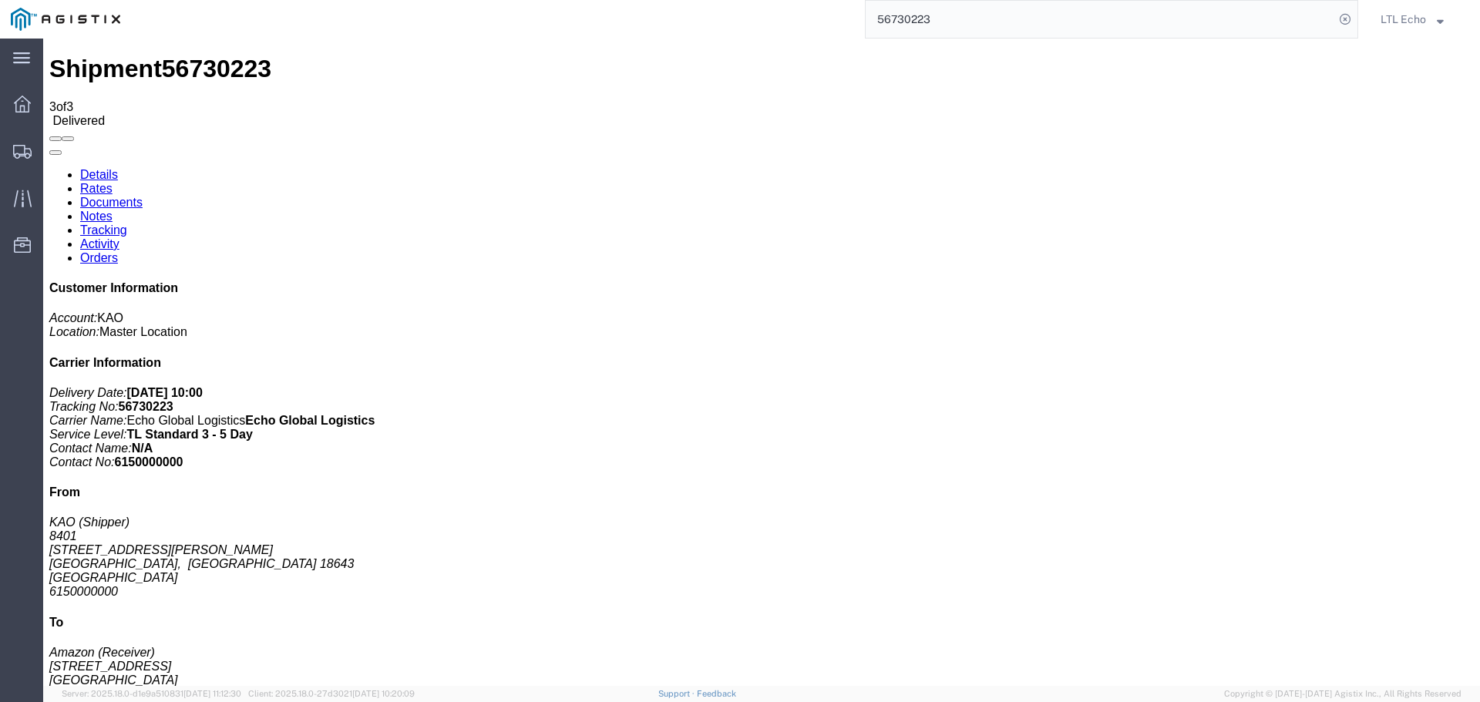
click at [893, 28] on input "56730223" at bounding box center [1100, 19] width 469 height 37
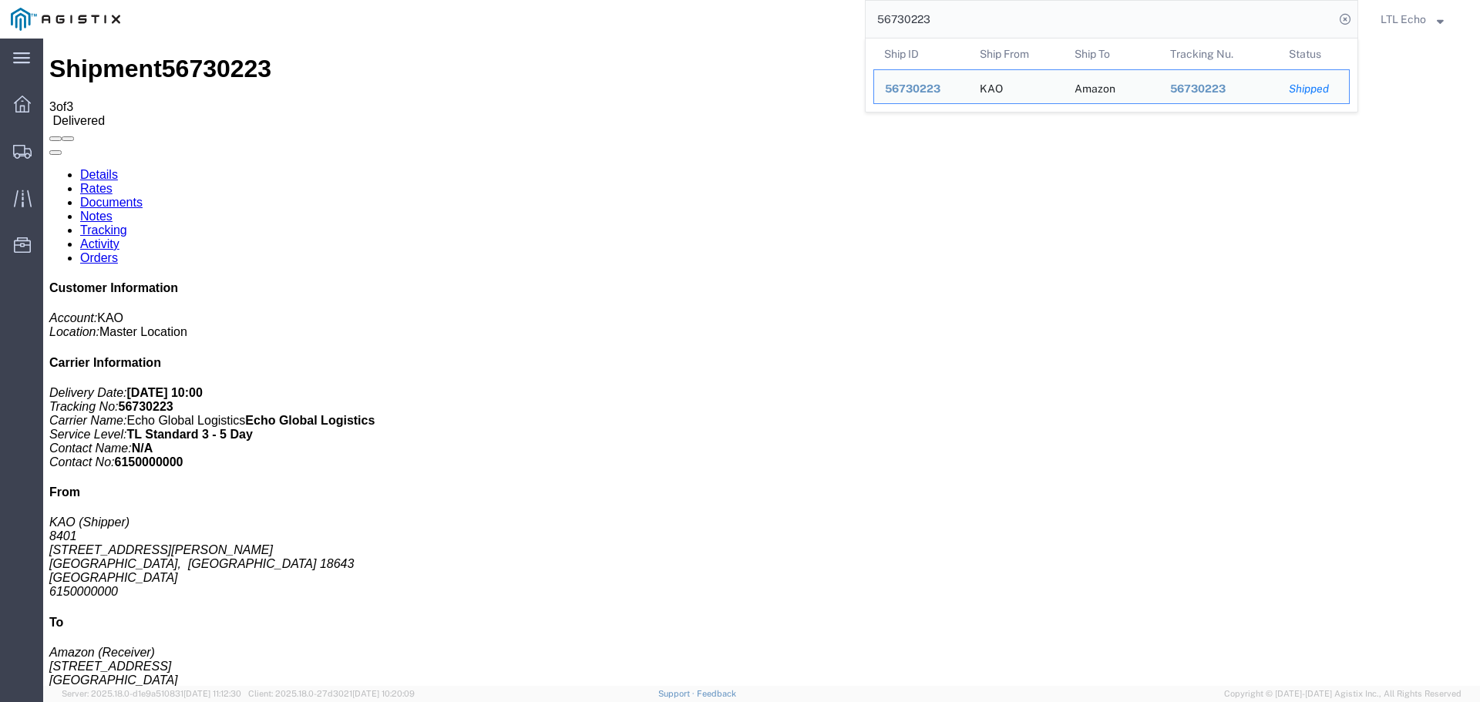
click at [893, 28] on input "56730223" at bounding box center [1100, 19] width 469 height 37
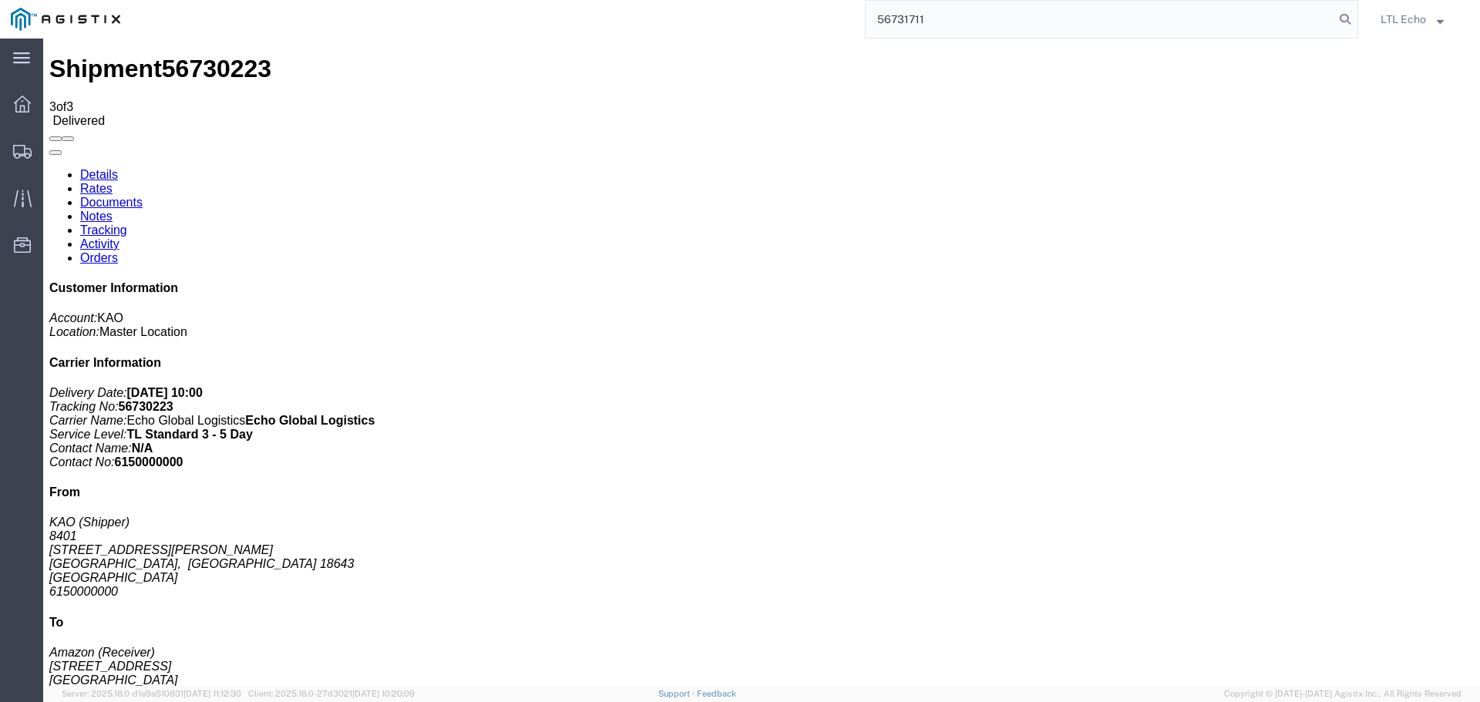
type input "56731711"
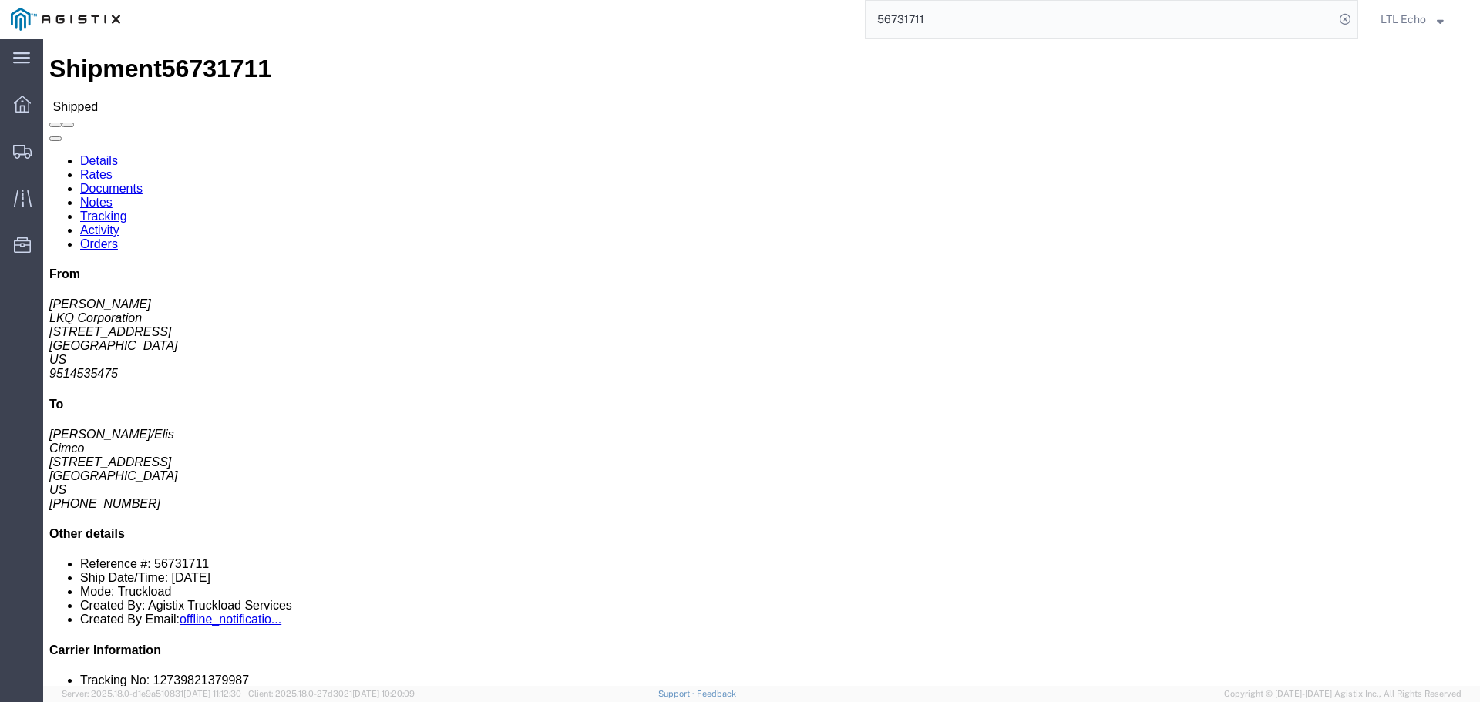
click link "Tracking"
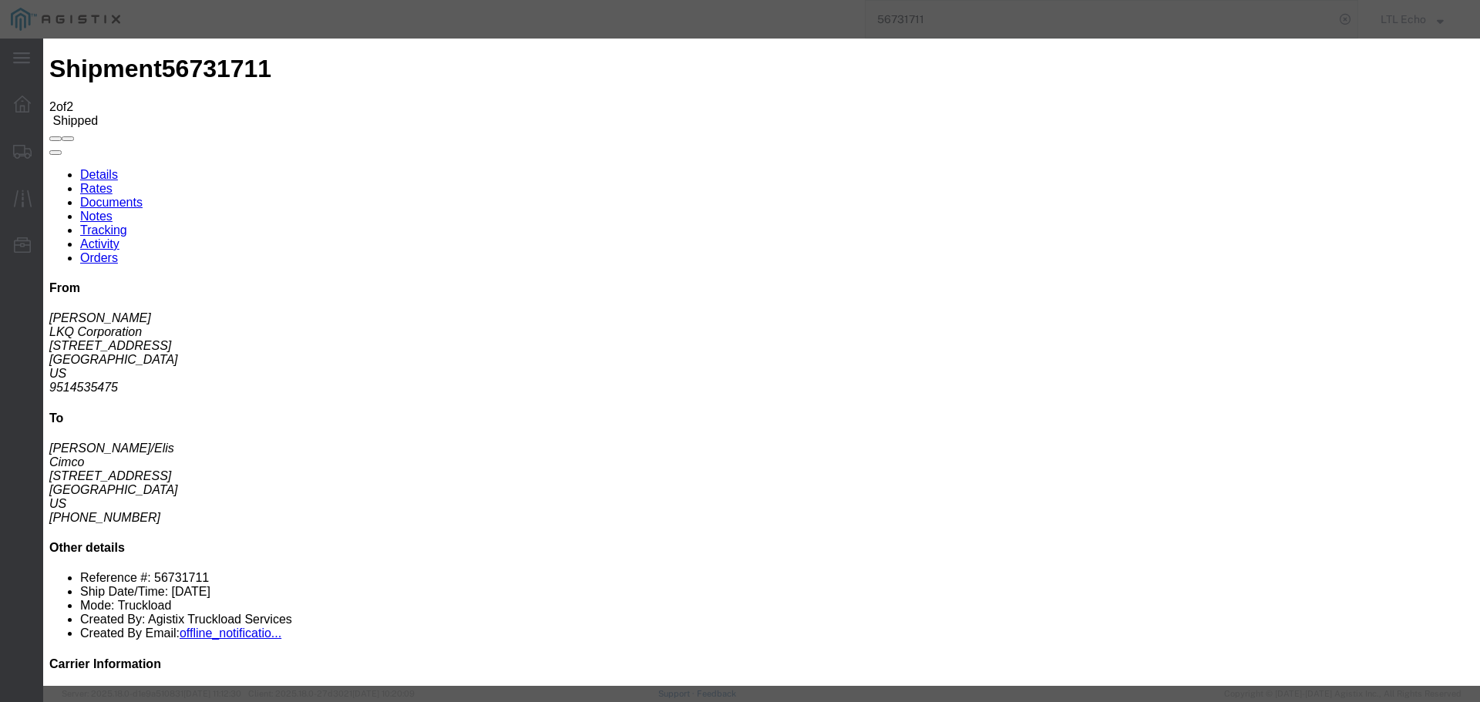
type input "[DATE]"
type input "10:00 AM"
select select "DELIVRED"
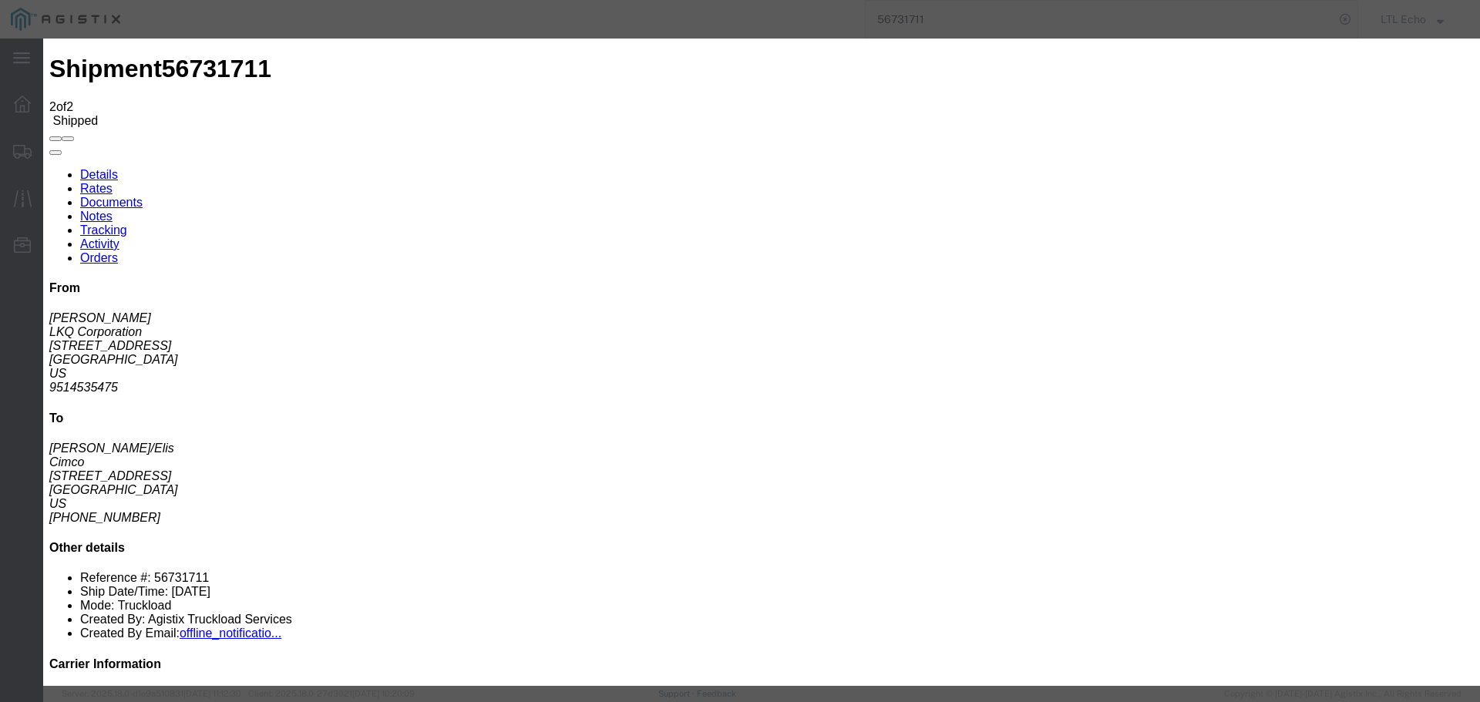
type input "[DATE]"
drag, startPoint x: 1113, startPoint y: 541, endPoint x: 53, endPoint y: 292, distance: 1088.2
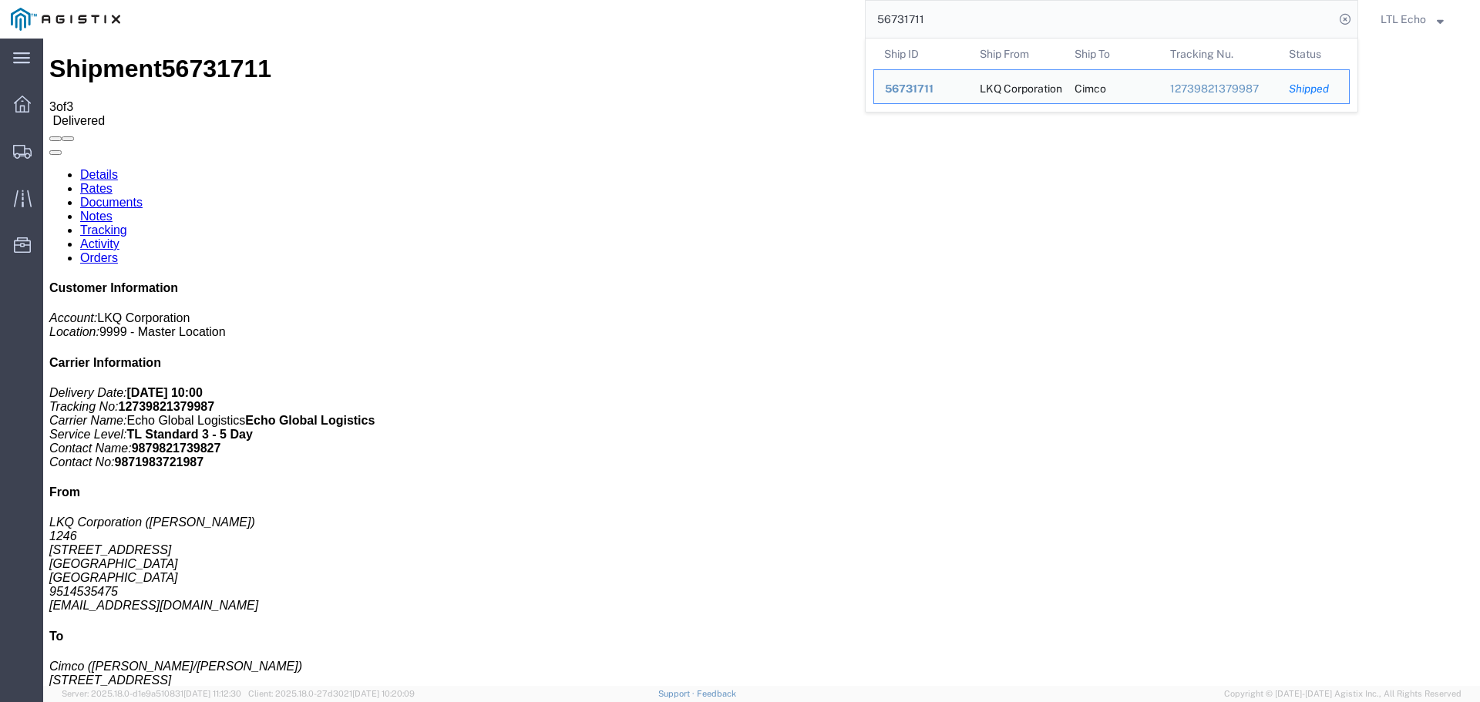
click at [877, 19] on input "56731711" at bounding box center [1100, 19] width 469 height 37
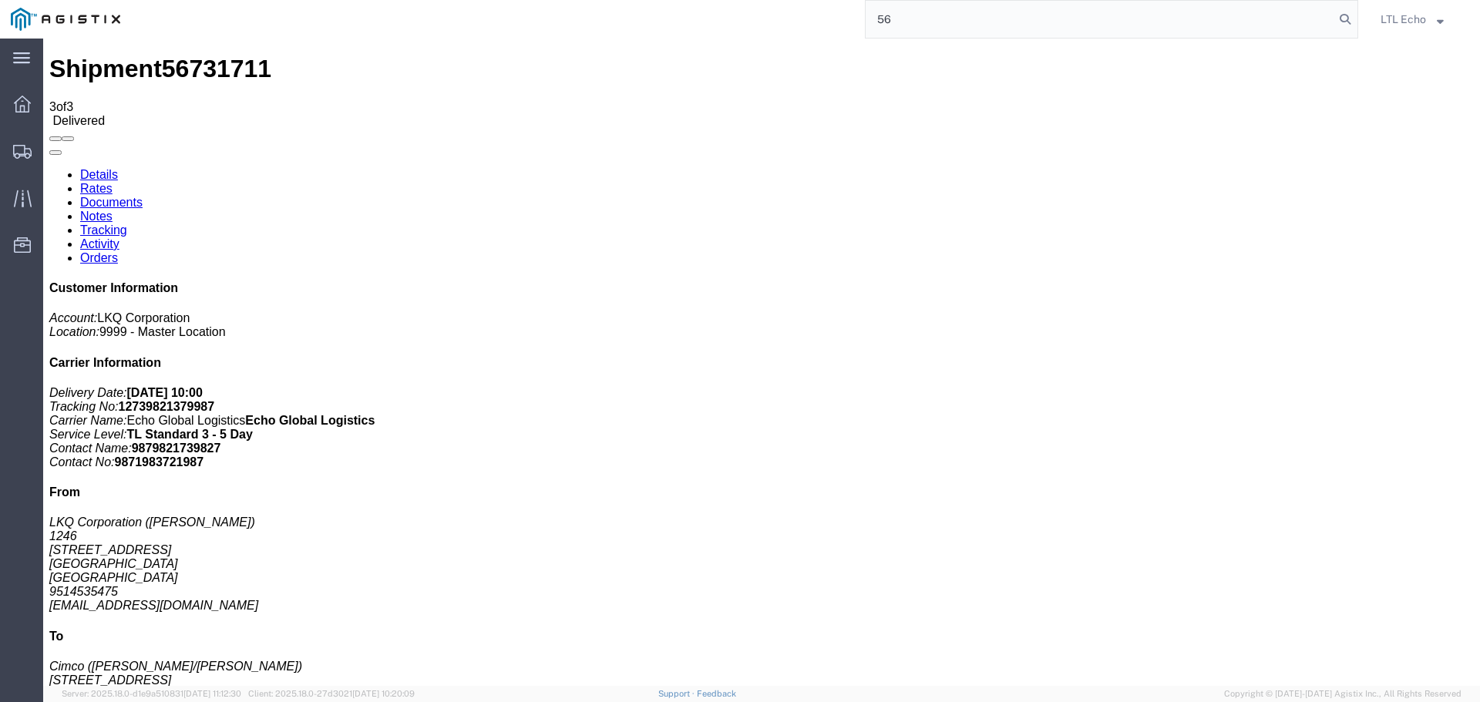
click at [883, 18] on input "56" at bounding box center [1100, 19] width 469 height 37
paste input "759579"
type input "56759579"
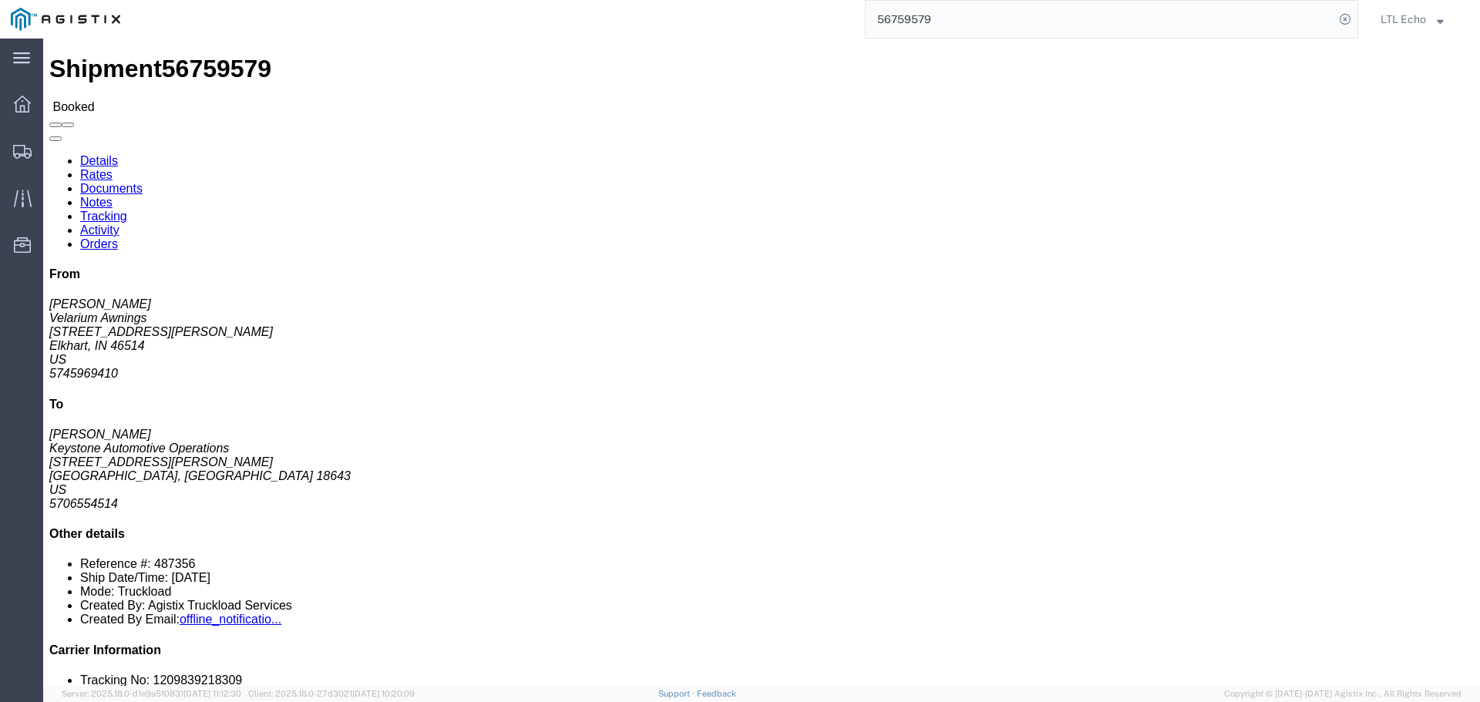
click link "Tracking"
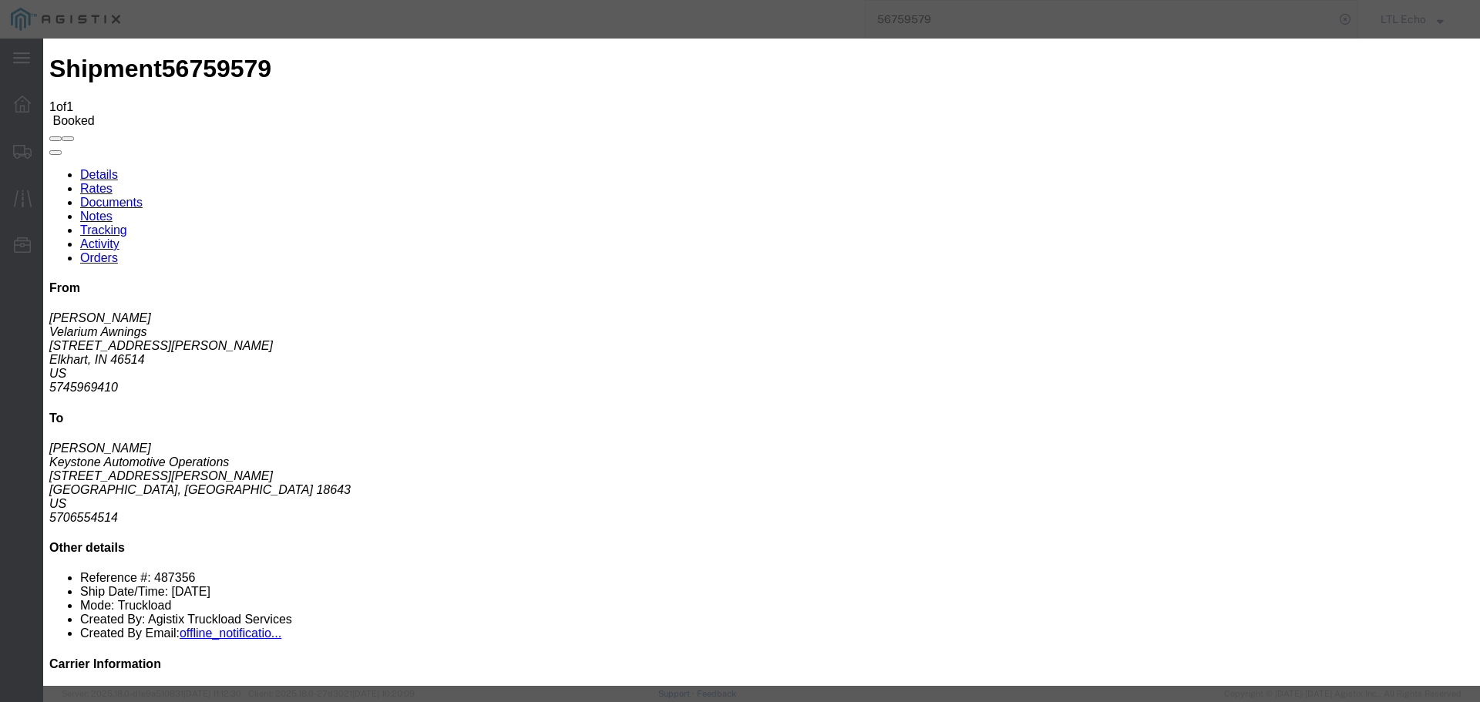
type input "[DATE]"
type input "10:00 AM"
select select "PICKEDUP"
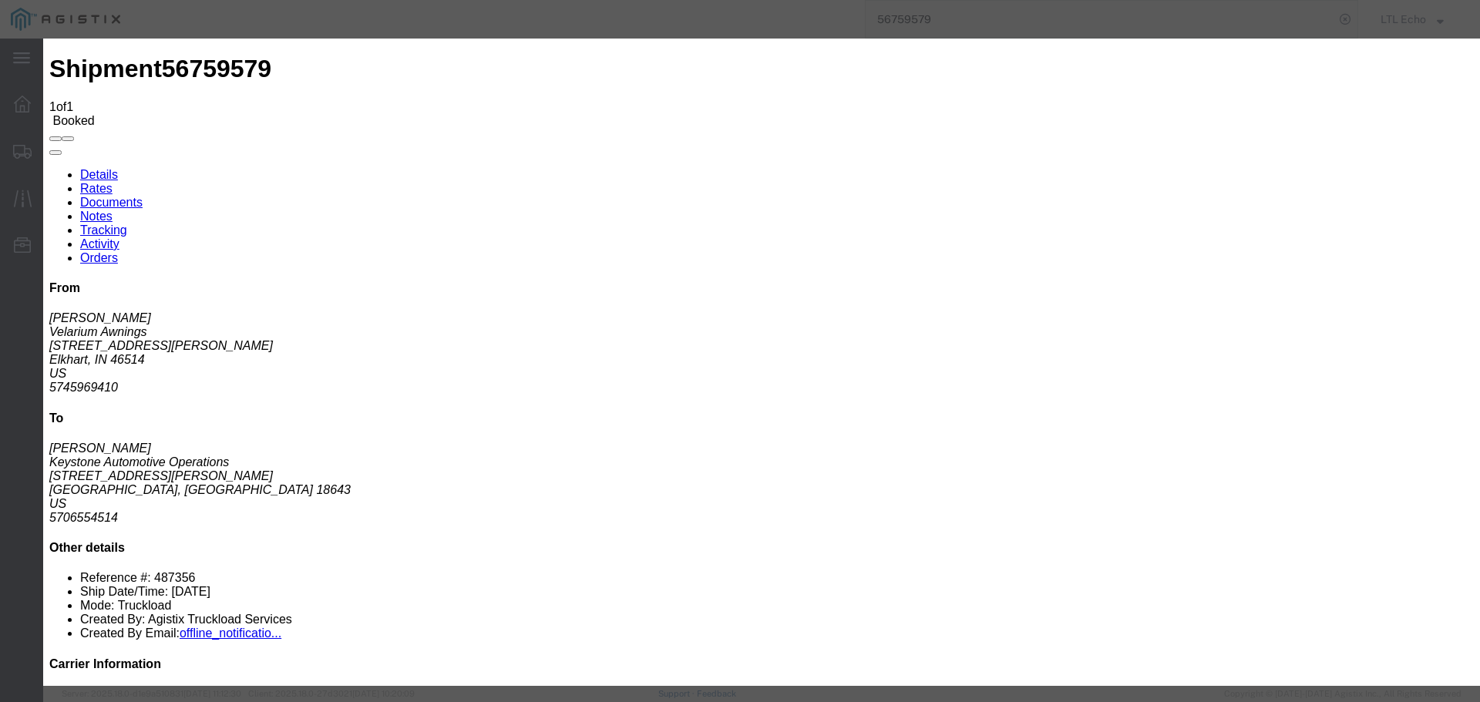
type input "[DATE]"
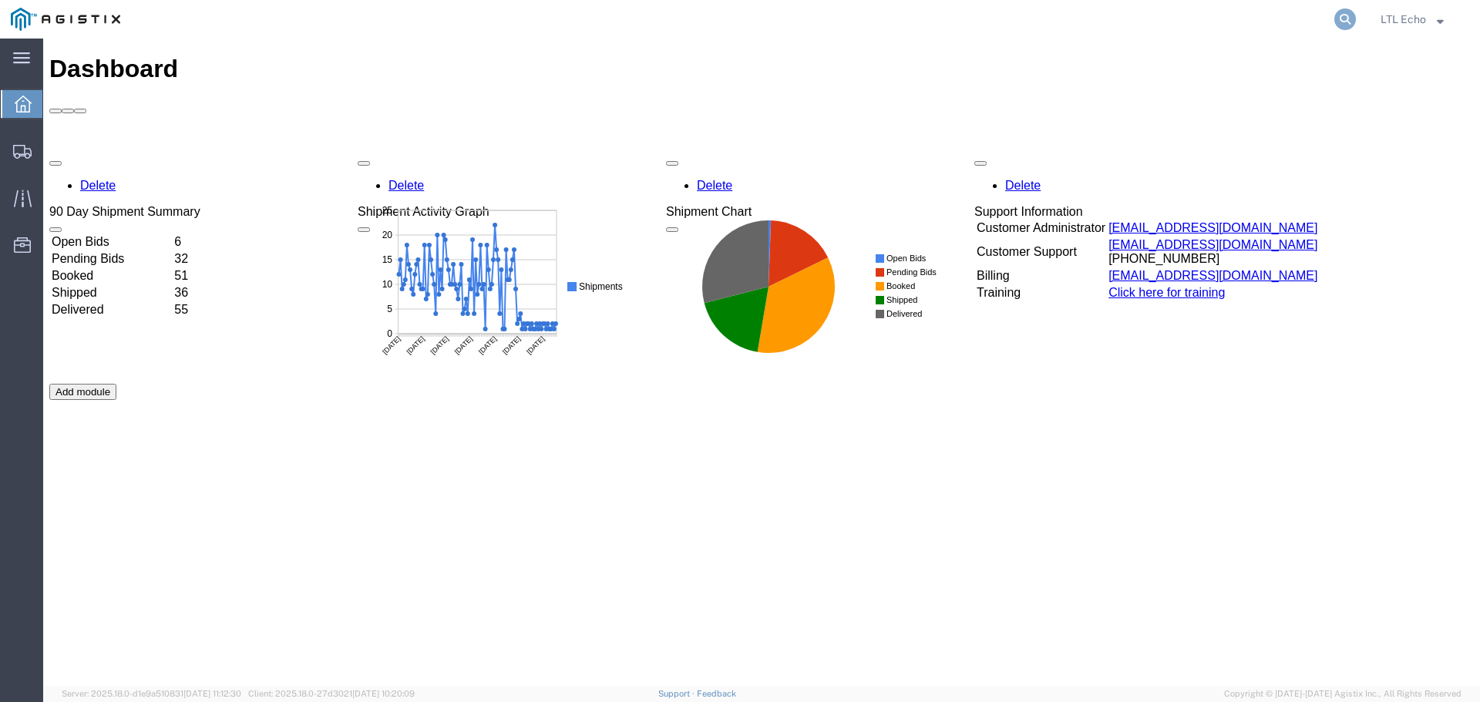
click at [1337, 15] on icon at bounding box center [1346, 19] width 22 height 22
click at [1190, 17] on input "search" at bounding box center [1100, 19] width 469 height 37
click at [898, 25] on input "56" at bounding box center [1100, 19] width 469 height 37
paste input "776853"
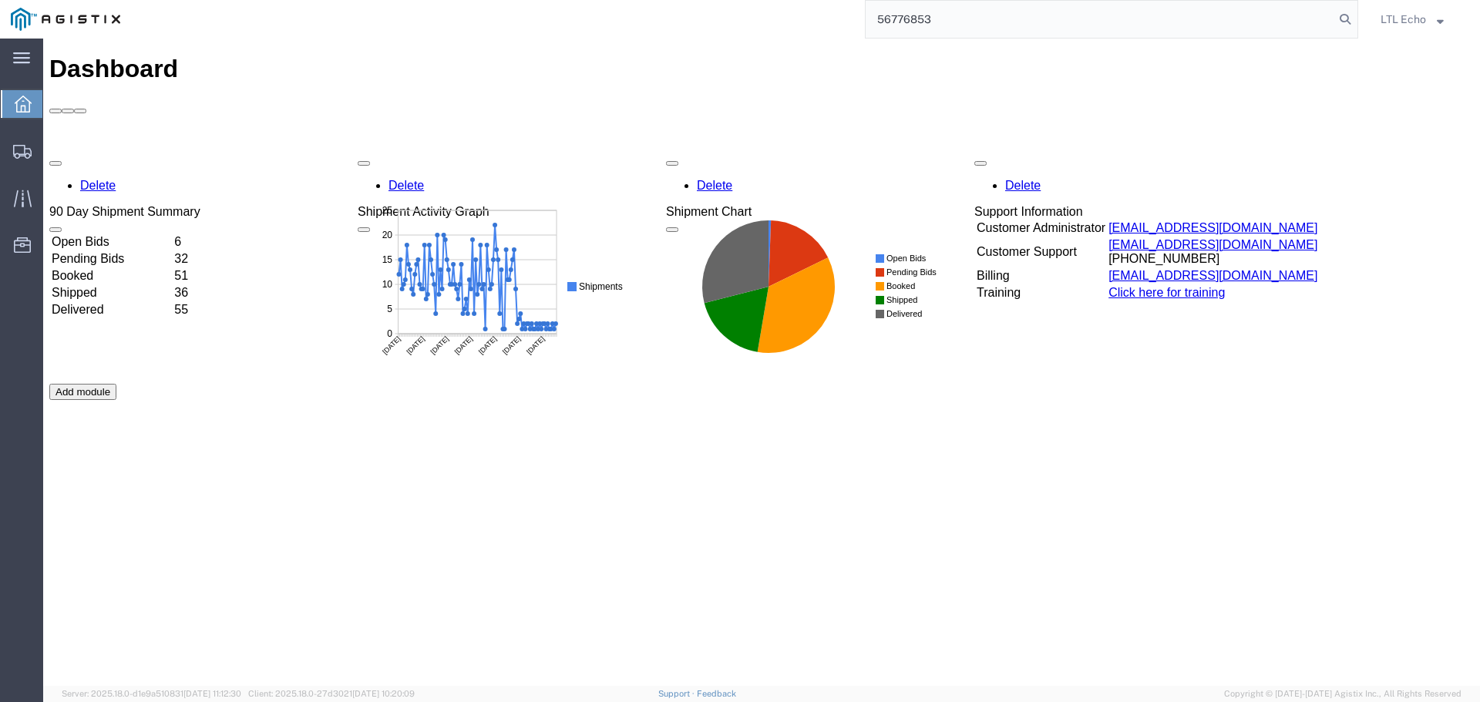
type input "56776853"
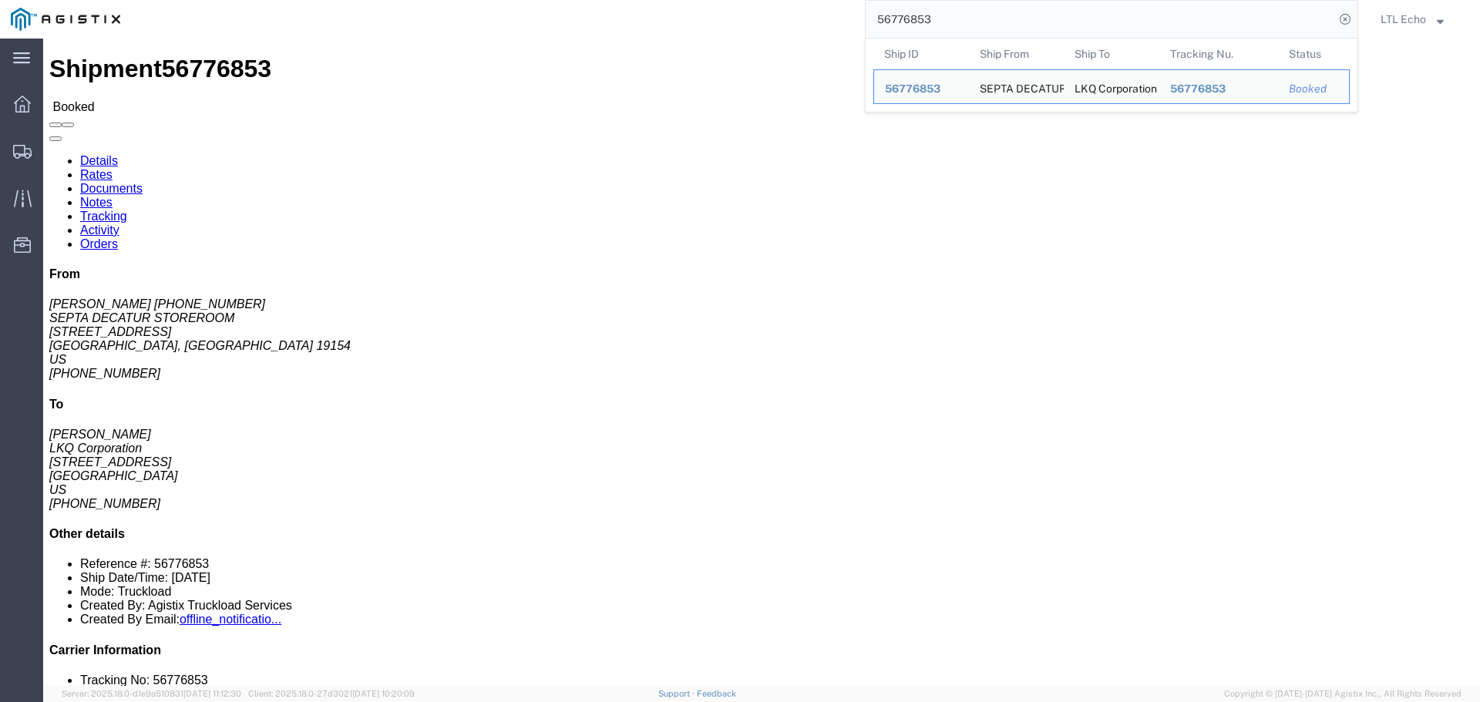
drag, startPoint x: 109, startPoint y: 59, endPoint x: 526, endPoint y: 174, distance: 432.7
click link "Rates"
